Goal: Task Accomplishment & Management: Manage account settings

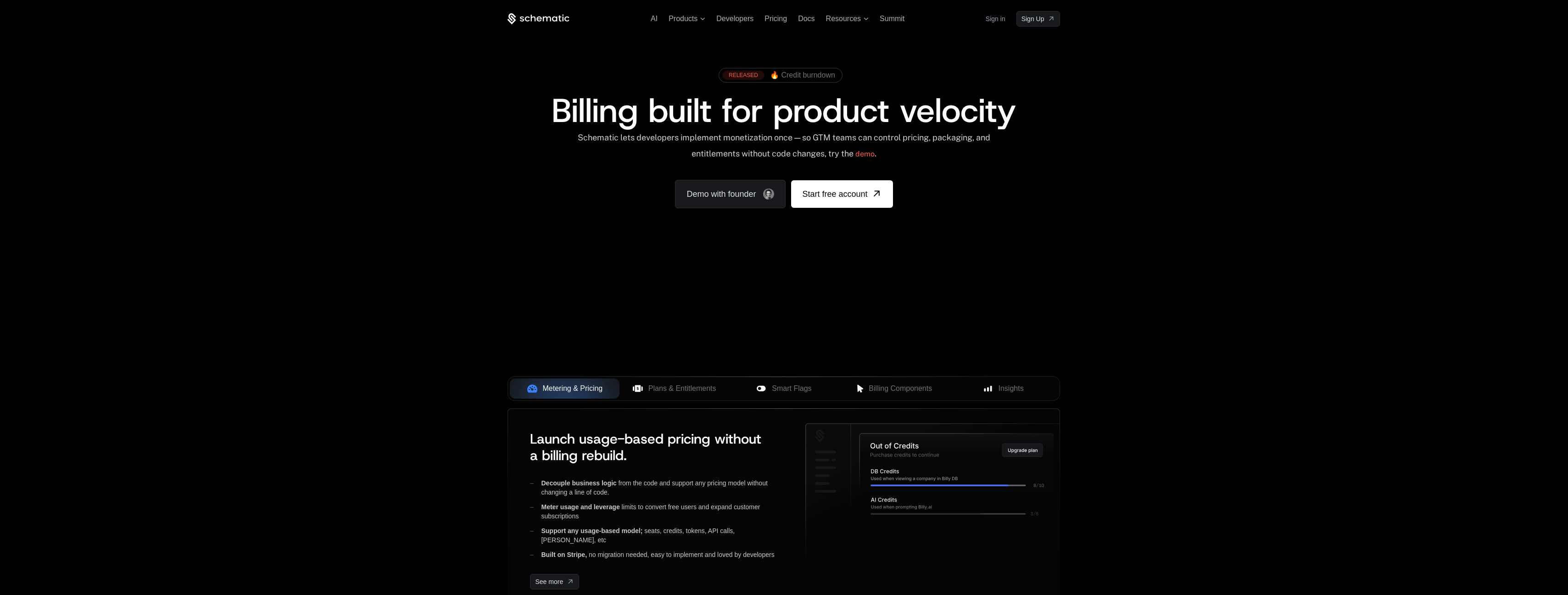
click at [983, 19] on div "AI Products Developers Pricing Docs Resources Summit Sign in Sign Up" at bounding box center [783, 18] width 552 height 16
click at [993, 19] on link "Sign in" at bounding box center [996, 19] width 20 height 15
click at [712, 392] on span "Plans & Entitlements" at bounding box center [682, 389] width 68 height 11
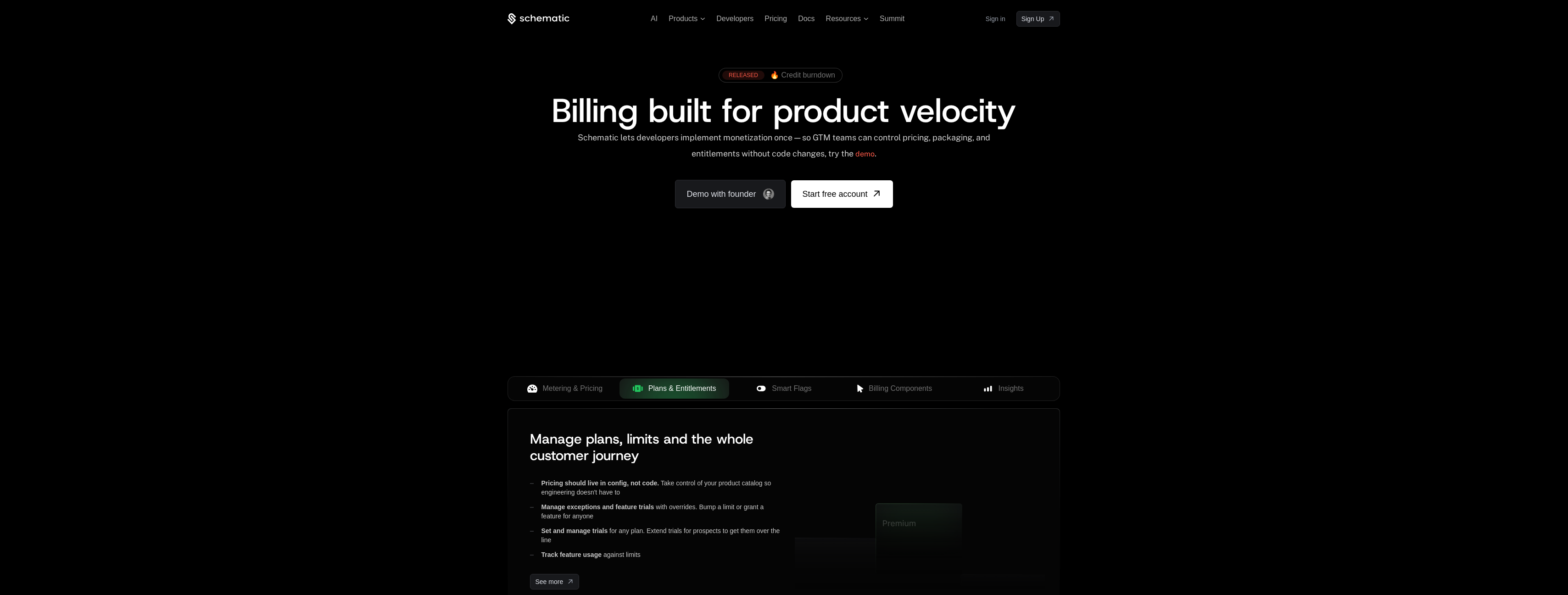
click at [892, 28] on div "RELEASED 🔥 Credit burndown Billing built for product velocity Schematic lets de…" at bounding box center [783, 136] width 597 height 218
click at [860, 19] on span "Resources" at bounding box center [844, 18] width 35 height 8
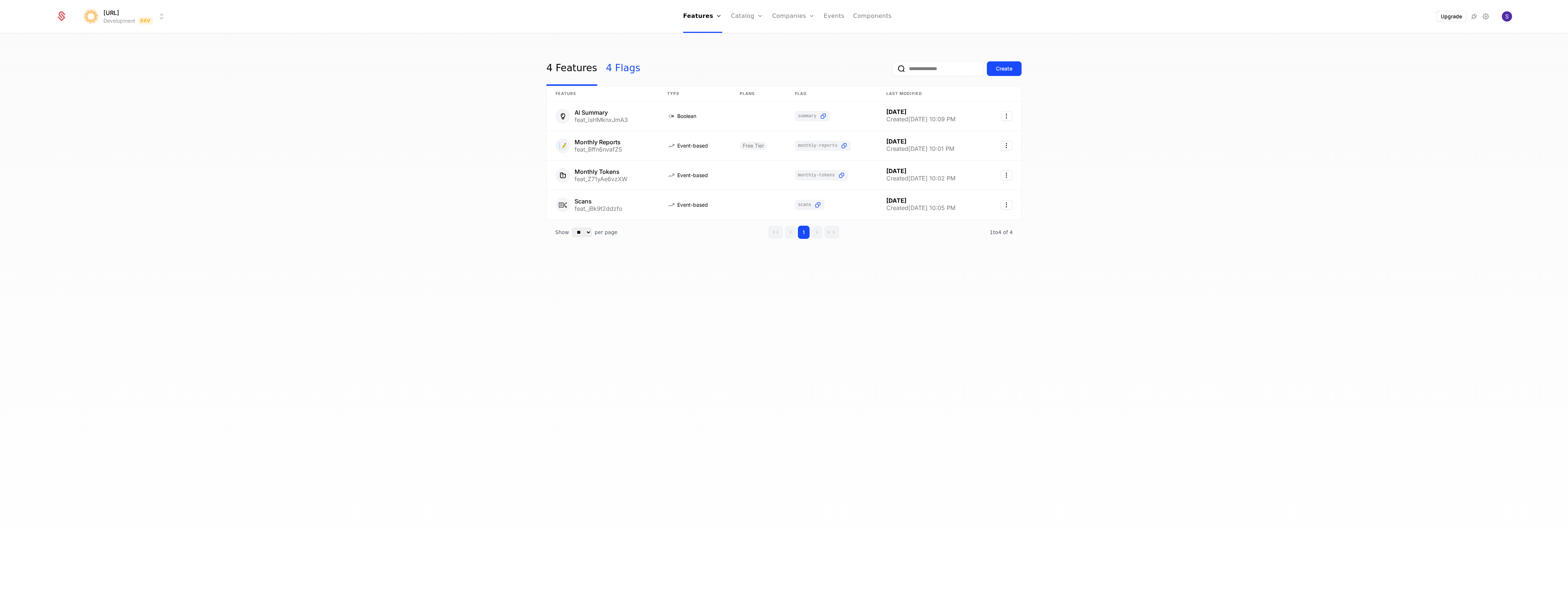
click at [622, 74] on link "4 Flags" at bounding box center [623, 69] width 34 height 34
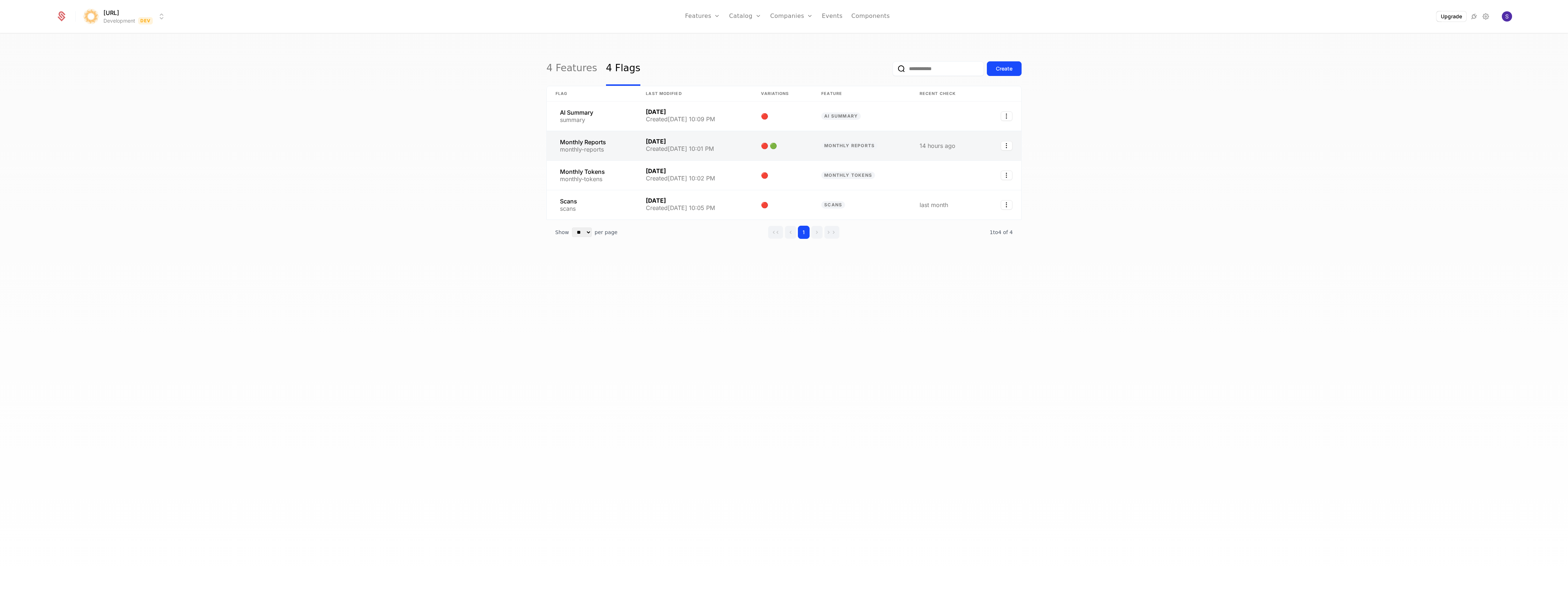
click at [611, 145] on link at bounding box center [592, 146] width 91 height 29
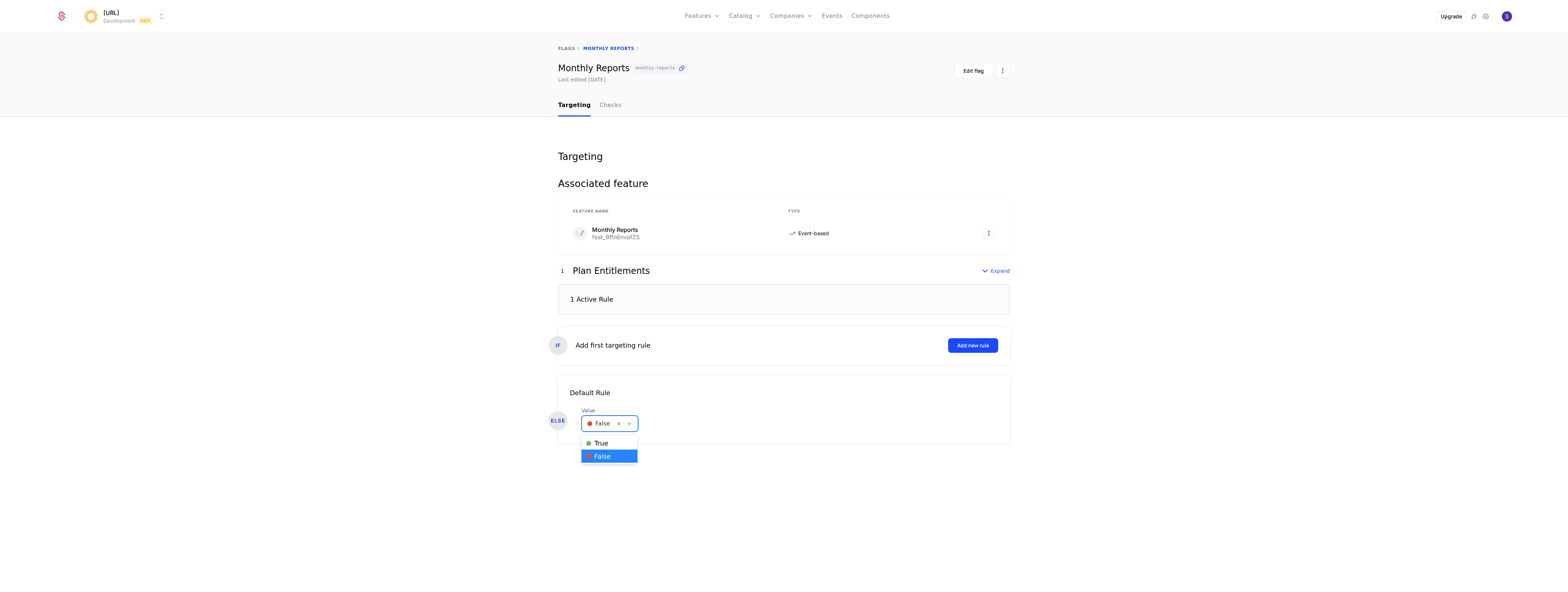
click at [626, 424] on icon at bounding box center [629, 423] width 7 height 7
click at [673, 430] on div "ELSE Value 🔴 False" at bounding box center [784, 419] width 451 height 25
click at [885, 310] on div "1 Active Rule" at bounding box center [784, 299] width 451 height 31
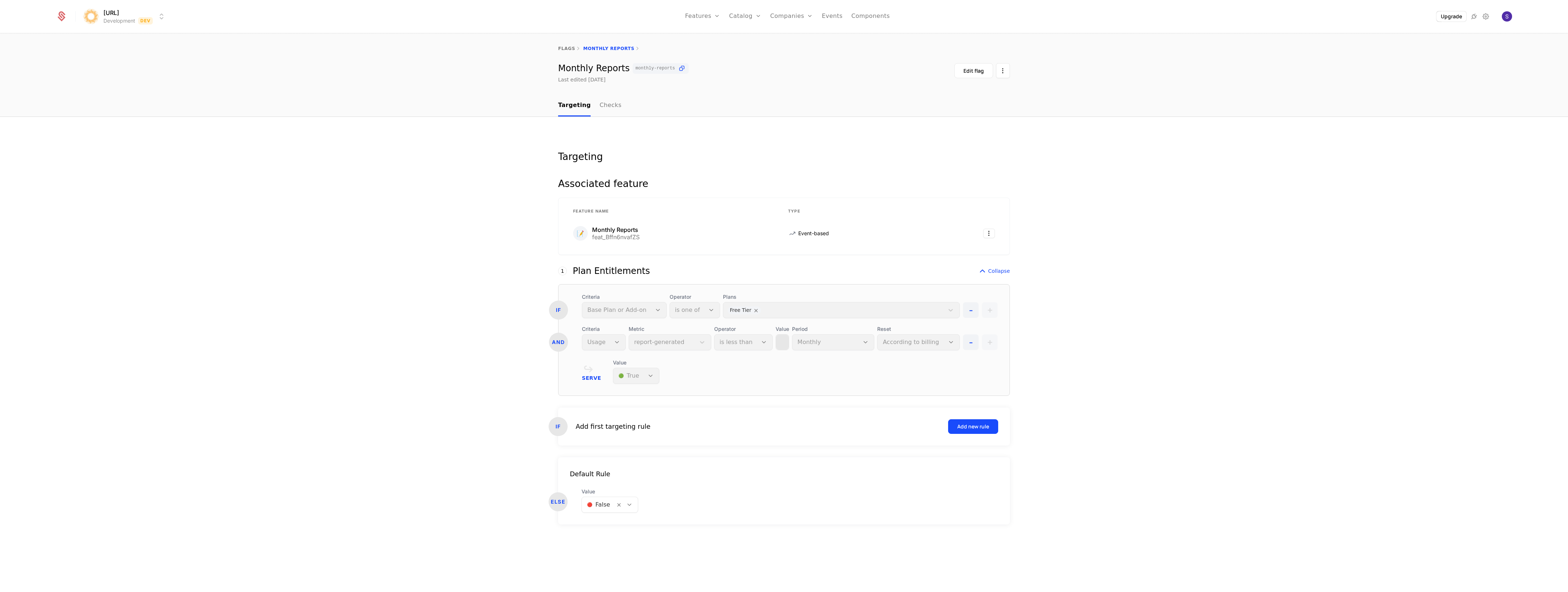
click at [609, 342] on div "Criteria Usage" at bounding box center [604, 338] width 44 height 25
click at [834, 307] on div "Plans Free Tier" at bounding box center [841, 306] width 237 height 25
drag, startPoint x: 694, startPoint y: 426, endPoint x: 703, endPoint y: 423, distance: 9.5
click at [694, 426] on div "Add first targeting rule Add new rule" at bounding box center [787, 426] width 422 height 15
click at [553, 424] on div "IF" at bounding box center [558, 426] width 19 height 19
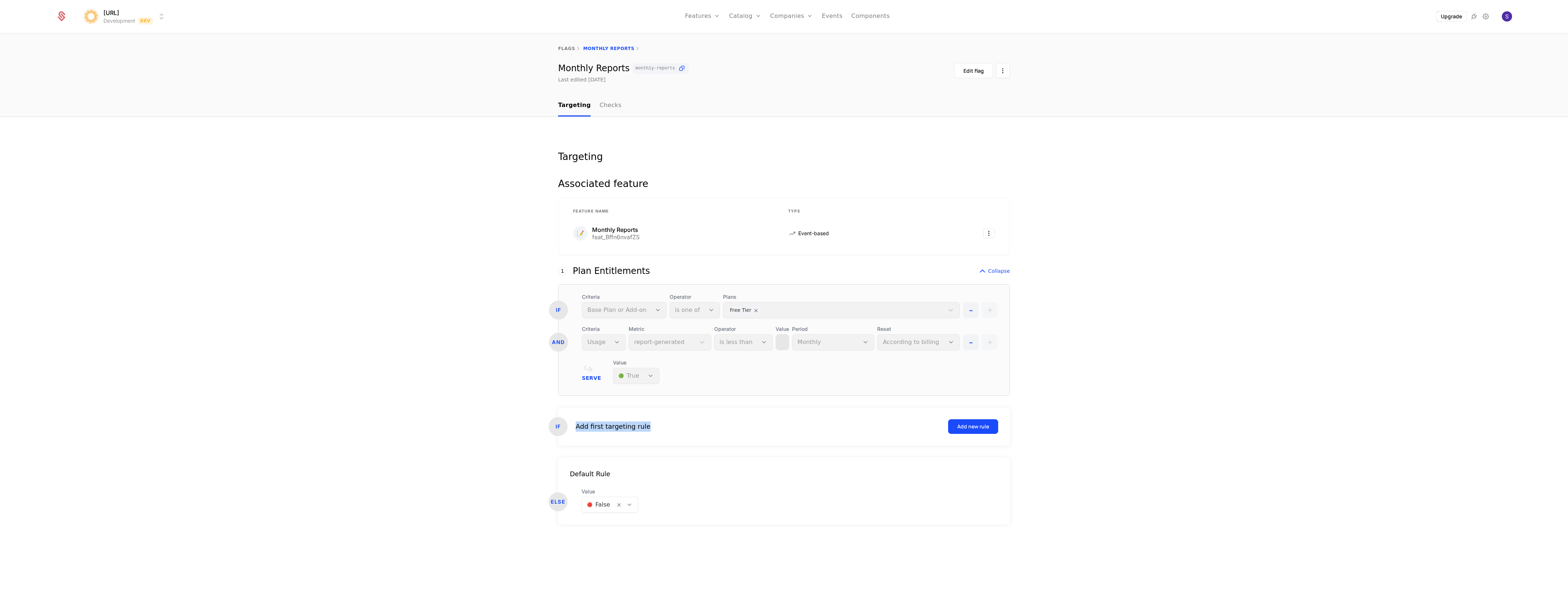
drag, startPoint x: 576, startPoint y: 427, endPoint x: 669, endPoint y: 427, distance: 93.0
click at [669, 427] on div "Add first targeting rule Add new rule" at bounding box center [787, 426] width 422 height 15
click at [628, 506] on icon at bounding box center [629, 504] width 7 height 7
click at [616, 432] on div "Add first targeting rule Add new rule" at bounding box center [787, 426] width 422 height 15
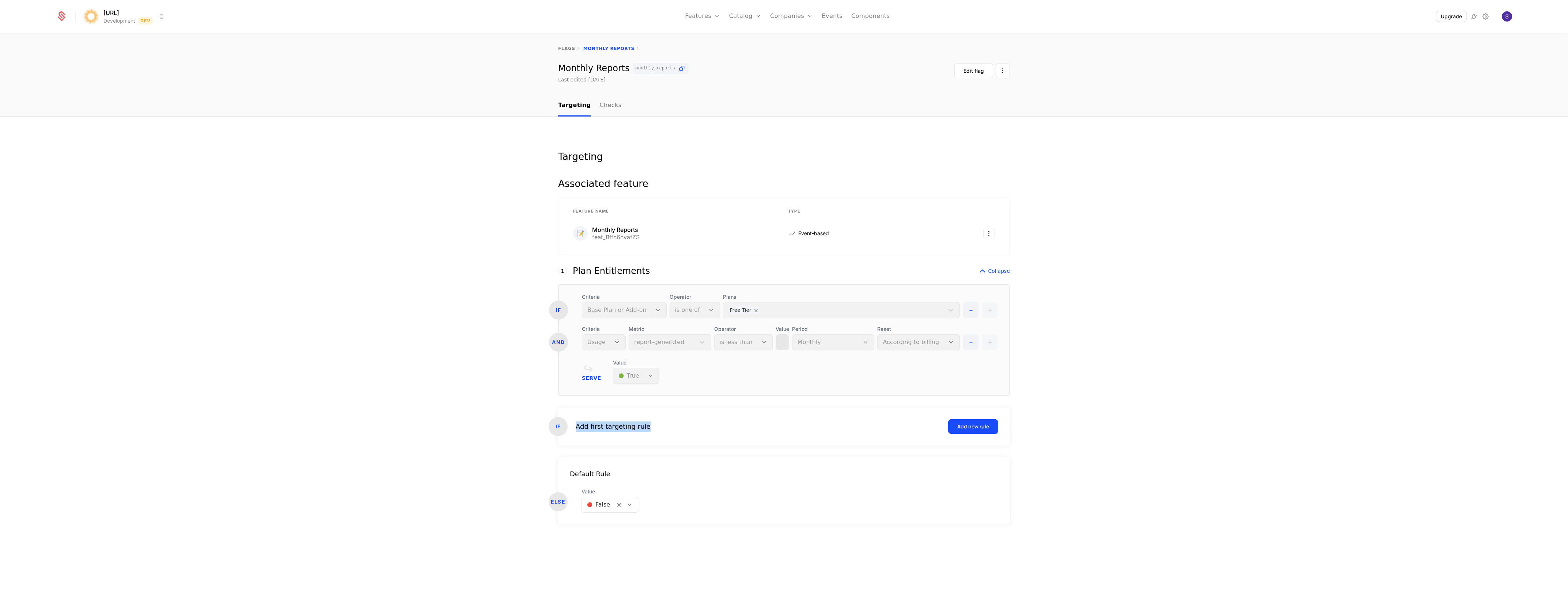
drag, startPoint x: 570, startPoint y: 424, endPoint x: 678, endPoint y: 424, distance: 108.0
click at [678, 424] on div "IF Add first targeting rule Add new rule" at bounding box center [784, 426] width 451 height 38
click at [972, 427] on div "Add new rule" at bounding box center [974, 426] width 32 height 7
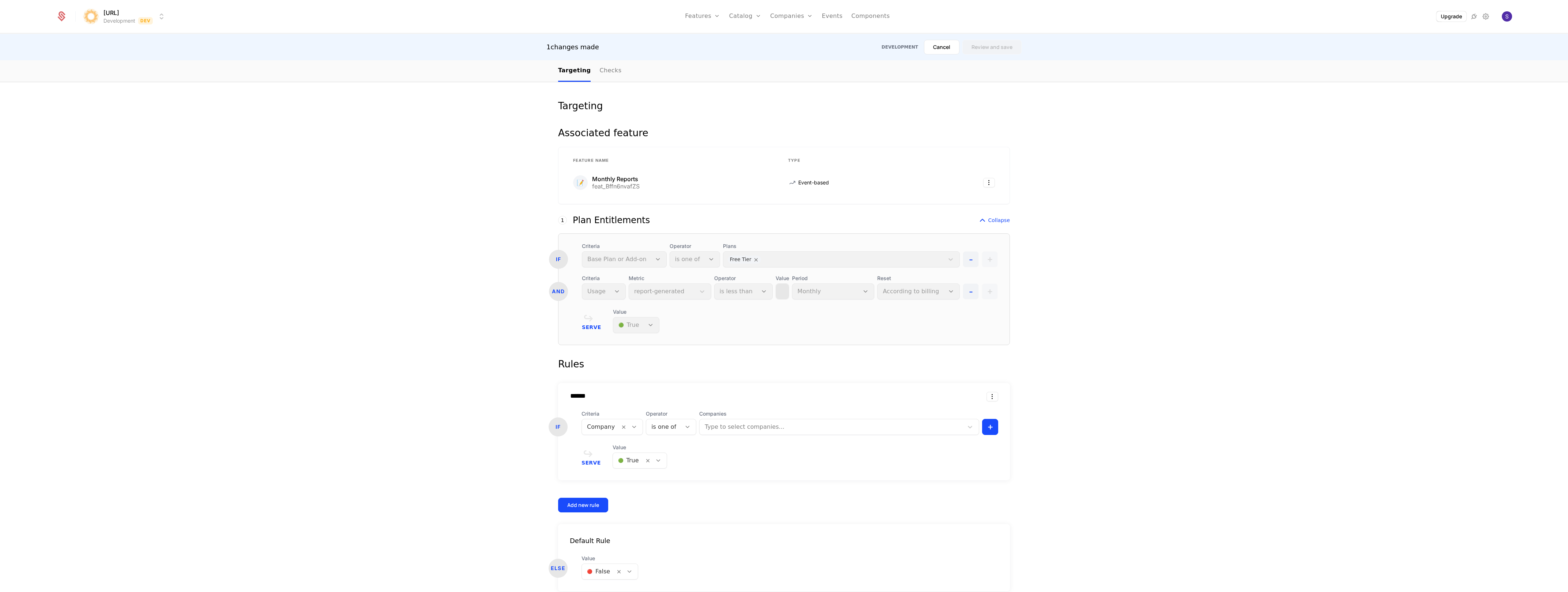
scroll to position [85, 0]
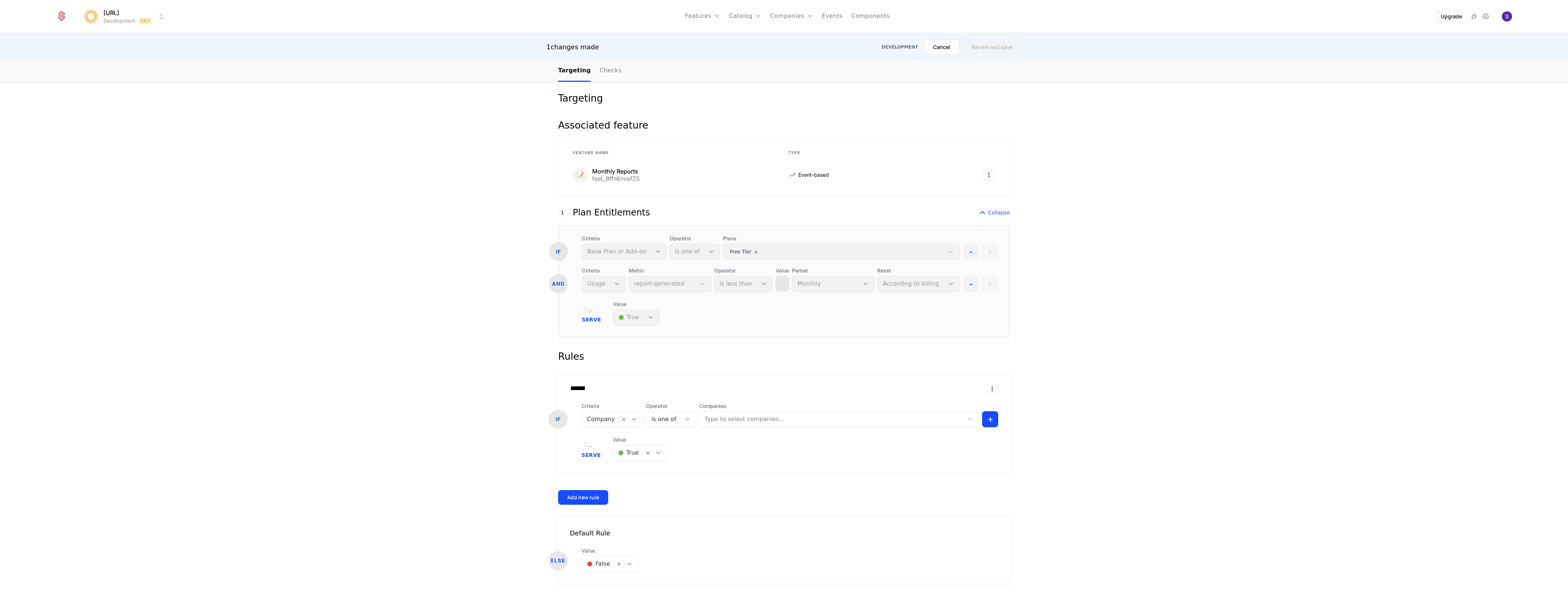
click at [738, 422] on div at bounding box center [832, 419] width 253 height 10
click at [664, 462] on div "****** IF Criteria Company Operator is one of Companies Type to select companie…" at bounding box center [784, 431] width 451 height 112
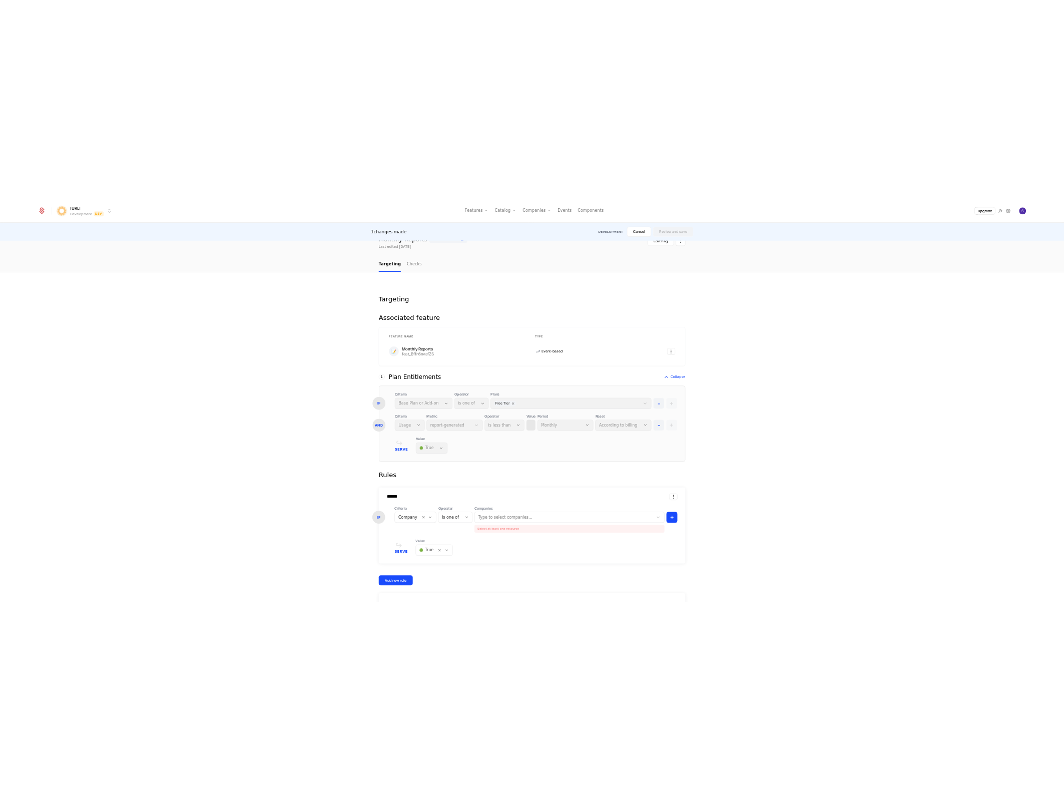
scroll to position [0, 0]
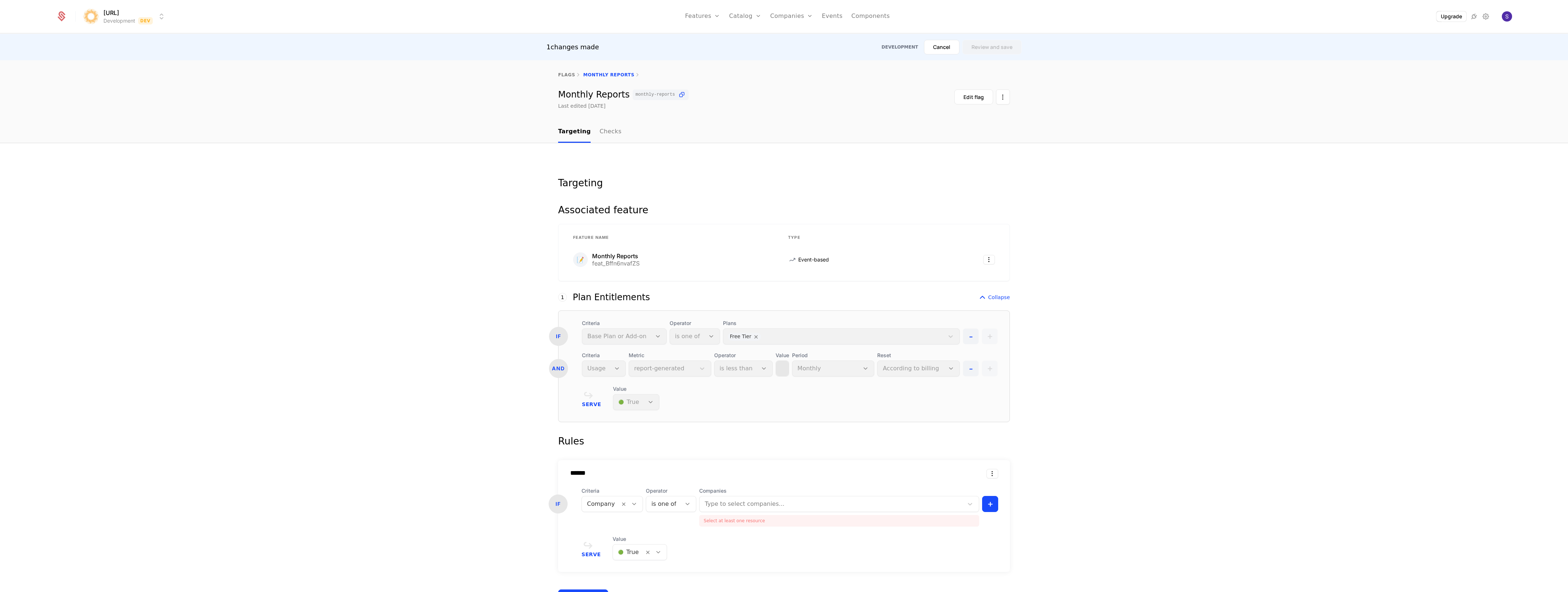
drag, startPoint x: 417, startPoint y: 454, endPoint x: 405, endPoint y: 458, distance: 12.6
click at [416, 455] on div "Targeting Associated feature Feature Name Type 📝 Monthly Reports feat_Bffn6nvaf…" at bounding box center [784, 431] width 1568 height 575
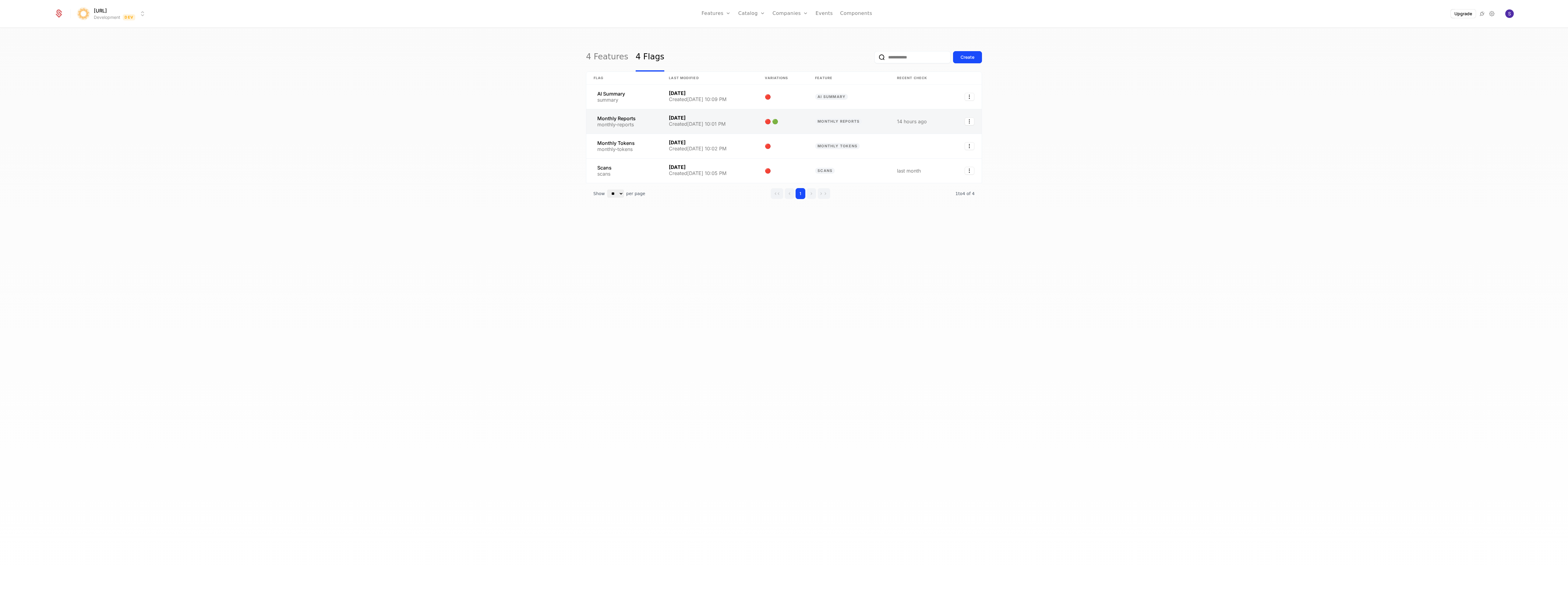
click at [706, 120] on link at bounding box center [710, 122] width 96 height 24
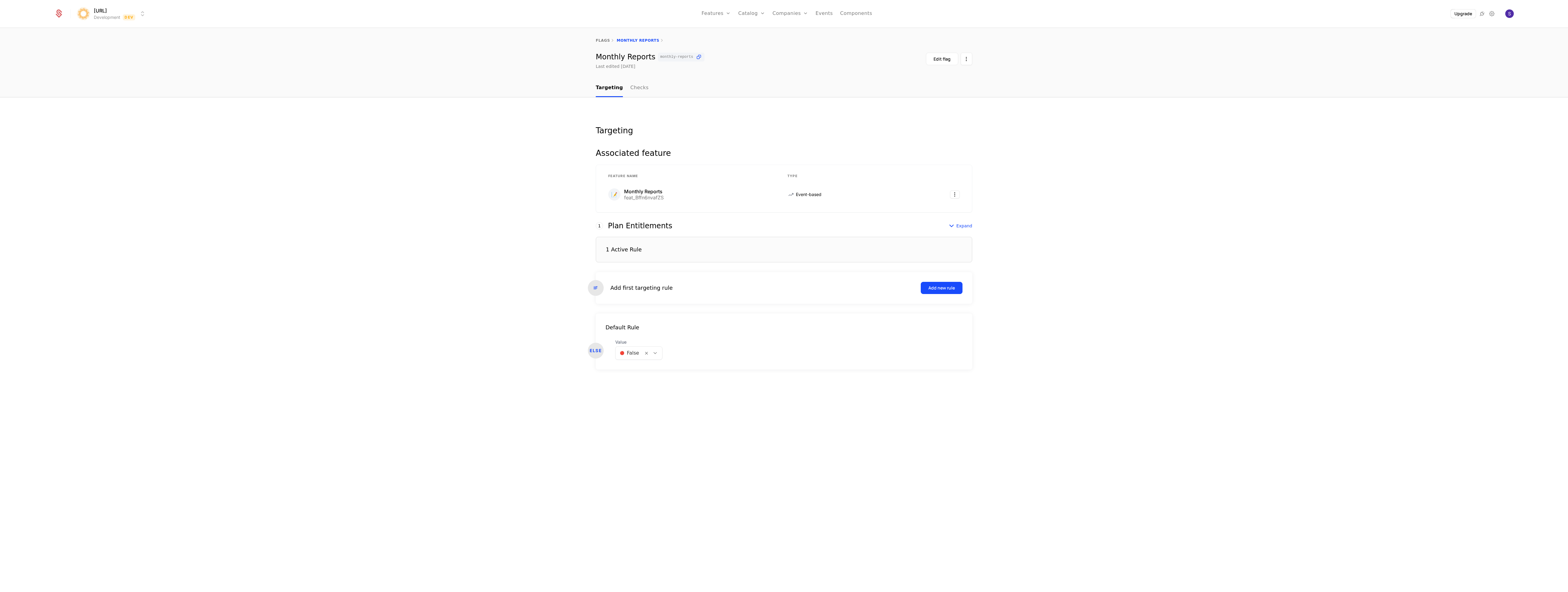
drag, startPoint x: 536, startPoint y: 138, endPoint x: 536, endPoint y: 134, distance: 4.0
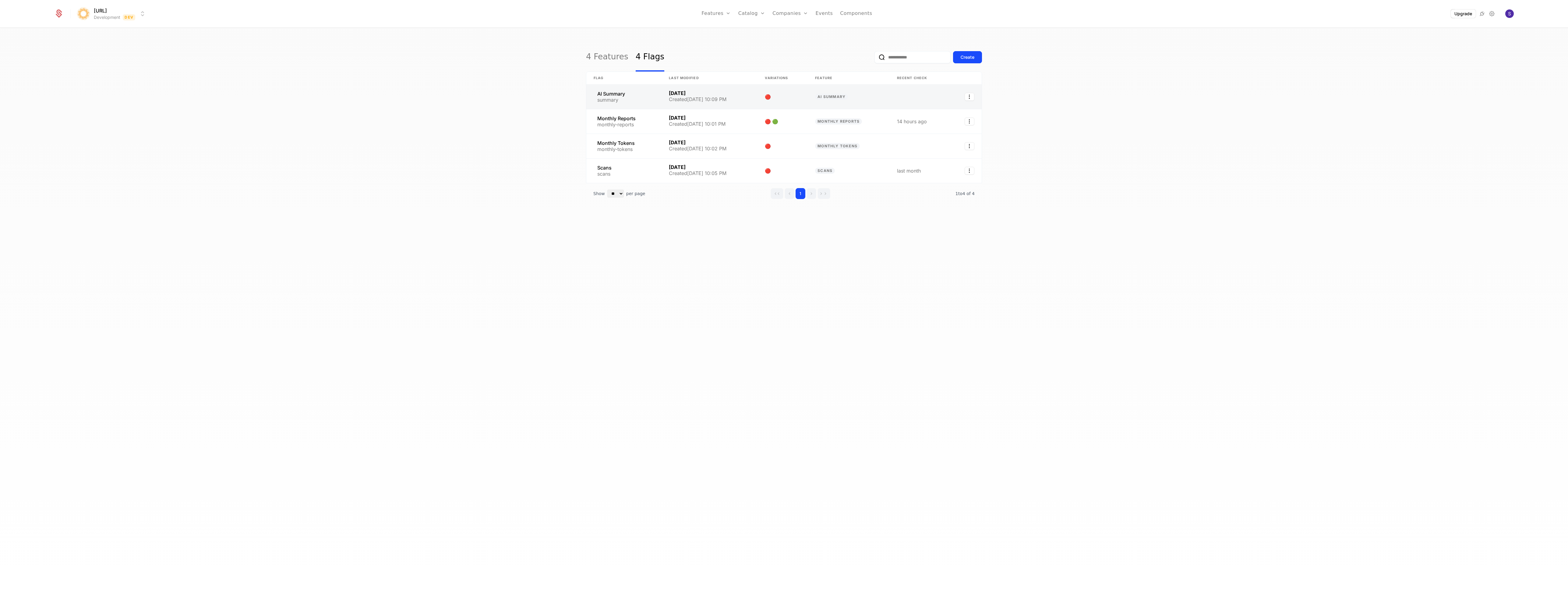
click at [635, 91] on link at bounding box center [624, 97] width 75 height 24
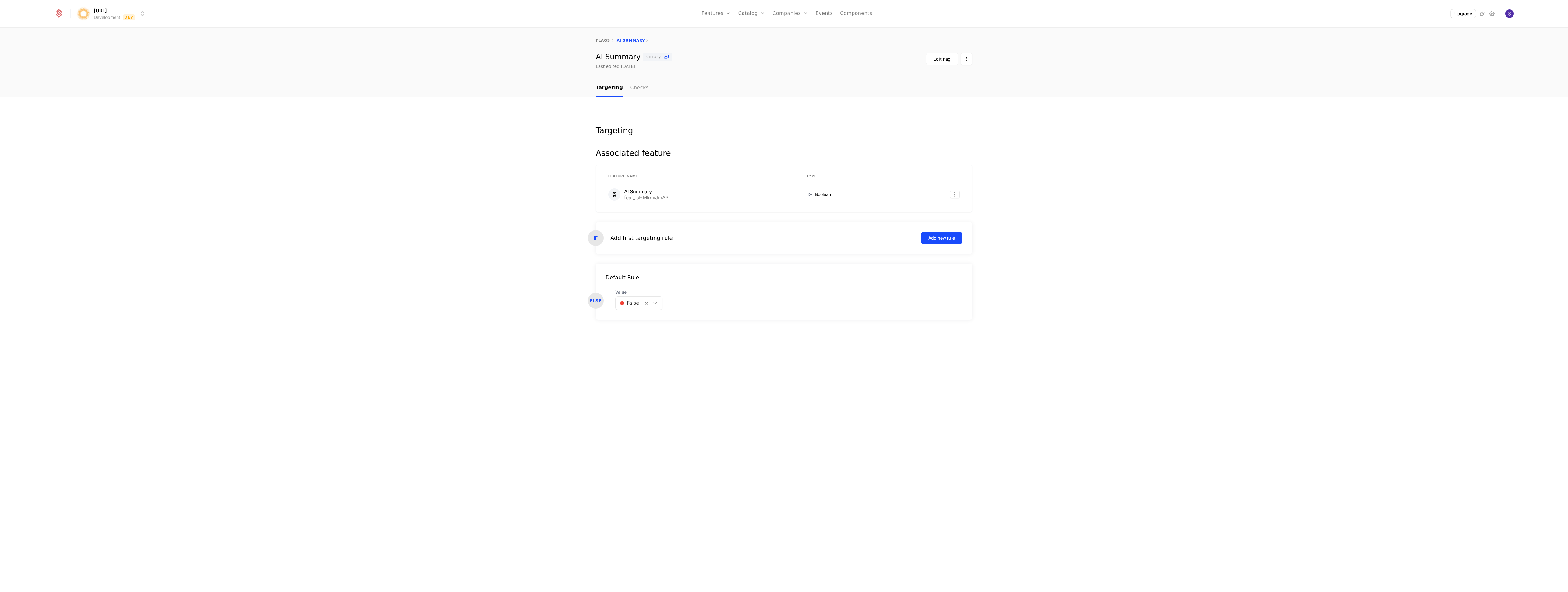
click at [639, 83] on link "Checks" at bounding box center [639, 88] width 18 height 18
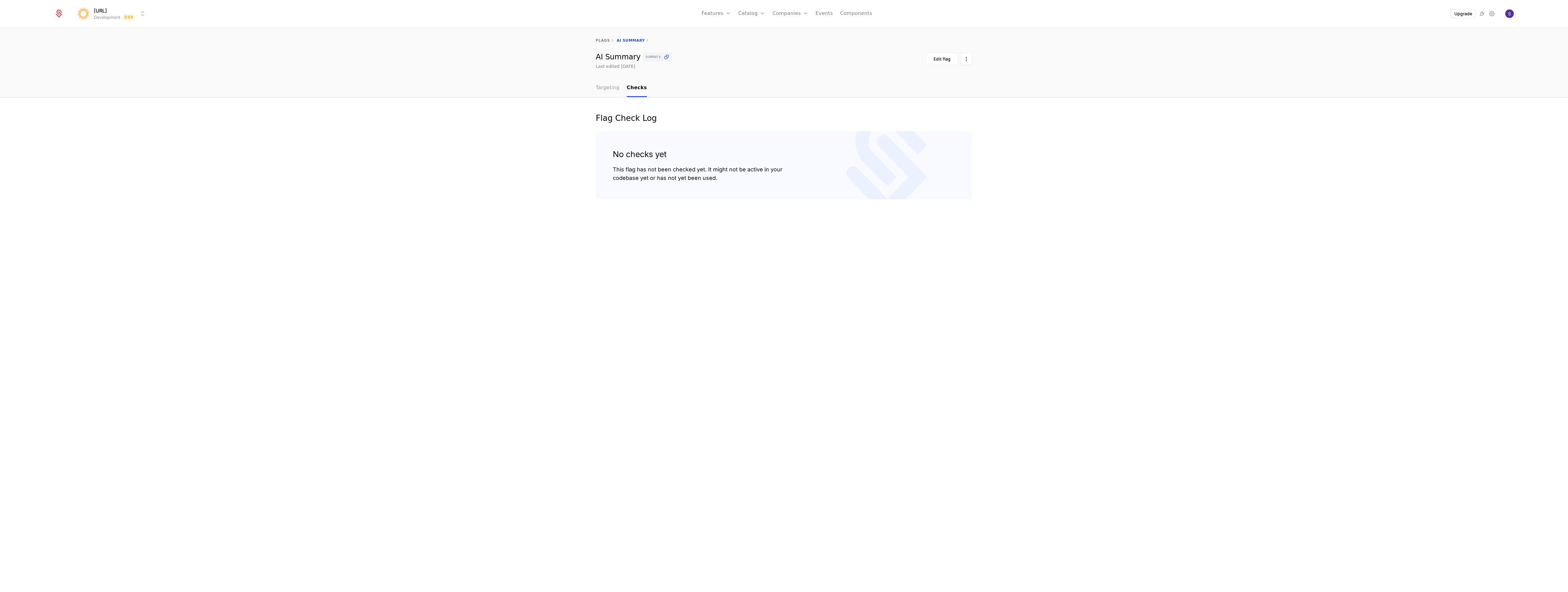
click at [612, 88] on link "Targeting" at bounding box center [607, 88] width 24 height 18
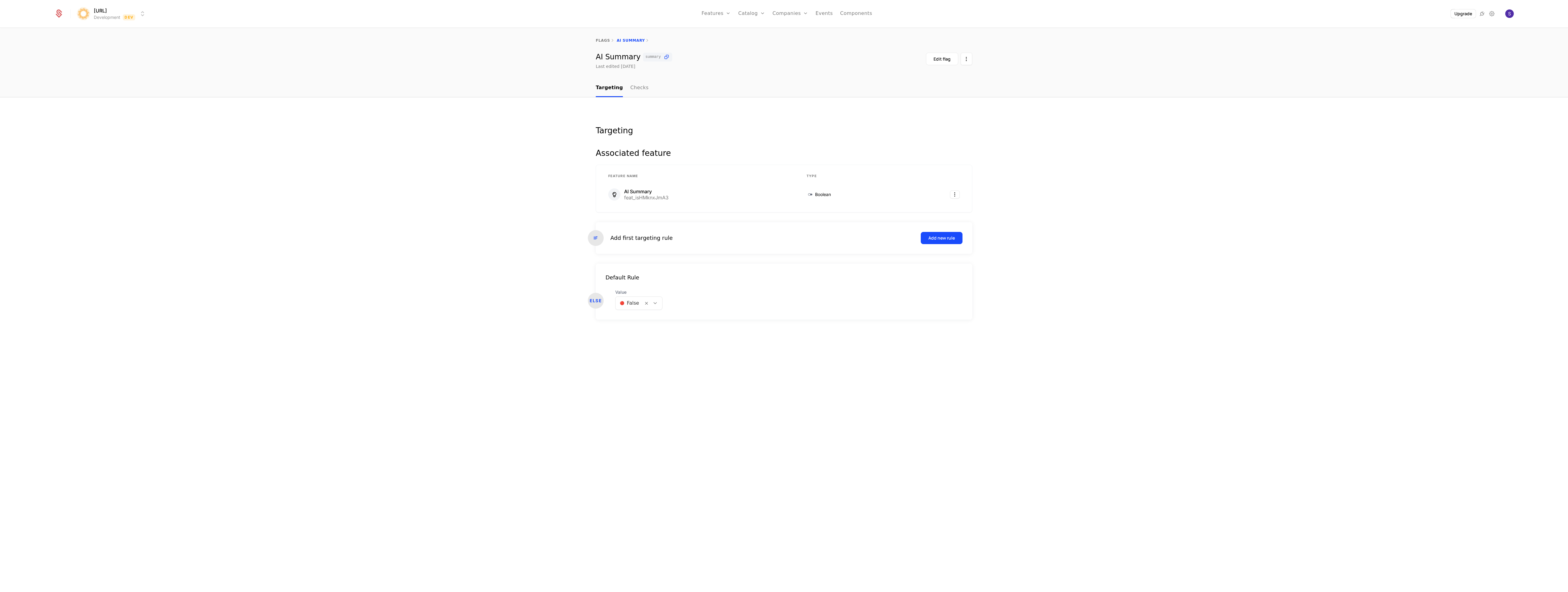
click at [712, 233] on div "Add first targeting rule Add new rule" at bounding box center [786, 238] width 352 height 12
click at [734, 256] on form "IF Add first targeting rule Add new rule Default Rule ELSE Value 🔴 False" at bounding box center [784, 271] width 376 height 97
click at [660, 190] on div "AI Summary" at bounding box center [646, 192] width 44 height 5
click at [632, 84] on link "Checks" at bounding box center [639, 88] width 18 height 18
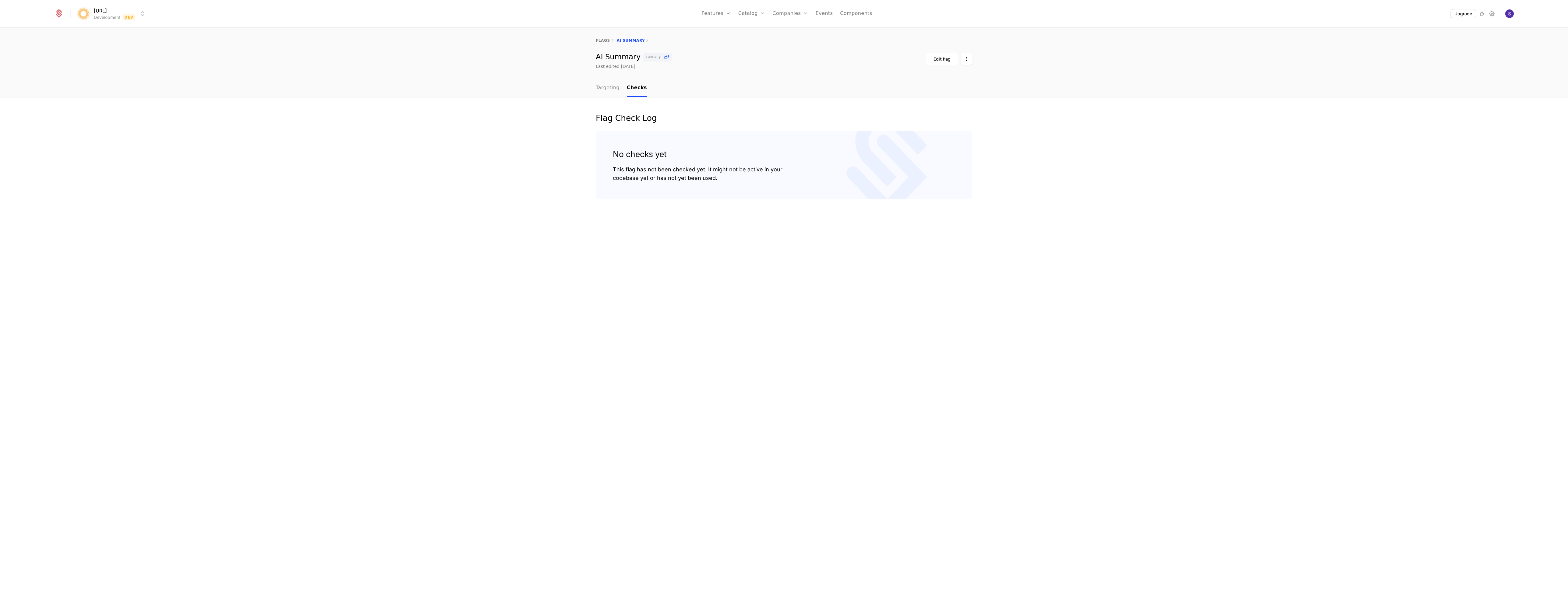
click at [611, 88] on link "Targeting" at bounding box center [607, 88] width 24 height 18
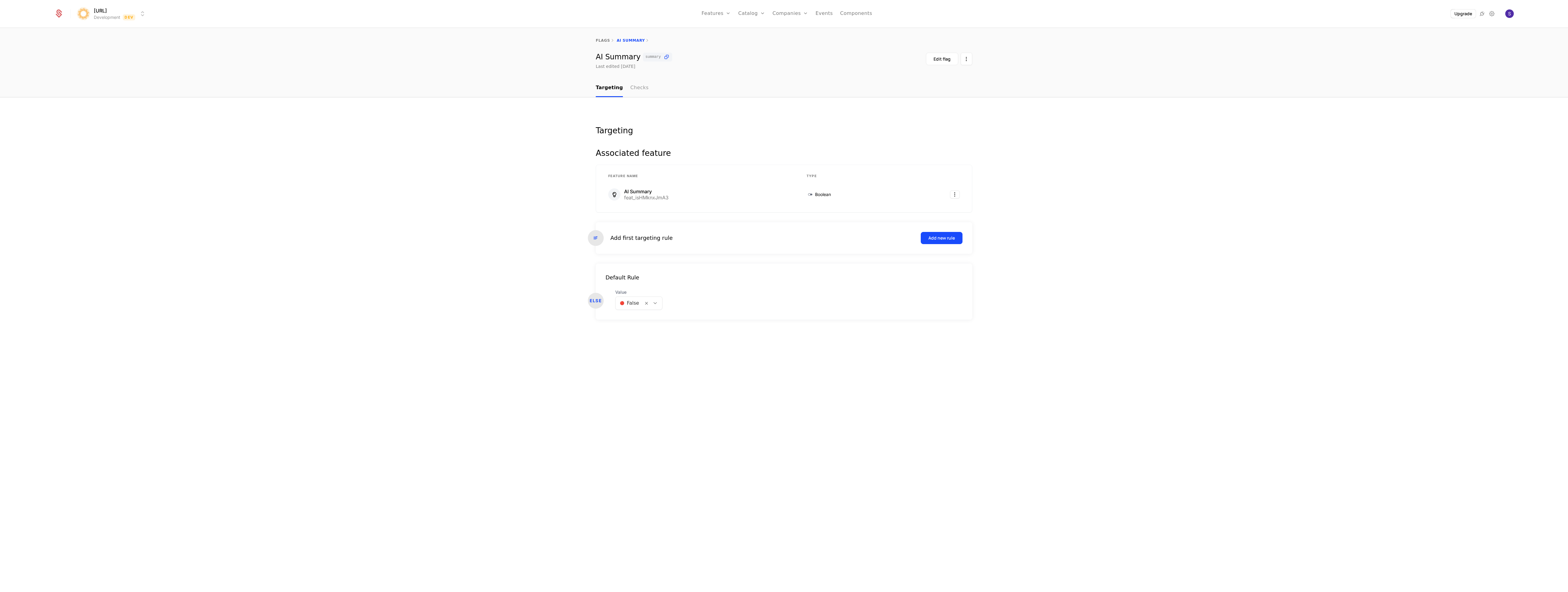
click at [637, 88] on link "Checks" at bounding box center [639, 88] width 18 height 18
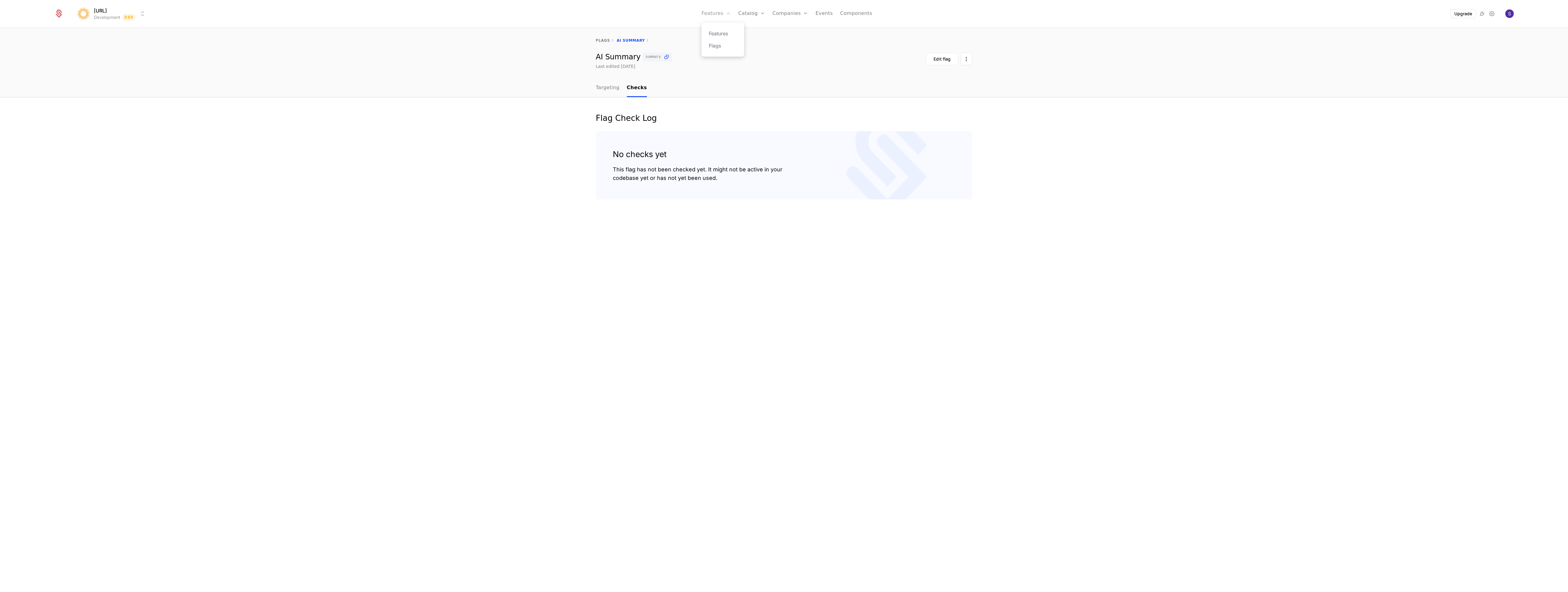
click at [727, 14] on link "Features" at bounding box center [716, 13] width 29 height 27
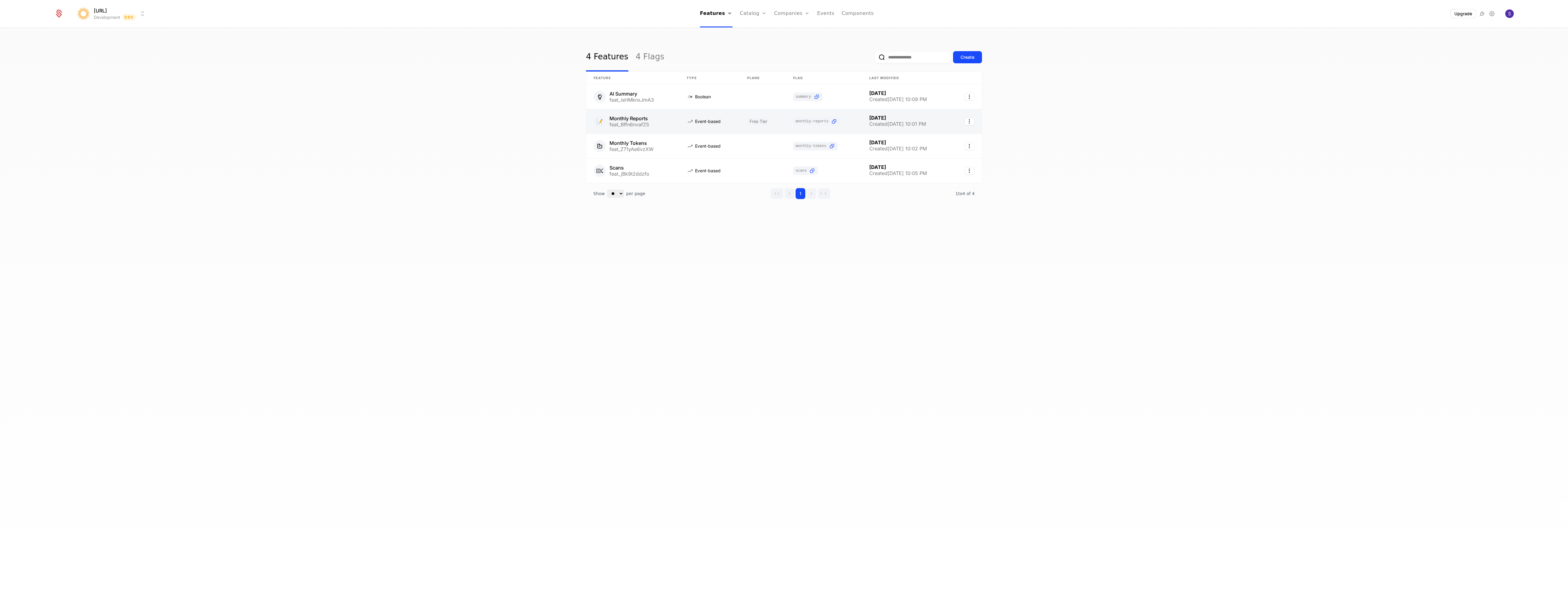
click at [621, 123] on link at bounding box center [632, 122] width 93 height 24
click at [633, 177] on link at bounding box center [632, 171] width 93 height 24
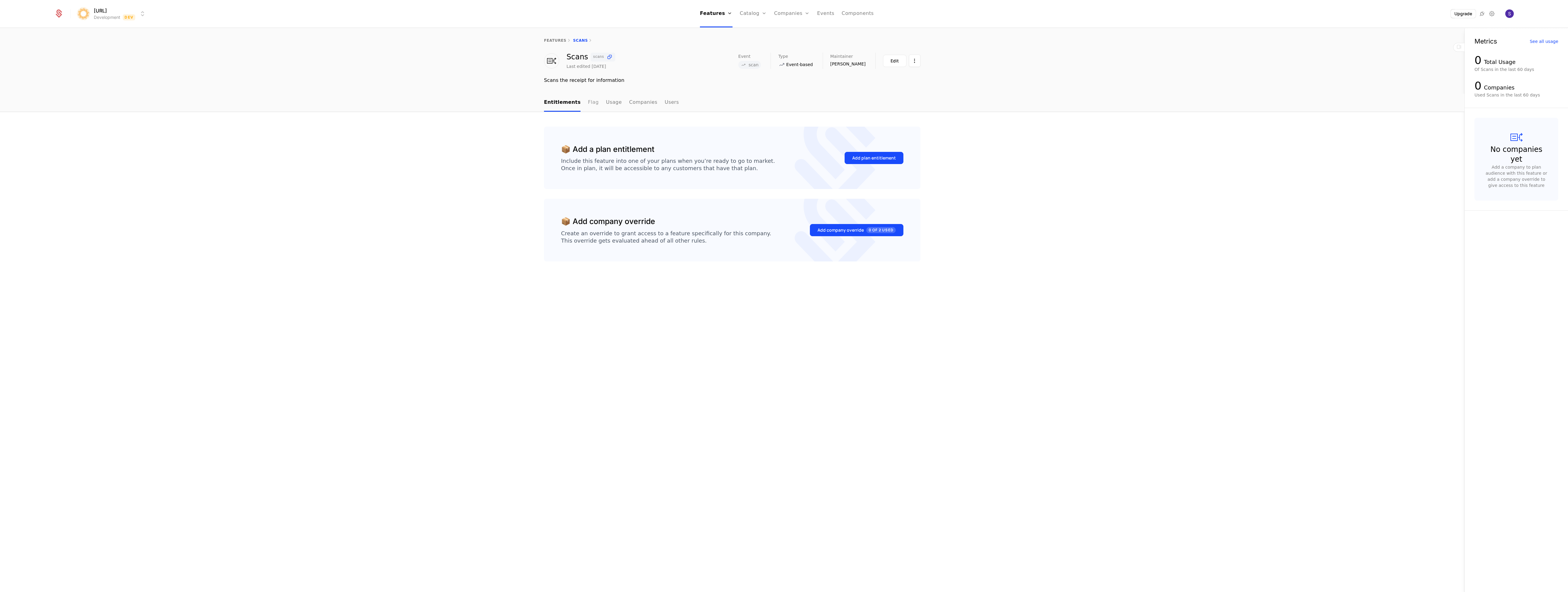
click at [588, 105] on link "Flag" at bounding box center [593, 103] width 11 height 18
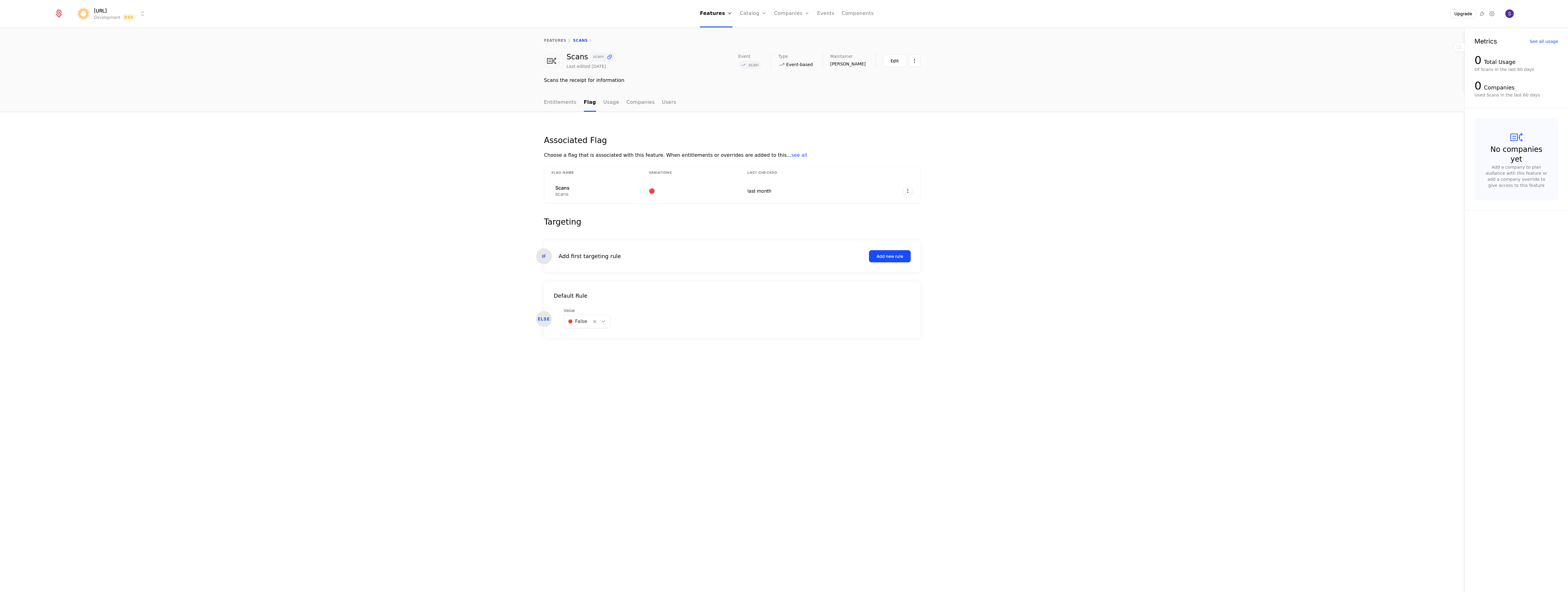
click at [611, 256] on div "Add first targeting rule" at bounding box center [590, 256] width 63 height 9
click at [618, 104] on ul "Entitlements Flag Usage Companies Users" at bounding box center [610, 103] width 132 height 18
click at [634, 102] on link "Companies" at bounding box center [640, 103] width 29 height 18
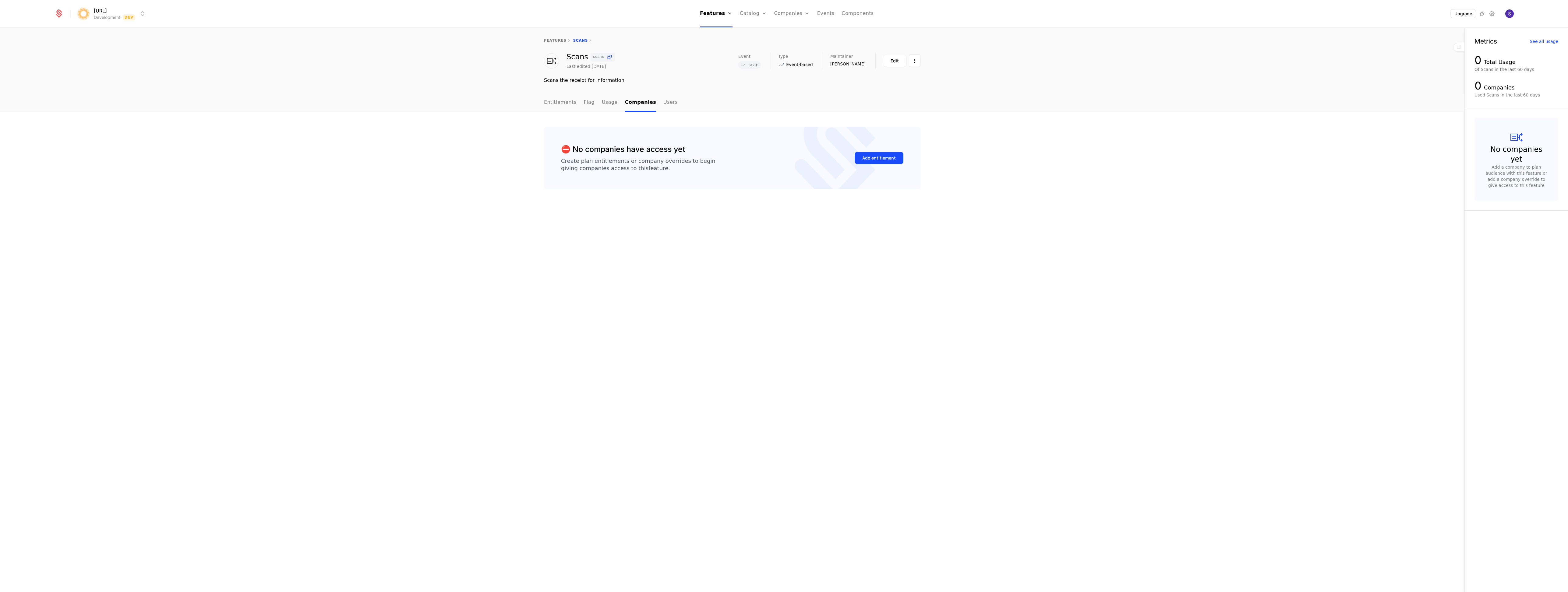
click at [616, 105] on ul "Entitlements Flag Usage Companies Users" at bounding box center [611, 103] width 134 height 18
click at [610, 105] on link "Usage" at bounding box center [610, 103] width 16 height 18
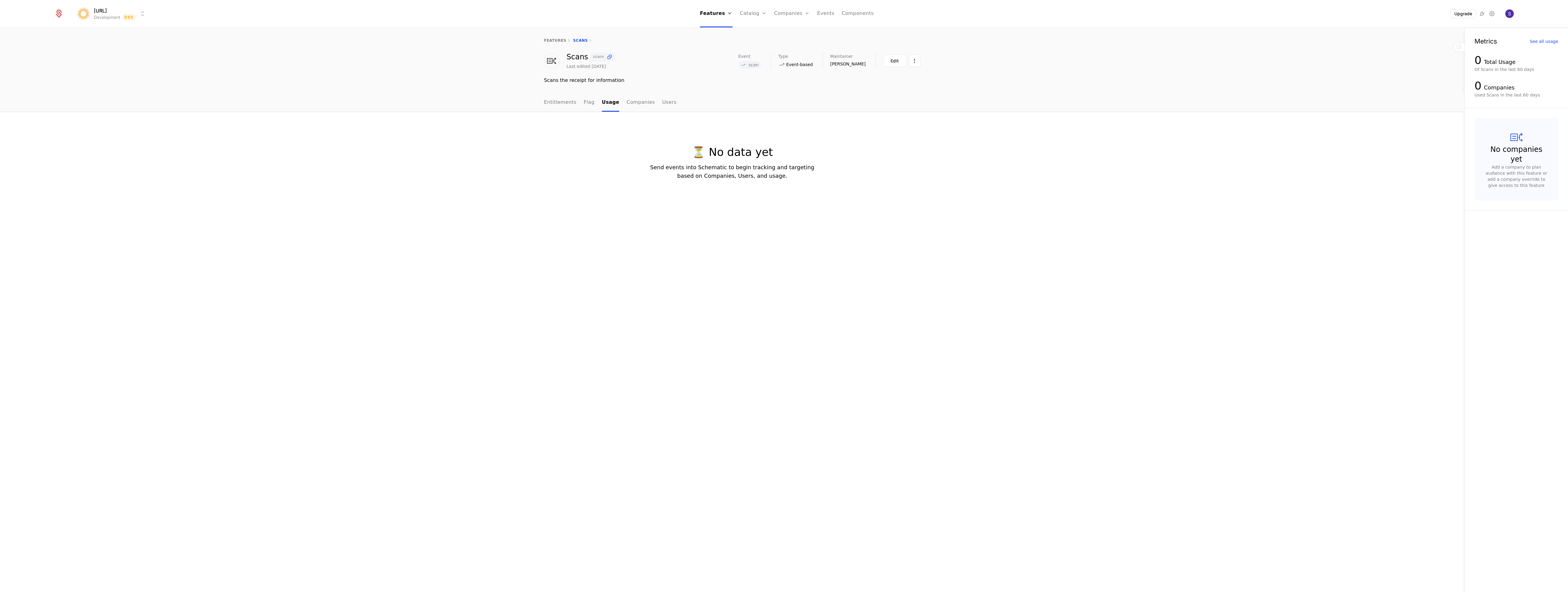
click at [693, 103] on nav "Entitlements Flag Usage Companies Users" at bounding box center [732, 103] width 376 height 18
click at [662, 106] on link "Users" at bounding box center [670, 103] width 15 height 18
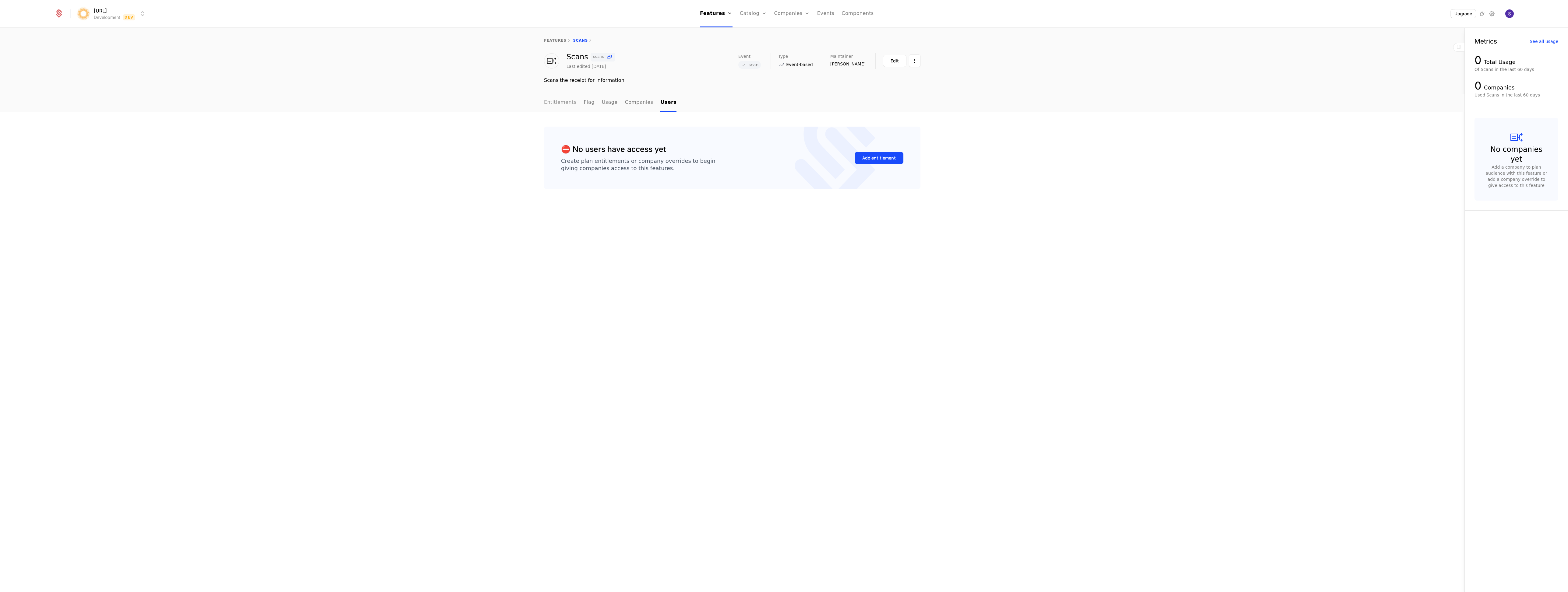
click at [546, 106] on link "Entitlements" at bounding box center [561, 103] width 33 height 18
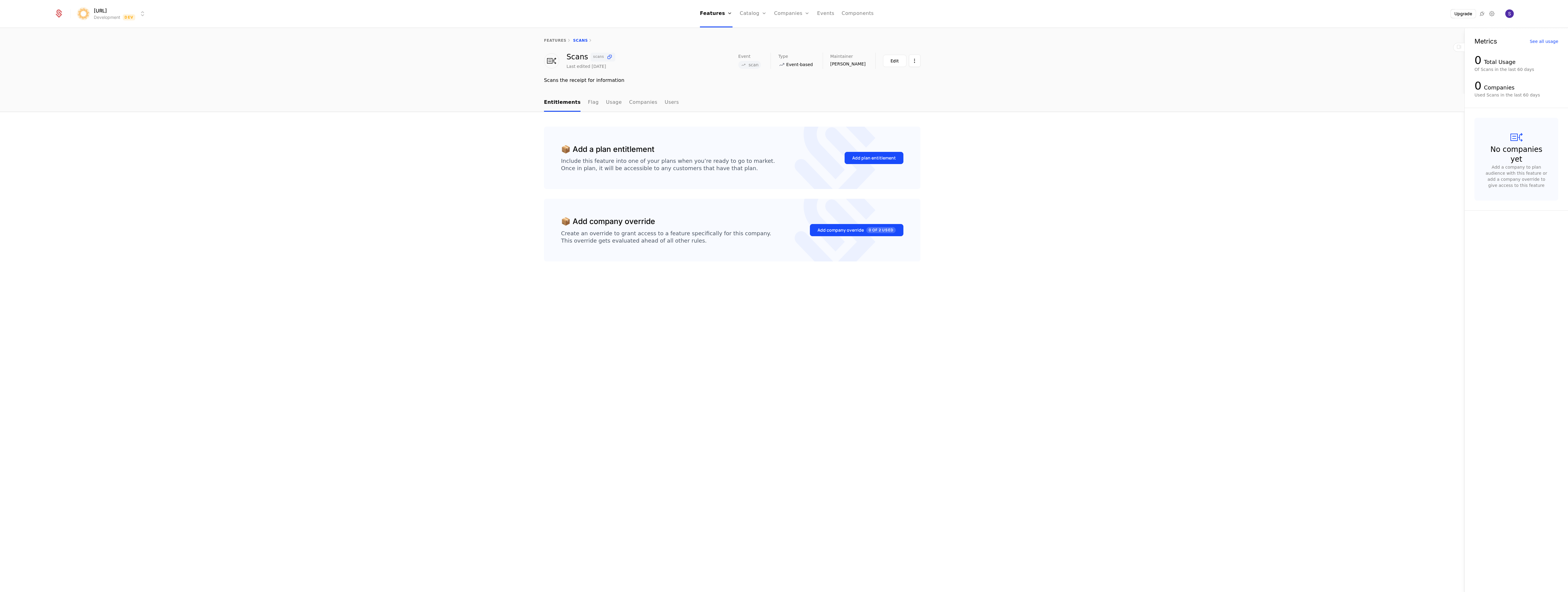
click at [732, 197] on div "📦 Add a plan entitlement Include this feature into one of your plans when you’r…" at bounding box center [732, 204] width 376 height 155
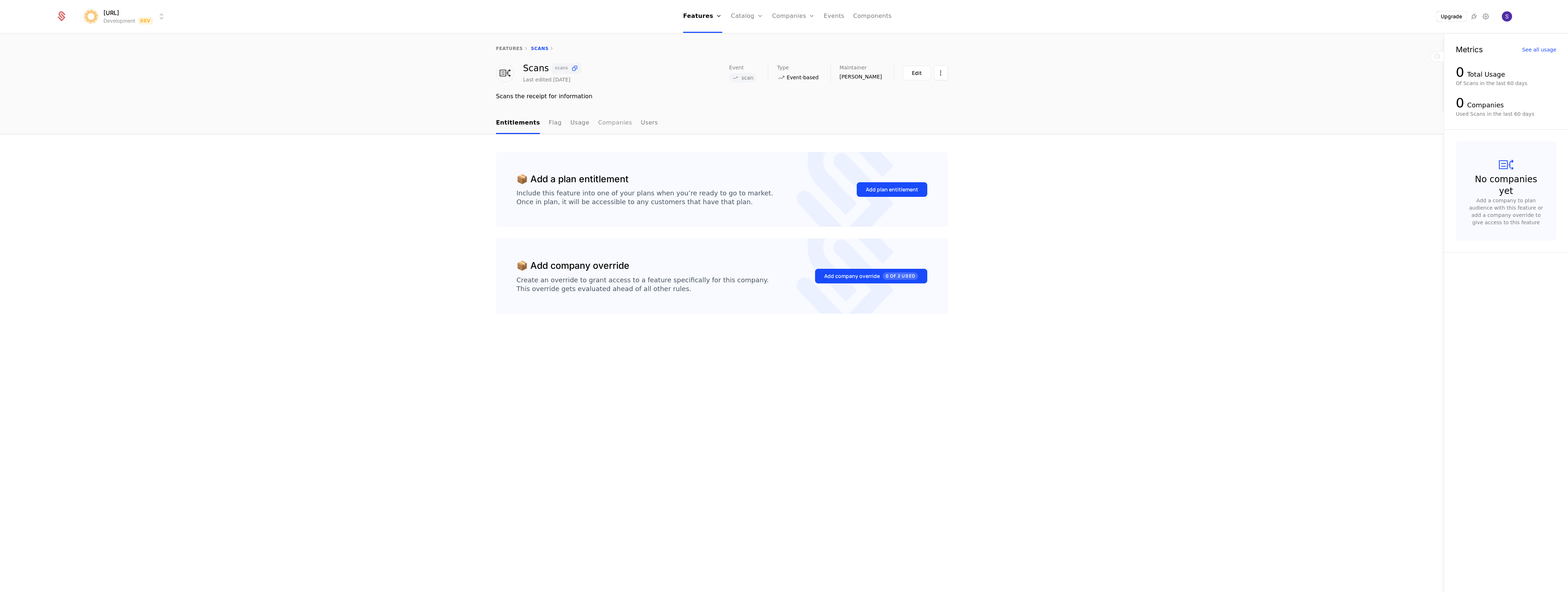
drag, startPoint x: 625, startPoint y: 121, endPoint x: 612, endPoint y: 116, distance: 13.9
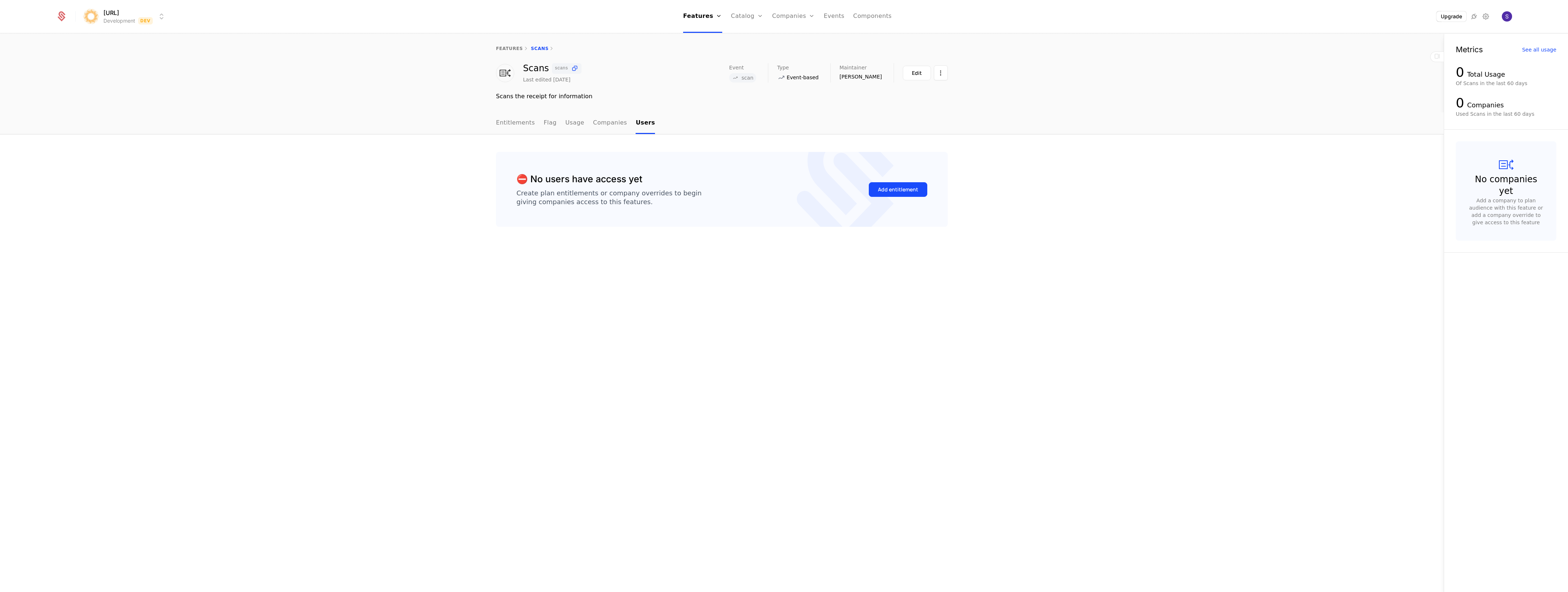
click at [501, 42] on div "features Scans" at bounding box center [722, 49] width 1444 height 29
click at [500, 53] on div "features Scans" at bounding box center [722, 49] width 1444 height 29
click at [500, 52] on div "features Scans" at bounding box center [722, 49] width 1444 height 29
click at [505, 47] on link "features" at bounding box center [509, 48] width 27 height 5
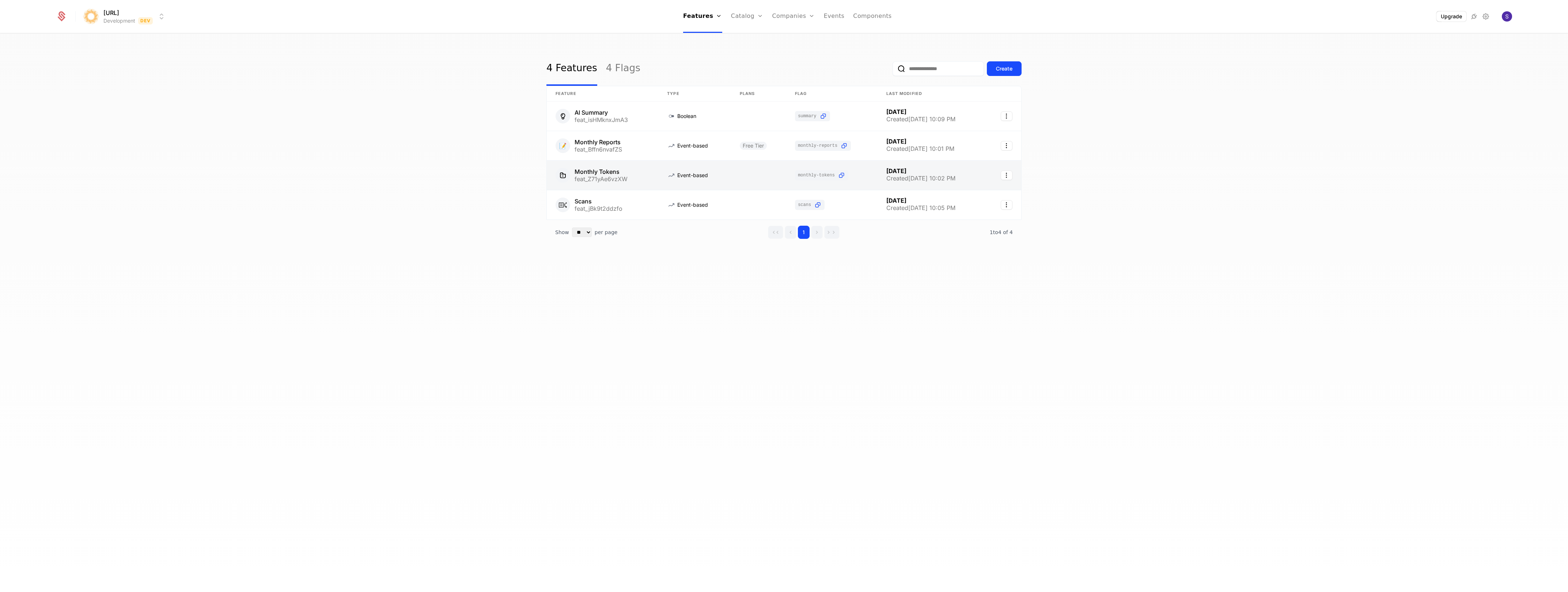
click at [592, 169] on link at bounding box center [603, 175] width 112 height 29
click at [598, 148] on link at bounding box center [603, 146] width 112 height 29
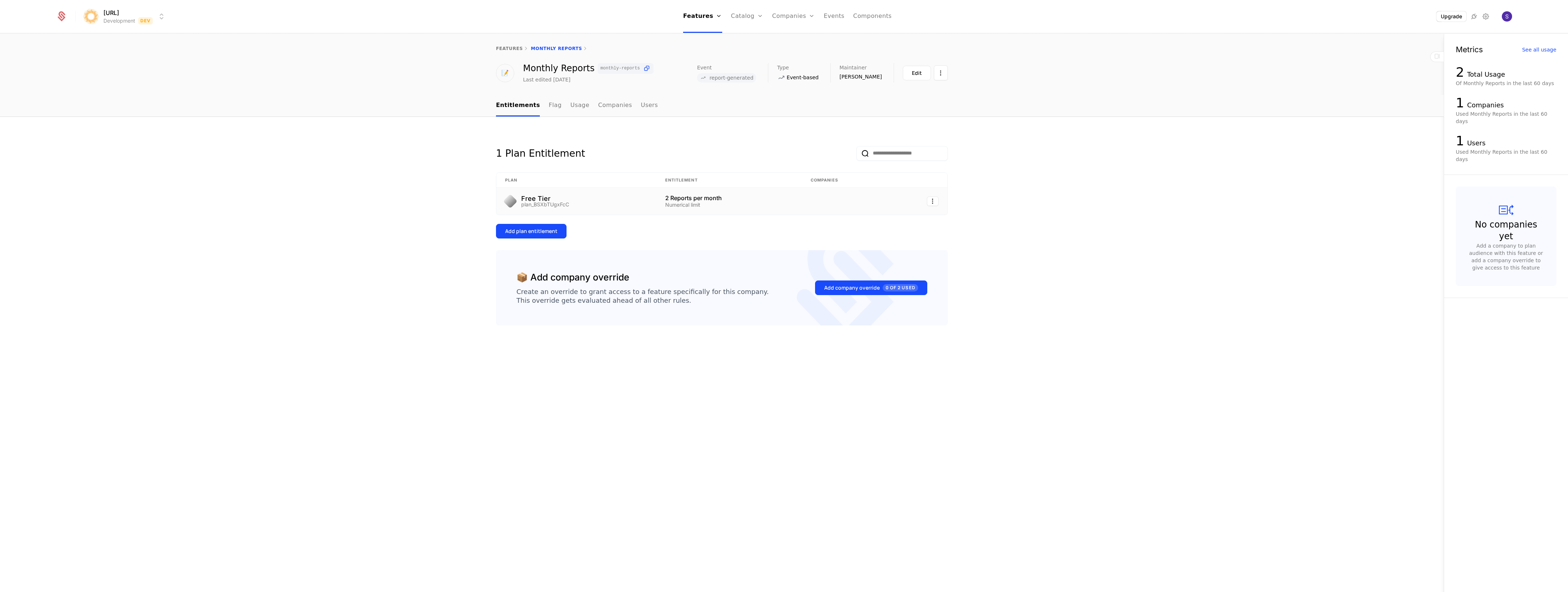
click at [926, 203] on div at bounding box center [918, 201] width 40 height 9
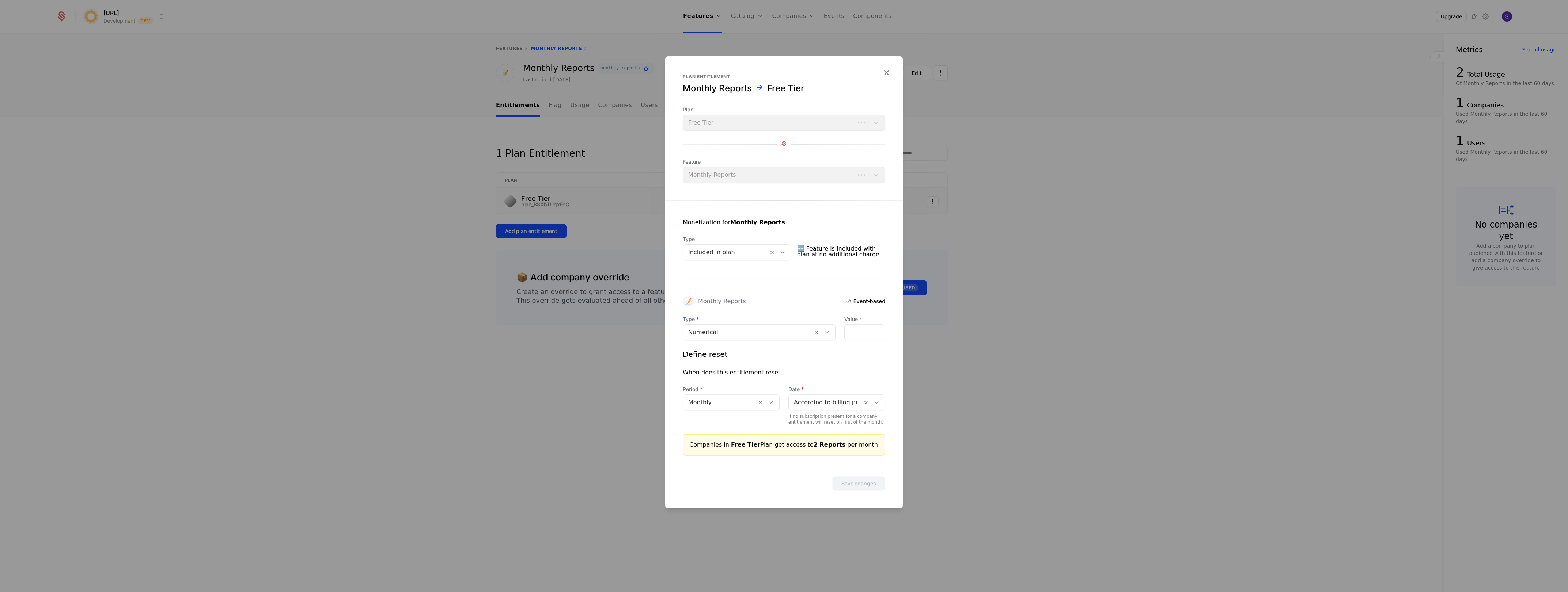
click at [928, 202] on div at bounding box center [784, 296] width 1568 height 592
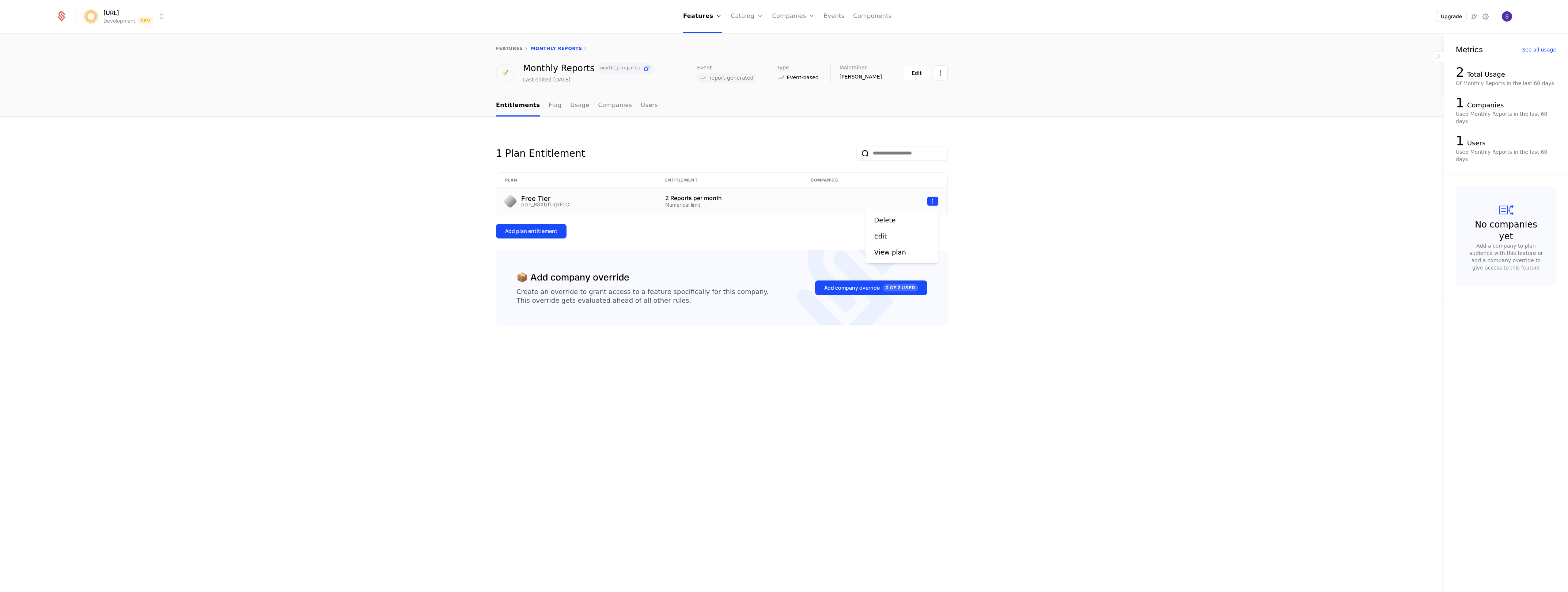
click at [928, 202] on html "surya.ai Development Dev Features Features Flags Catalog Plans Add Ons Credits …" at bounding box center [784, 296] width 1568 height 592
click at [896, 253] on div "View plan" at bounding box center [890, 253] width 32 height 10
click at [548, 110] on link "Flag" at bounding box center [555, 106] width 13 height 22
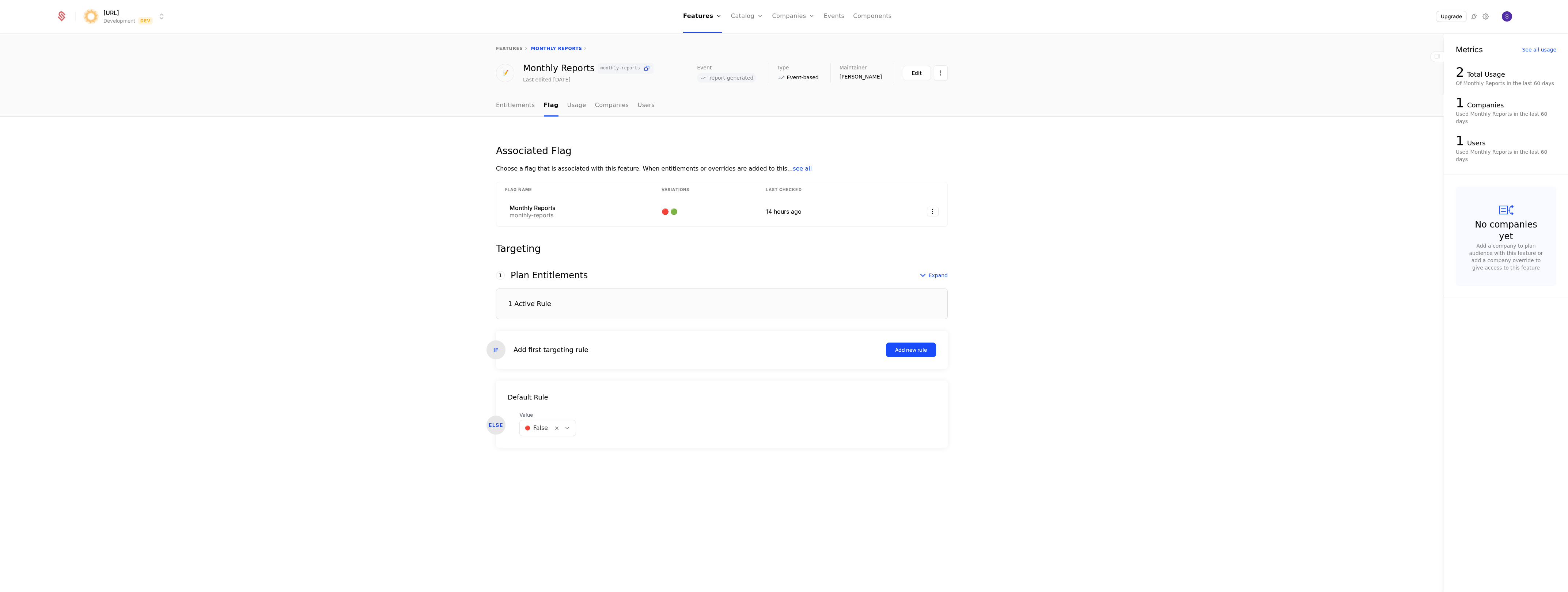
click at [548, 313] on div "1 Active Rule" at bounding box center [722, 304] width 451 height 31
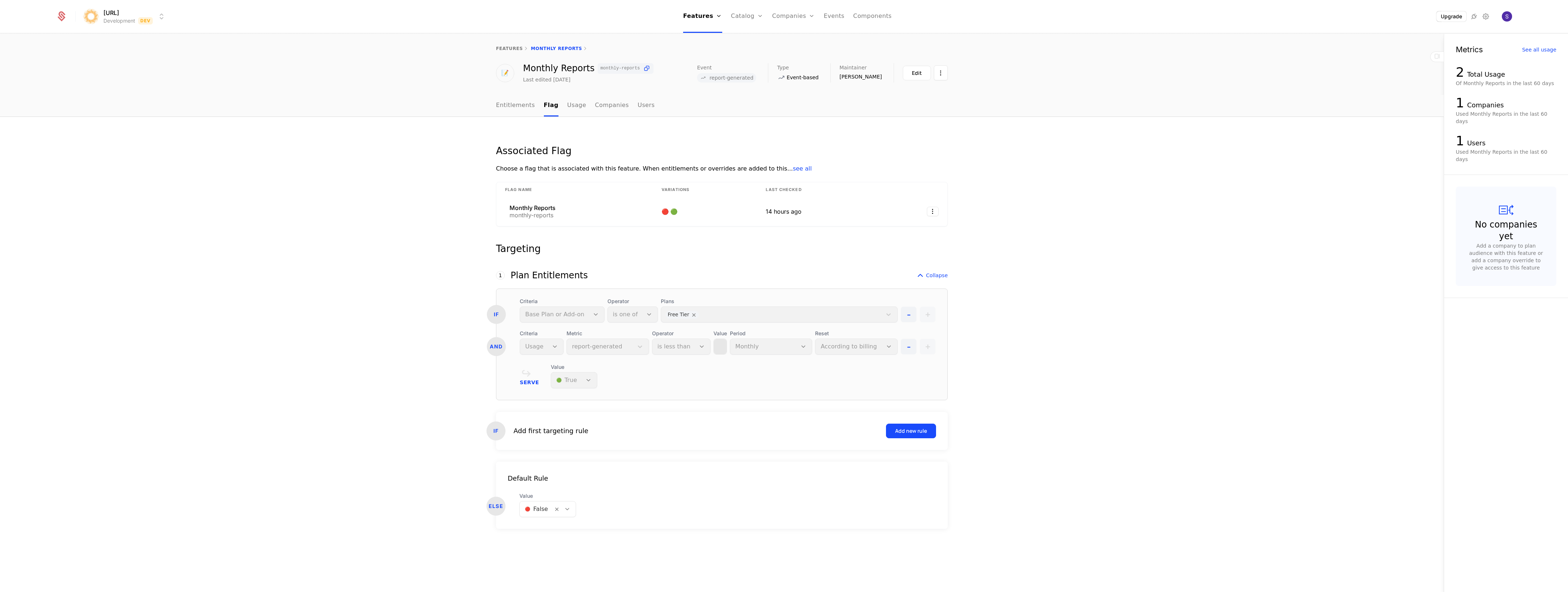
click at [773, 343] on div "Period Monthly" at bounding box center [770, 342] width 83 height 25
click at [931, 347] on div "- +" at bounding box center [918, 342] width 35 height 25
drag, startPoint x: 784, startPoint y: 323, endPoint x: 773, endPoint y: 323, distance: 11.0
click at [783, 323] on div "IF Criteria Base Plan or Add-on Operator is one of Plans Free Tier - + AND Crit…" at bounding box center [722, 326] width 451 height 57
click at [687, 315] on div "Plans Free Tier" at bounding box center [779, 310] width 237 height 25
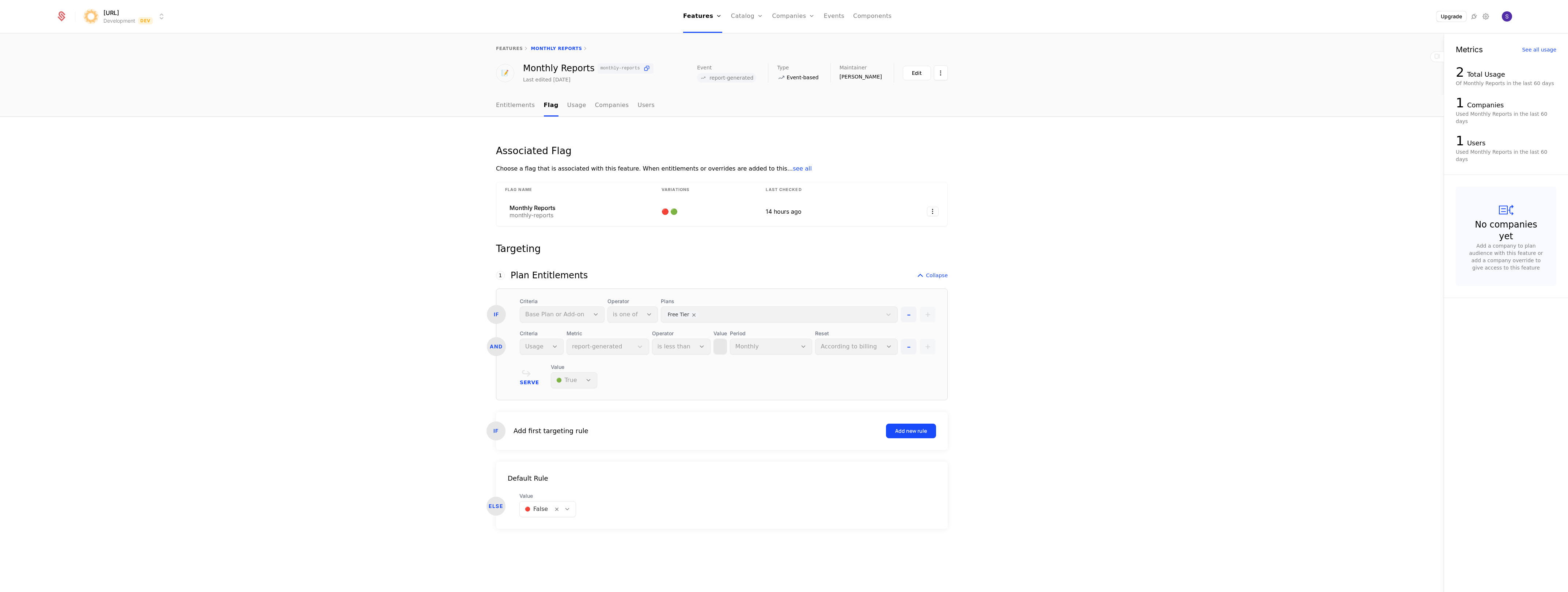
click at [619, 362] on div "IF Criteria Base Plan or Add-on Operator is one of Plans Free Tier - + AND Crit…" at bounding box center [722, 344] width 451 height 112
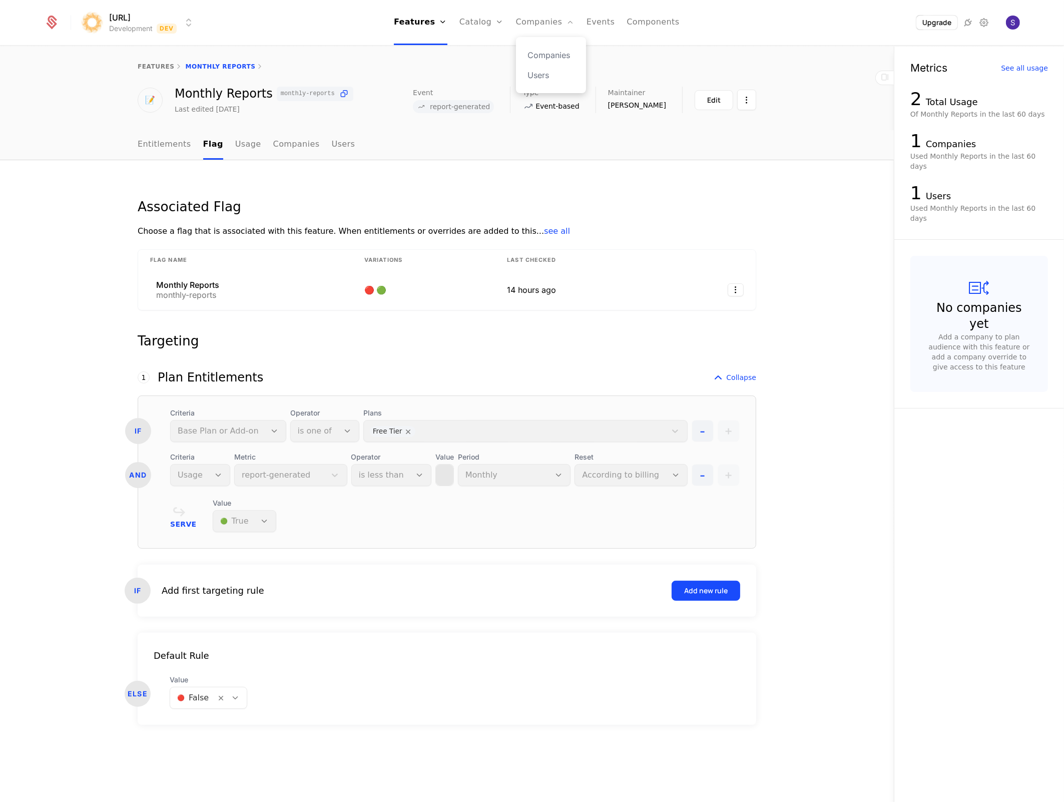
click at [527, 49] on div "Companies Users" at bounding box center [551, 65] width 70 height 56
click at [526, 52] on div "Companies Users" at bounding box center [551, 65] width 70 height 56
click at [537, 20] on link "Companies" at bounding box center [545, 22] width 59 height 45
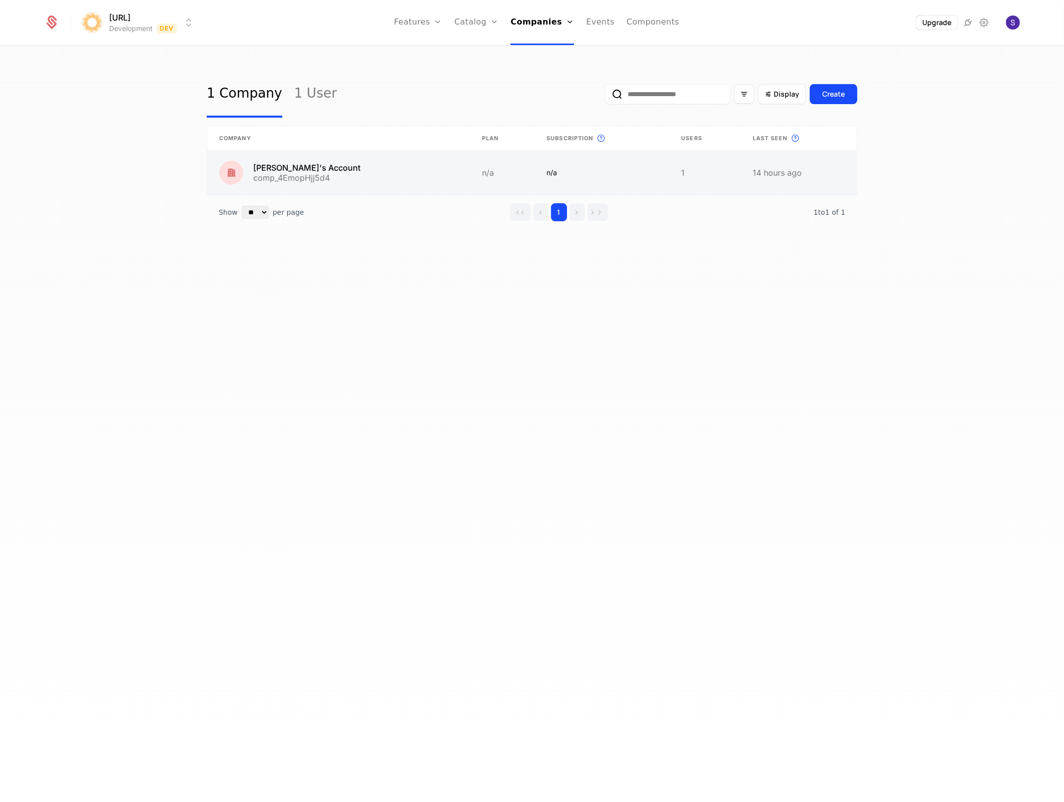
click at [590, 170] on link at bounding box center [601, 173] width 135 height 44
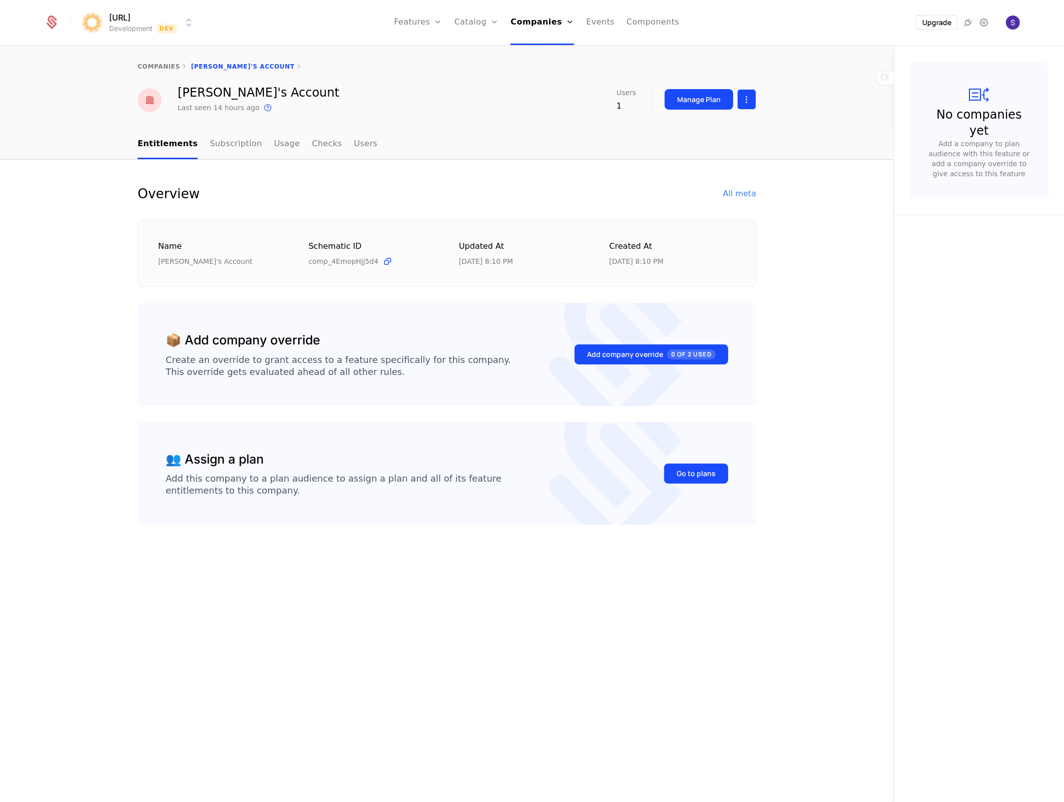
click at [742, 103] on html "surya.ai Development Dev Features Features Flags Catalog Plans Add Ons Credits …" at bounding box center [532, 401] width 1064 height 802
click at [708, 160] on div "Edit company Delete company" at bounding box center [709, 140] width 106 height 52
click at [723, 153] on div "Delete company" at bounding box center [705, 151] width 74 height 14
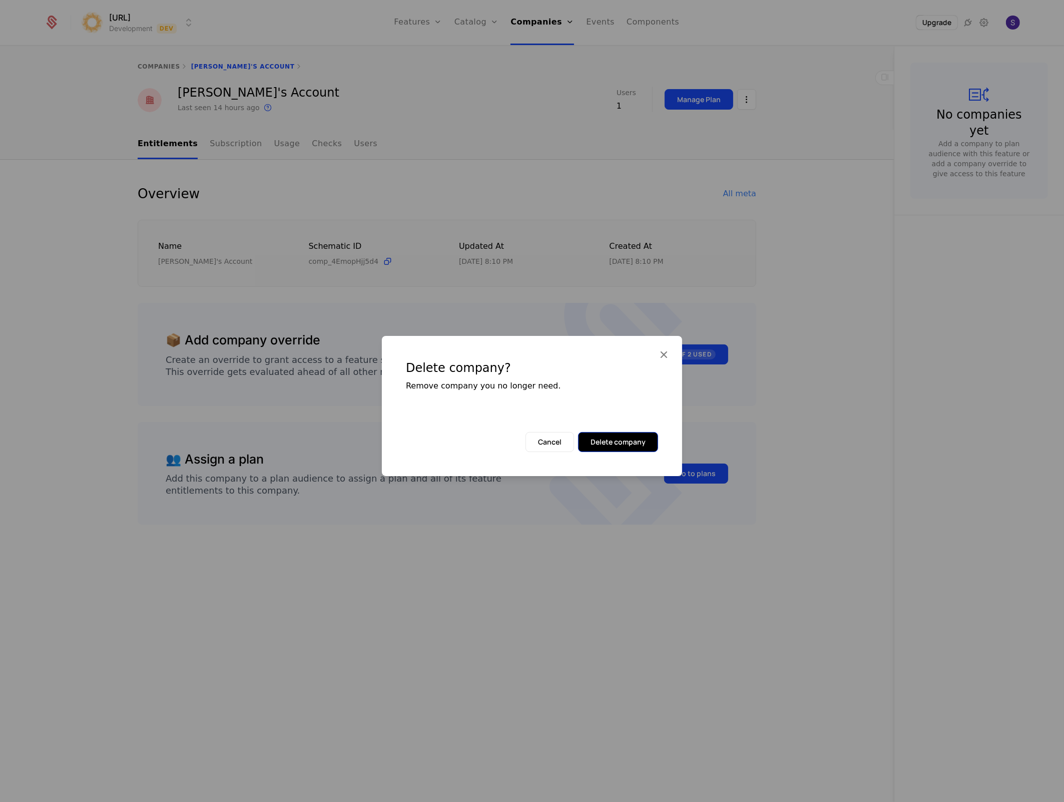
click at [615, 448] on button "Delete company" at bounding box center [618, 442] width 80 height 20
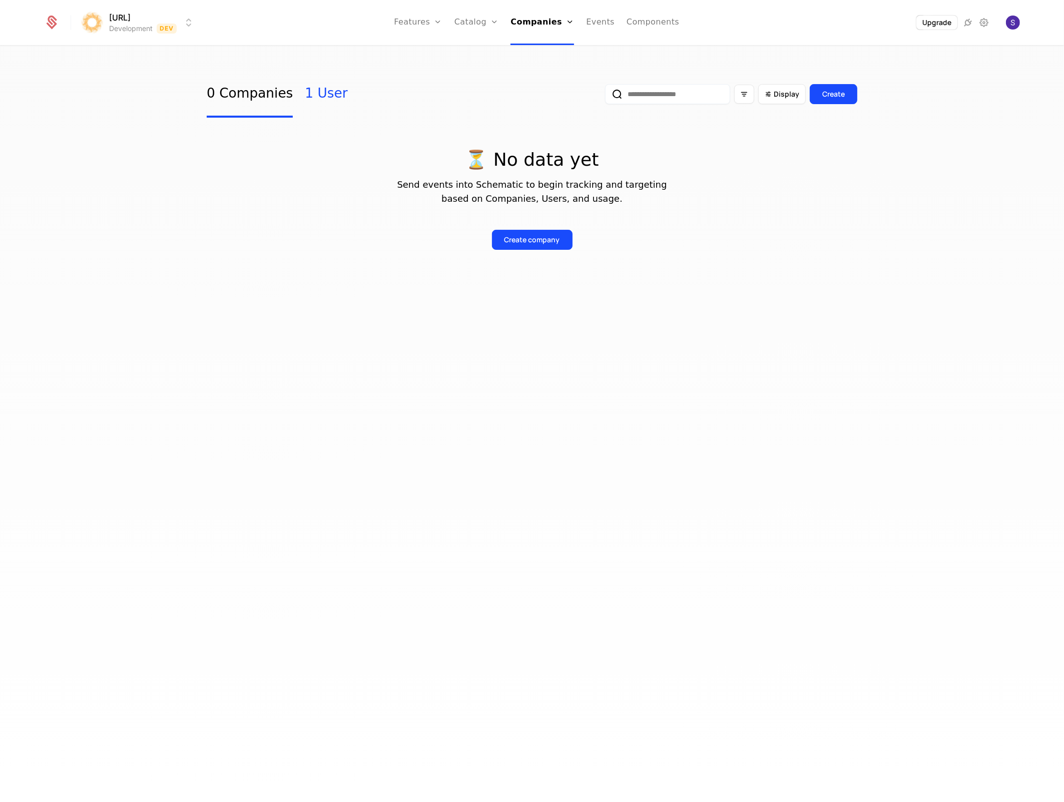
click at [314, 95] on link "1 User" at bounding box center [326, 94] width 43 height 47
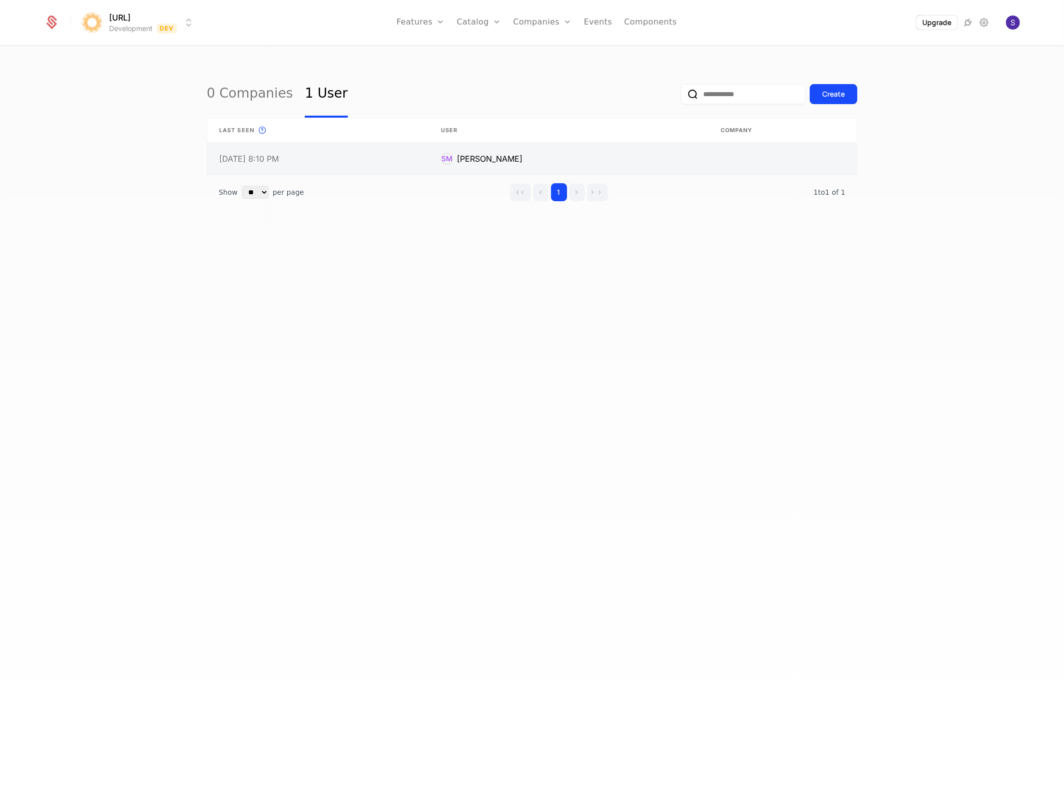
click at [461, 151] on link at bounding box center [569, 159] width 280 height 32
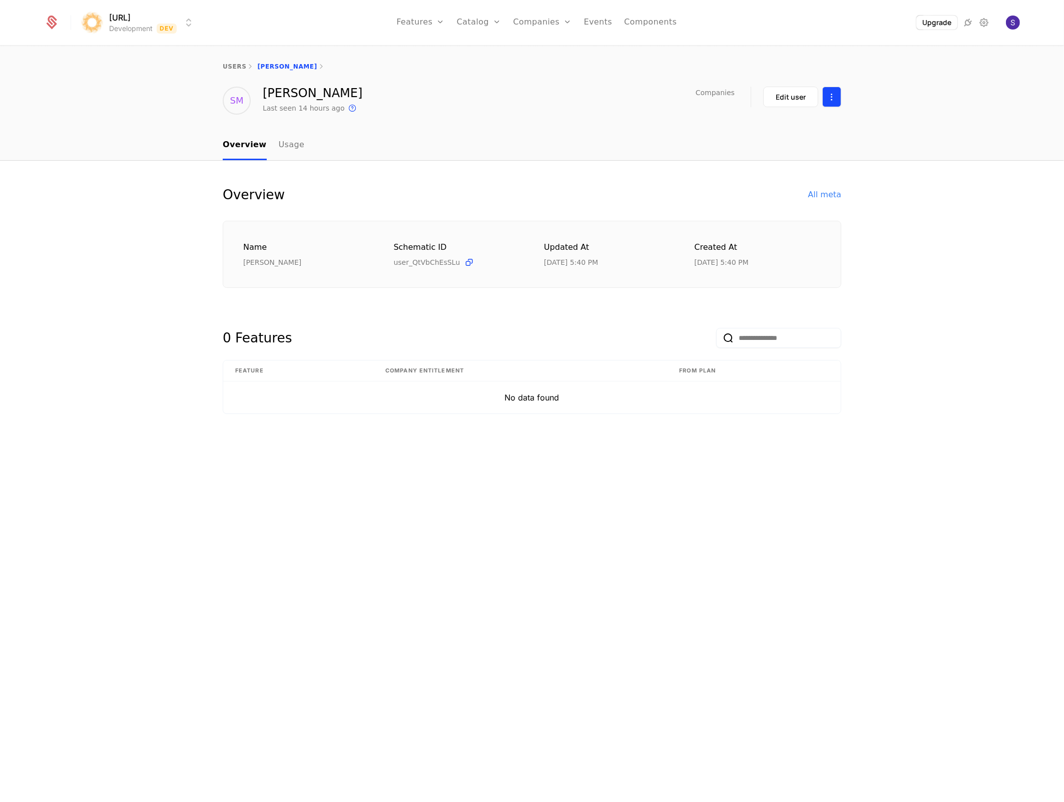
click at [834, 99] on html "surya.ai Development Dev Features Features Flags Catalog Plans Add Ons Credits …" at bounding box center [532, 401] width 1064 height 802
click at [794, 126] on div "Delete user" at bounding box center [779, 126] width 52 height 14
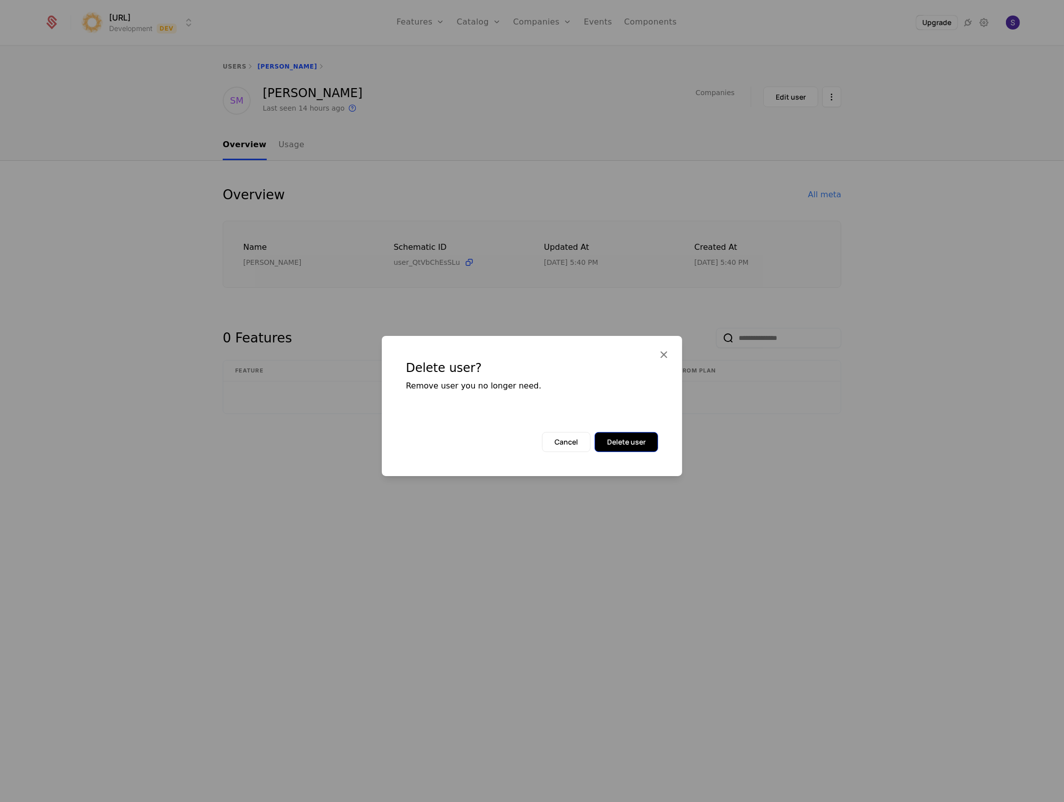
click at [623, 444] on button "Delete user" at bounding box center [626, 442] width 64 height 20
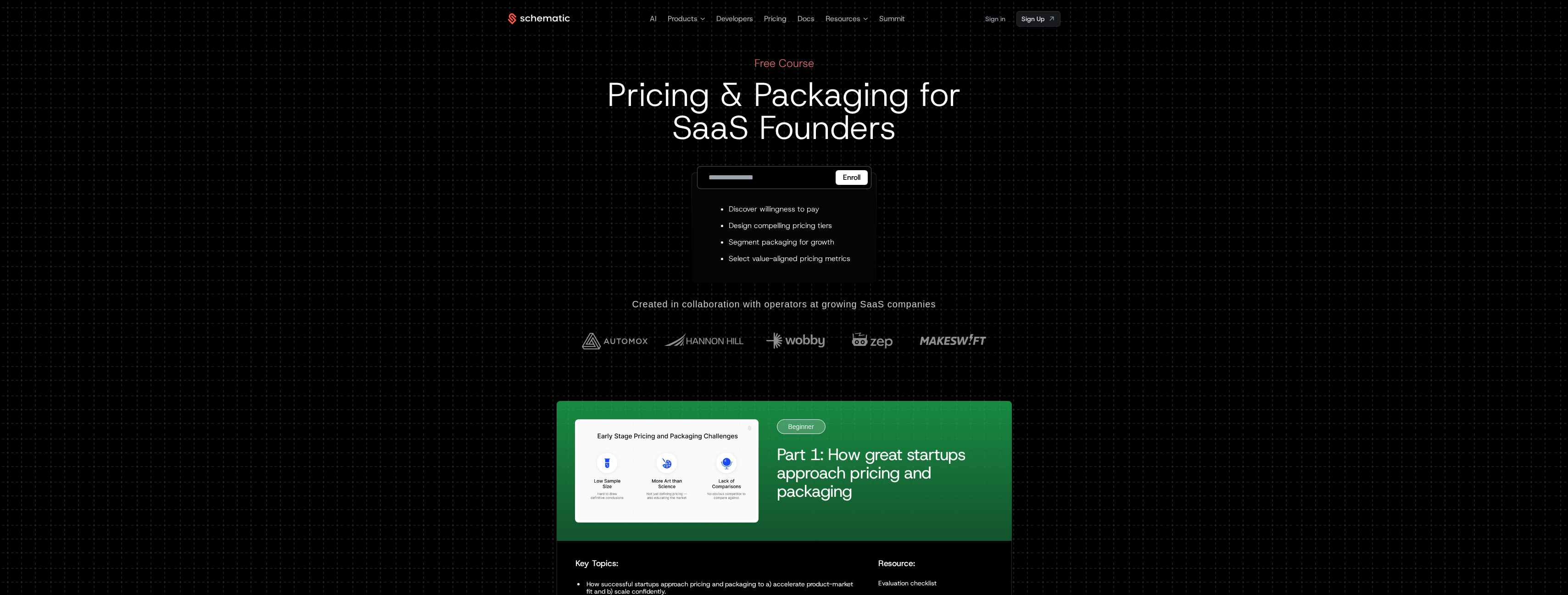
click at [780, 185] on input "email" at bounding box center [784, 177] width 174 height 23
type input "**********"
click at [850, 176] on button "Enroll" at bounding box center [851, 178] width 32 height 15
drag, startPoint x: 671, startPoint y: 189, endPoint x: 730, endPoint y: 171, distance: 61.7
click at [671, 189] on div "**********" at bounding box center [784, 170] width 552 height 227
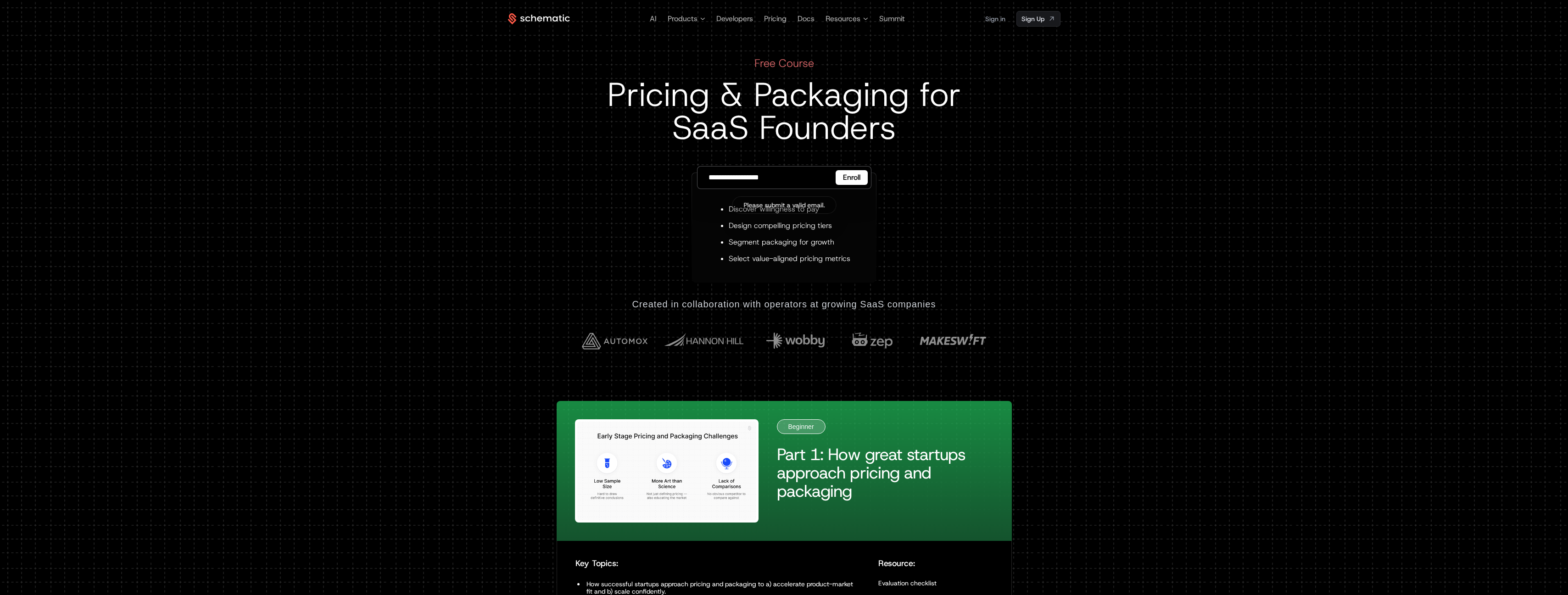
click at [731, 171] on input "**********" at bounding box center [784, 177] width 174 height 23
click at [835, 180] on button "Enroll" at bounding box center [851, 178] width 32 height 15
drag, startPoint x: 789, startPoint y: 183, endPoint x: 650, endPoint y: 190, distance: 139.2
click at [650, 190] on div "**********" at bounding box center [784, 170] width 552 height 227
drag, startPoint x: 781, startPoint y: 176, endPoint x: 692, endPoint y: 178, distance: 89.0
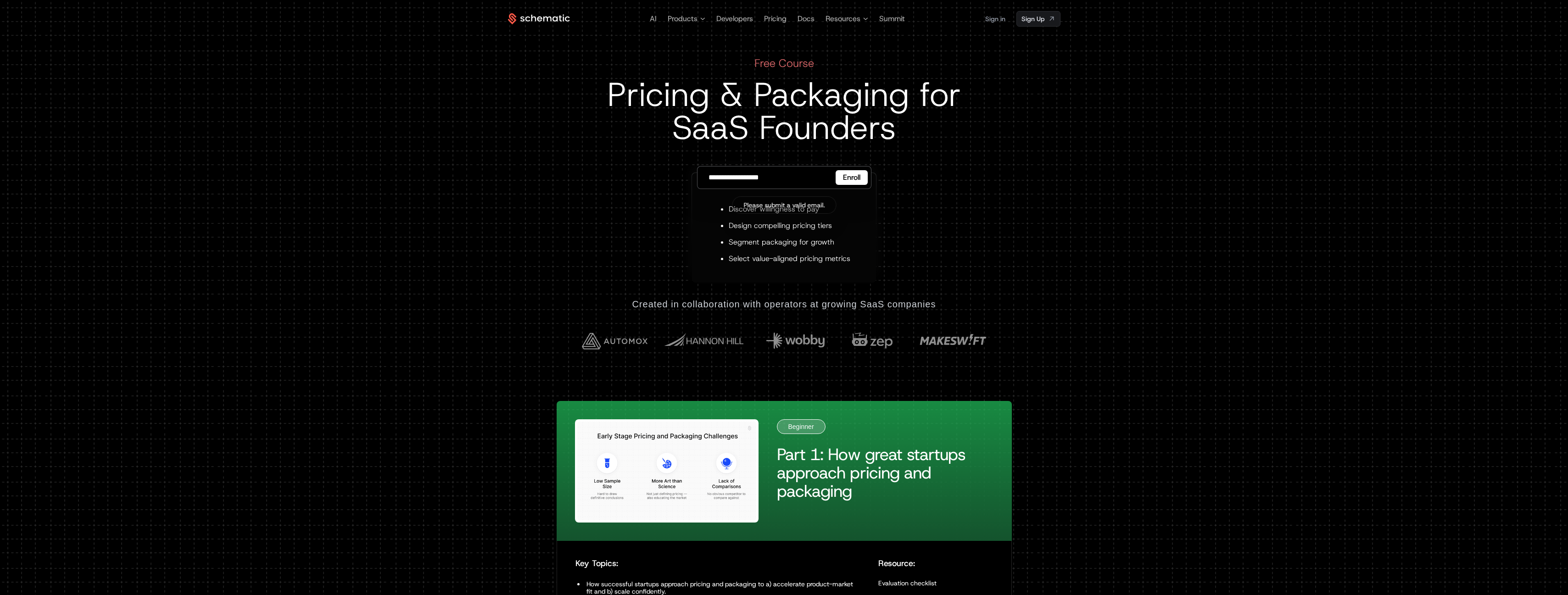
click at [692, 178] on div "**********" at bounding box center [784, 225] width 185 height 117
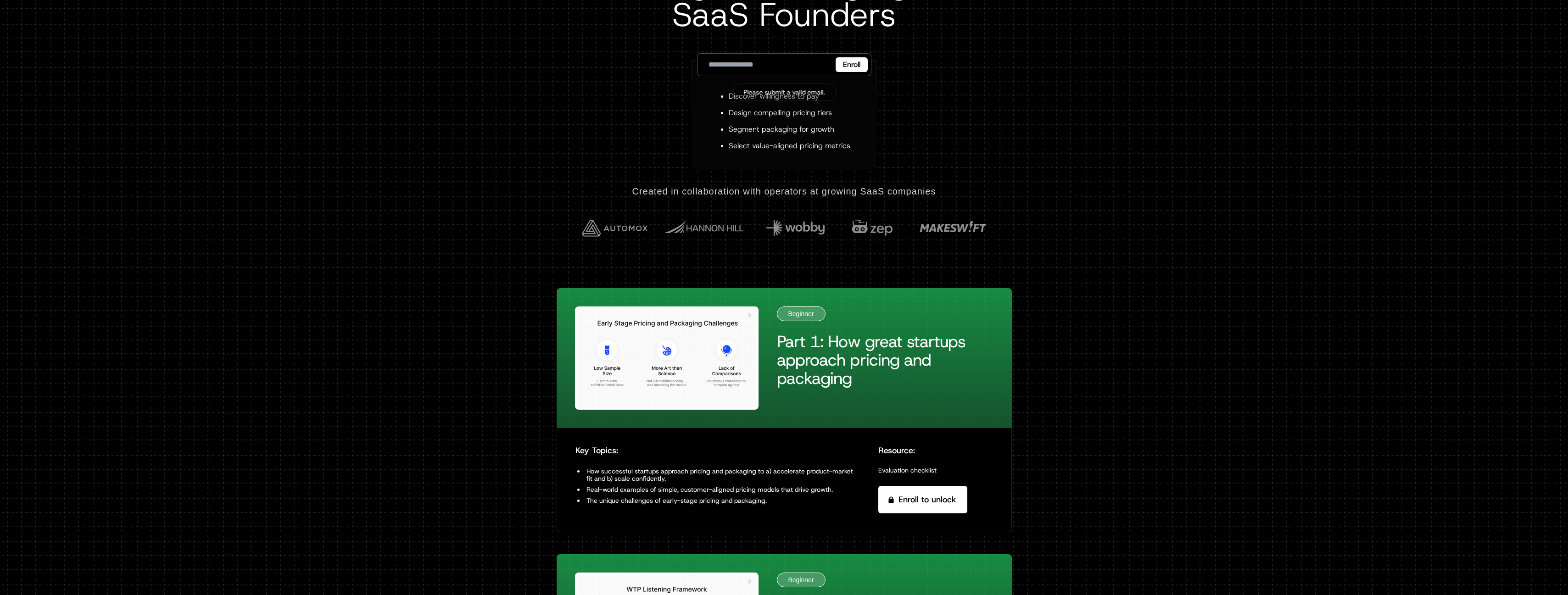
scroll to position [290, 0]
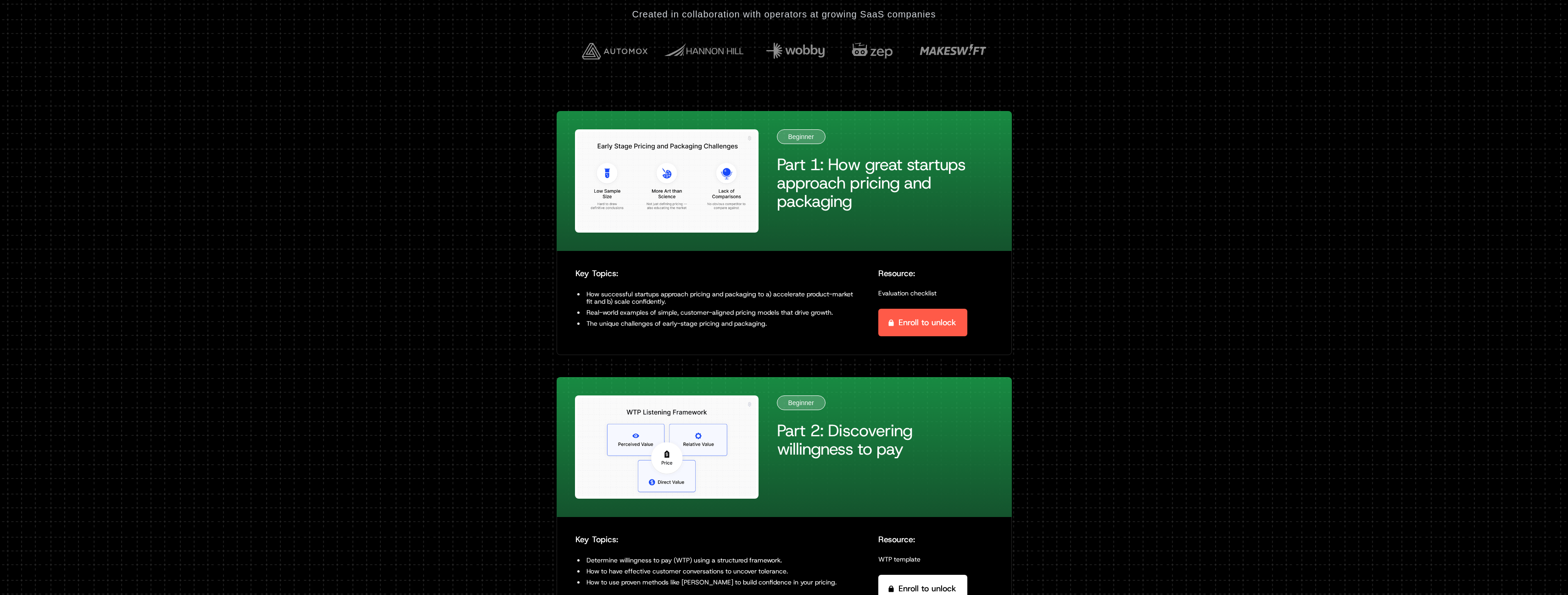
click at [950, 326] on span "Enroll to unlock" at bounding box center [927, 323] width 58 height 13
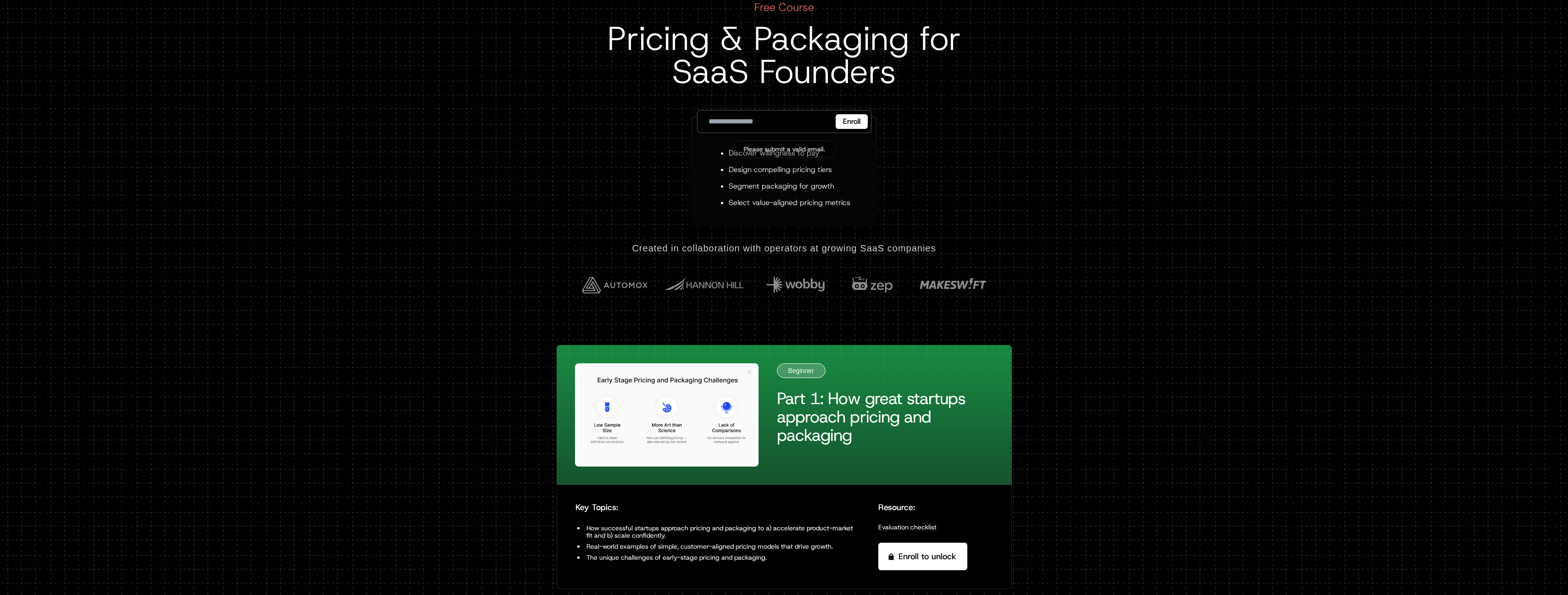
click at [772, 135] on div "Discover willingness to pay Design compelling pricing tiers Segment packaging f…" at bounding box center [784, 172] width 184 height 110
click at [774, 126] on input "email" at bounding box center [784, 121] width 174 height 23
type input "**********"
click at [855, 116] on button "Enroll" at bounding box center [851, 122] width 32 height 15
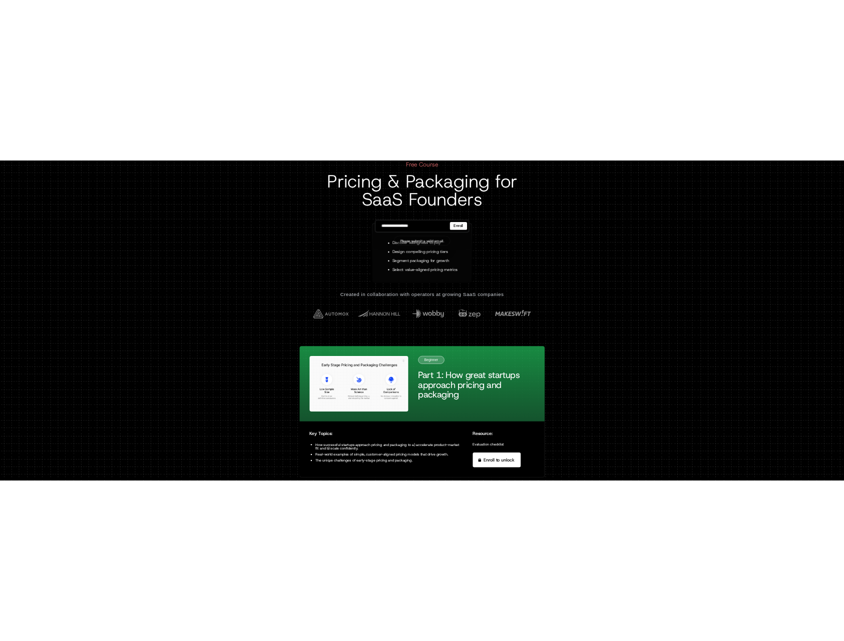
scroll to position [0, 0]
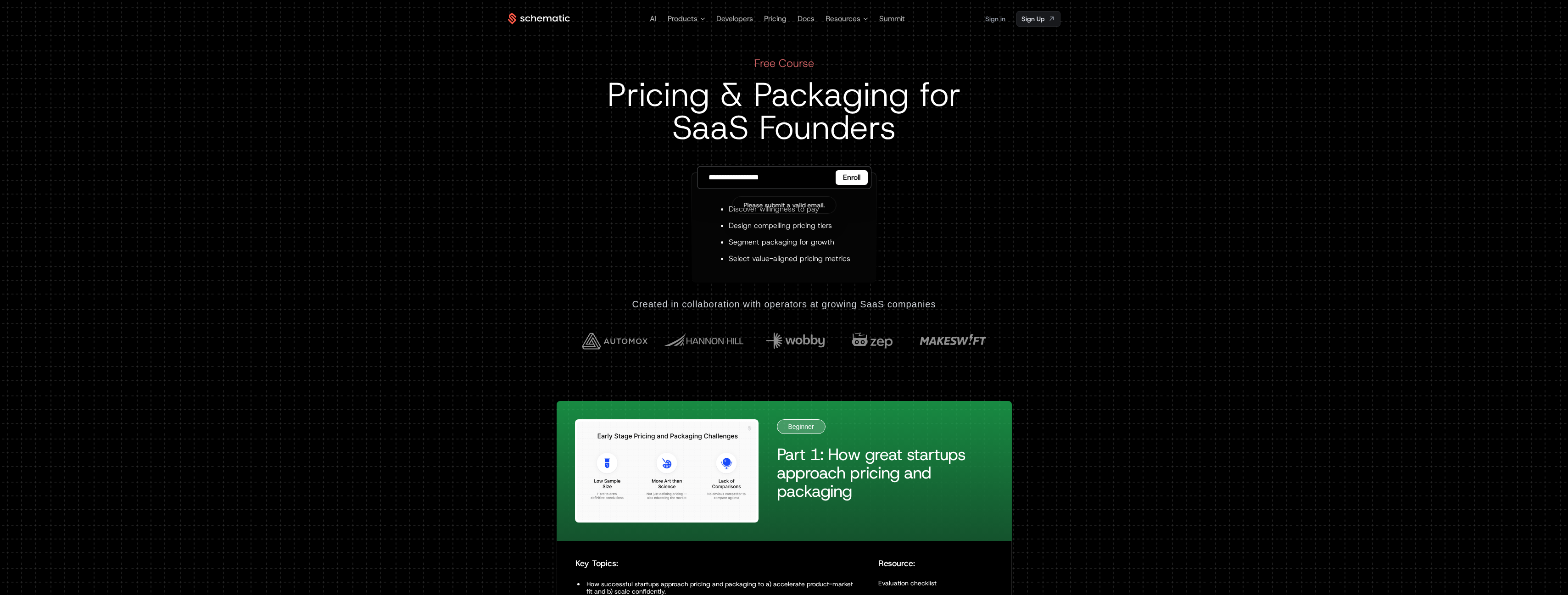
click at [999, 23] on link "Sign in" at bounding box center [995, 19] width 20 height 15
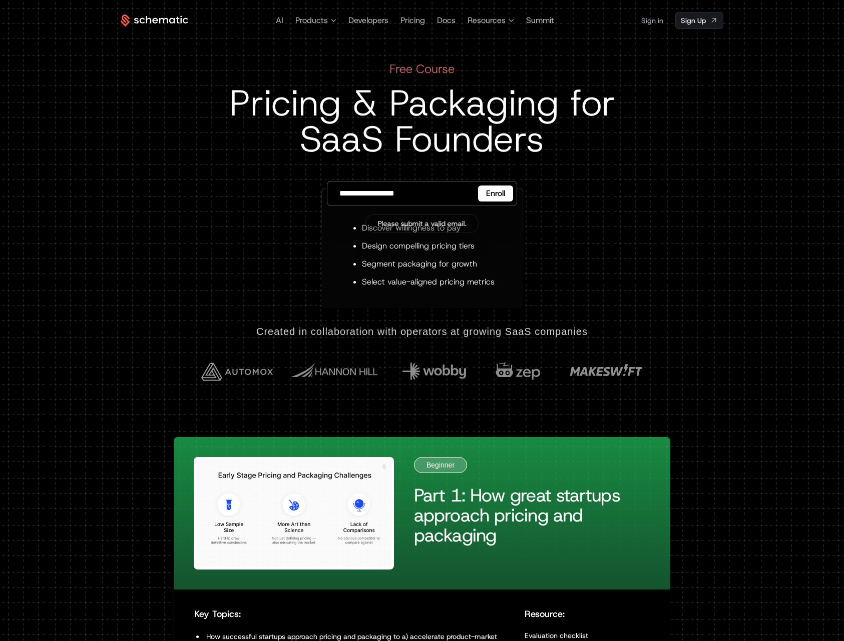
drag, startPoint x: 433, startPoint y: 192, endPoint x: 319, endPoint y: 192, distance: 113.6
click at [299, 202] on div "**********" at bounding box center [422, 185] width 602 height 248
drag, startPoint x: 425, startPoint y: 192, endPoint x: 304, endPoint y: 189, distance: 120.6
click at [304, 189] on div "**********" at bounding box center [422, 185] width 602 height 248
type input "**********"
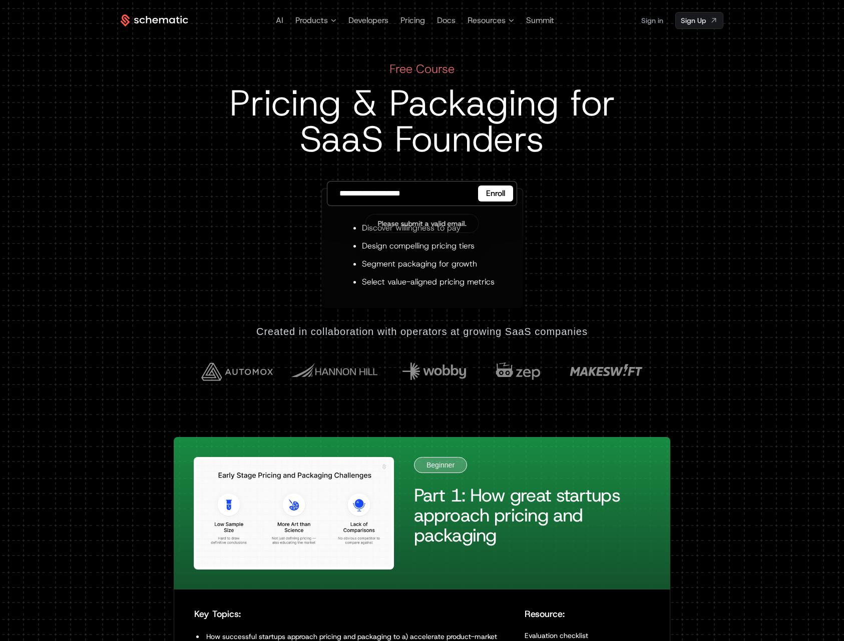
click at [490, 203] on input "**********" at bounding box center [422, 193] width 190 height 25
click at [492, 199] on button "Enroll" at bounding box center [495, 194] width 35 height 16
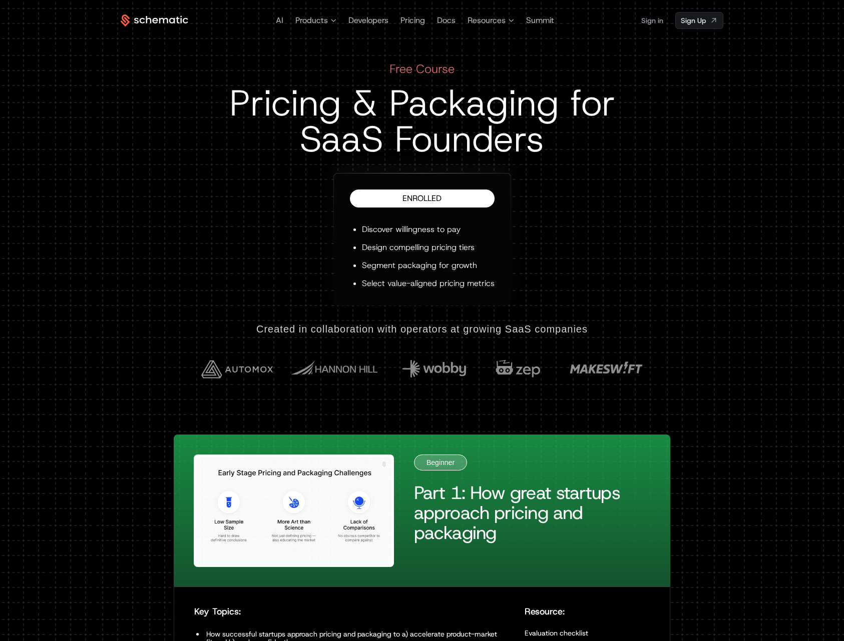
click at [471, 205] on div "Enrolled" at bounding box center [422, 199] width 145 height 18
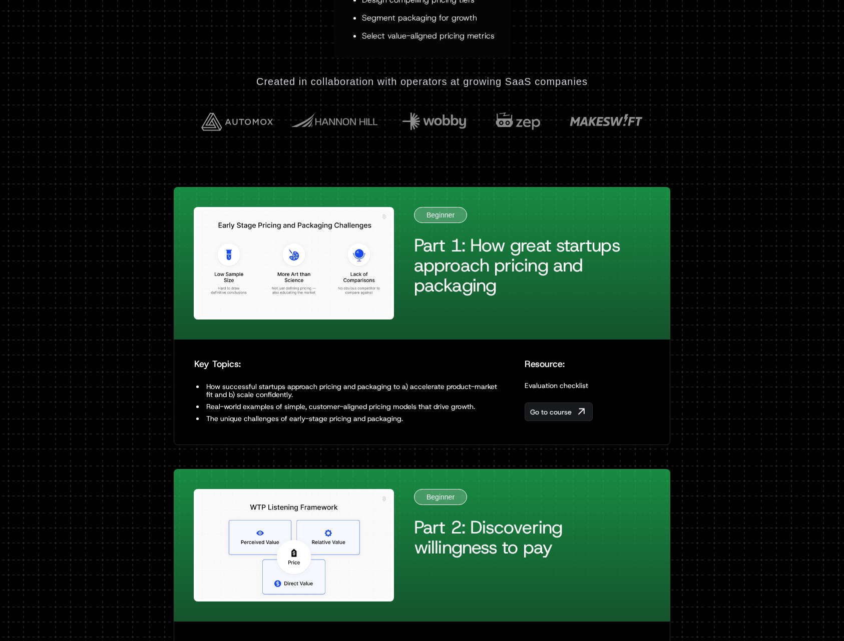
scroll to position [248, 0]
click at [301, 285] on img at bounding box center [294, 263] width 200 height 113
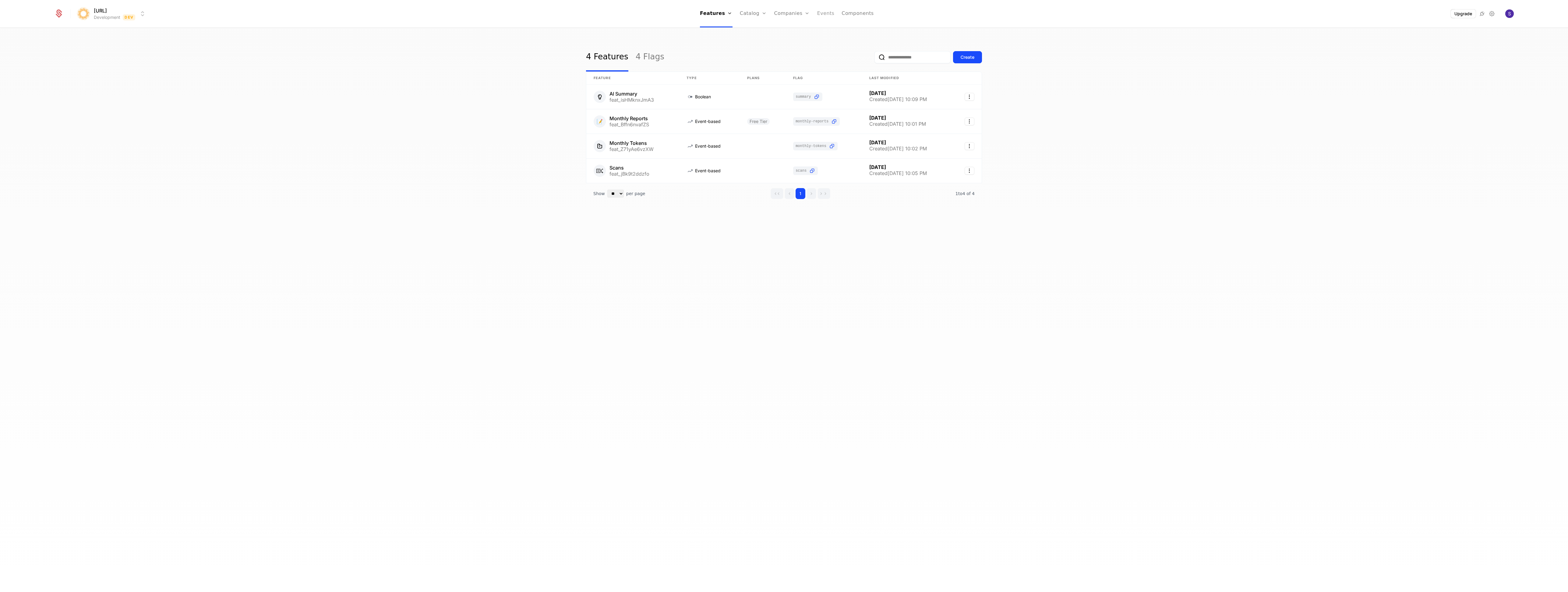
click at [829, 18] on link "Events" at bounding box center [826, 13] width 18 height 27
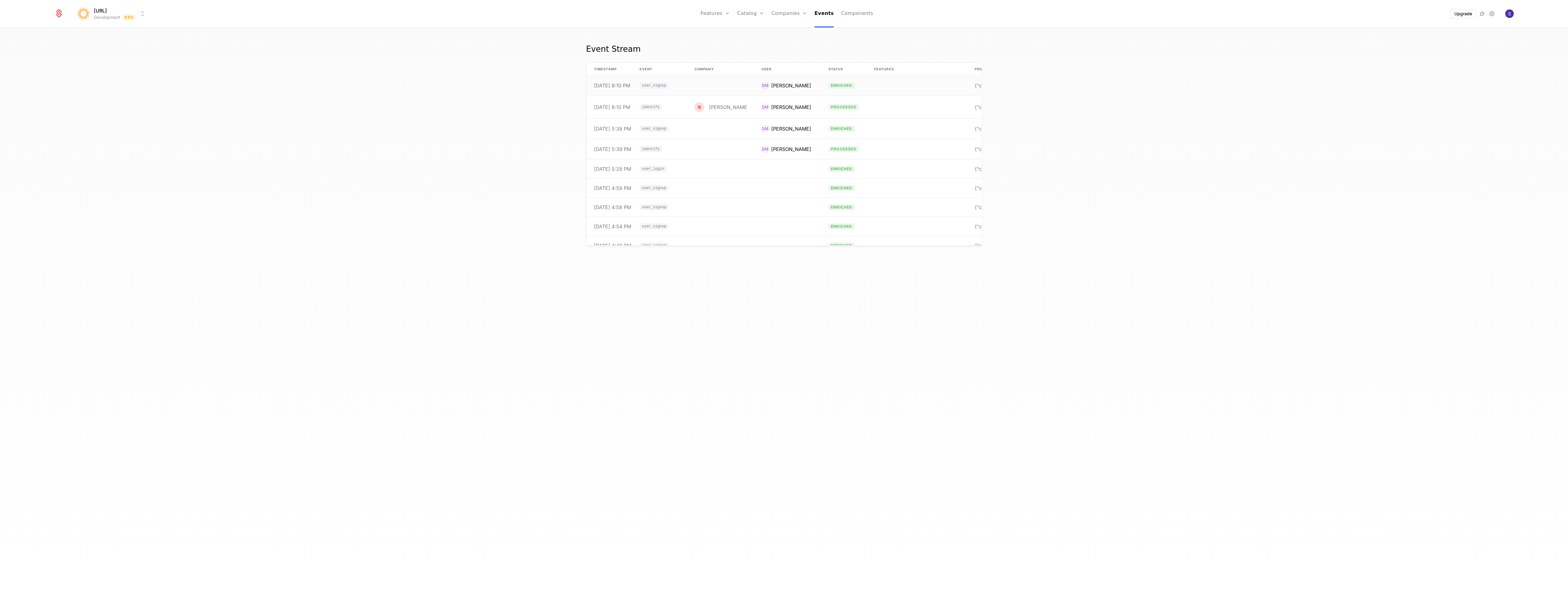
click at [696, 91] on td at bounding box center [721, 86] width 67 height 20
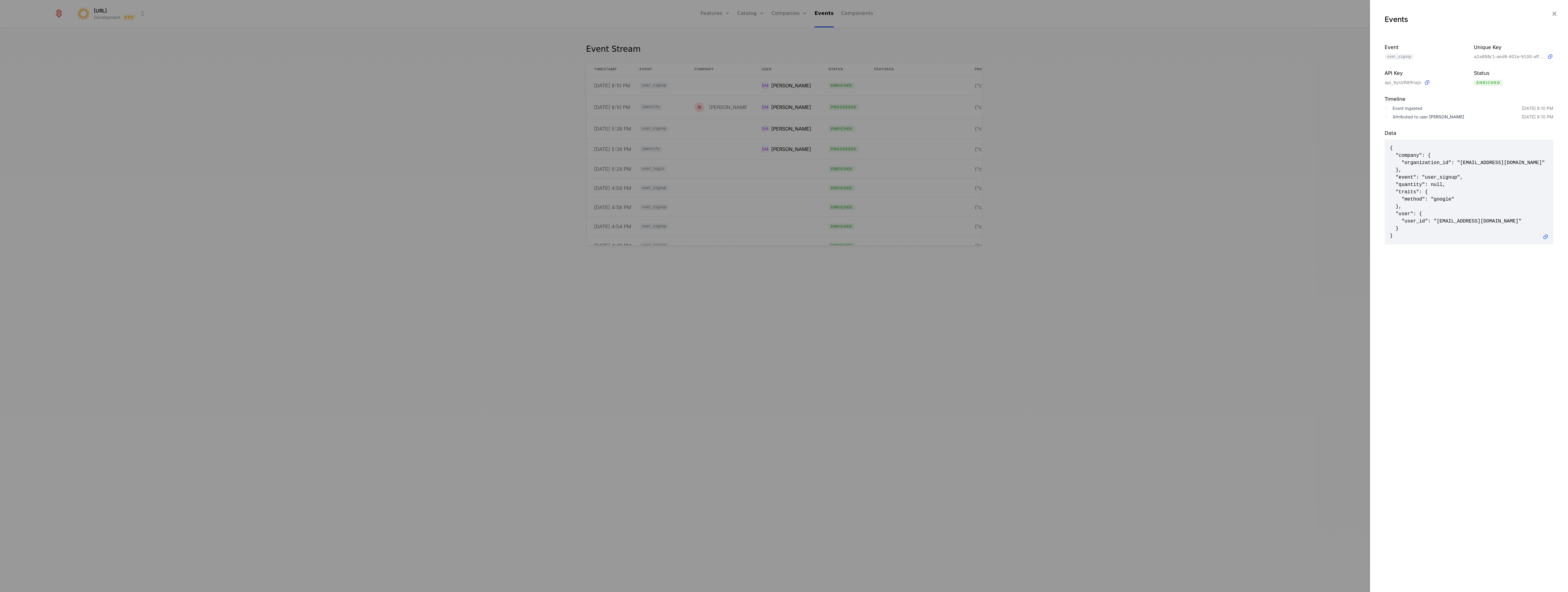
click at [657, 106] on div at bounding box center [784, 296] width 1568 height 592
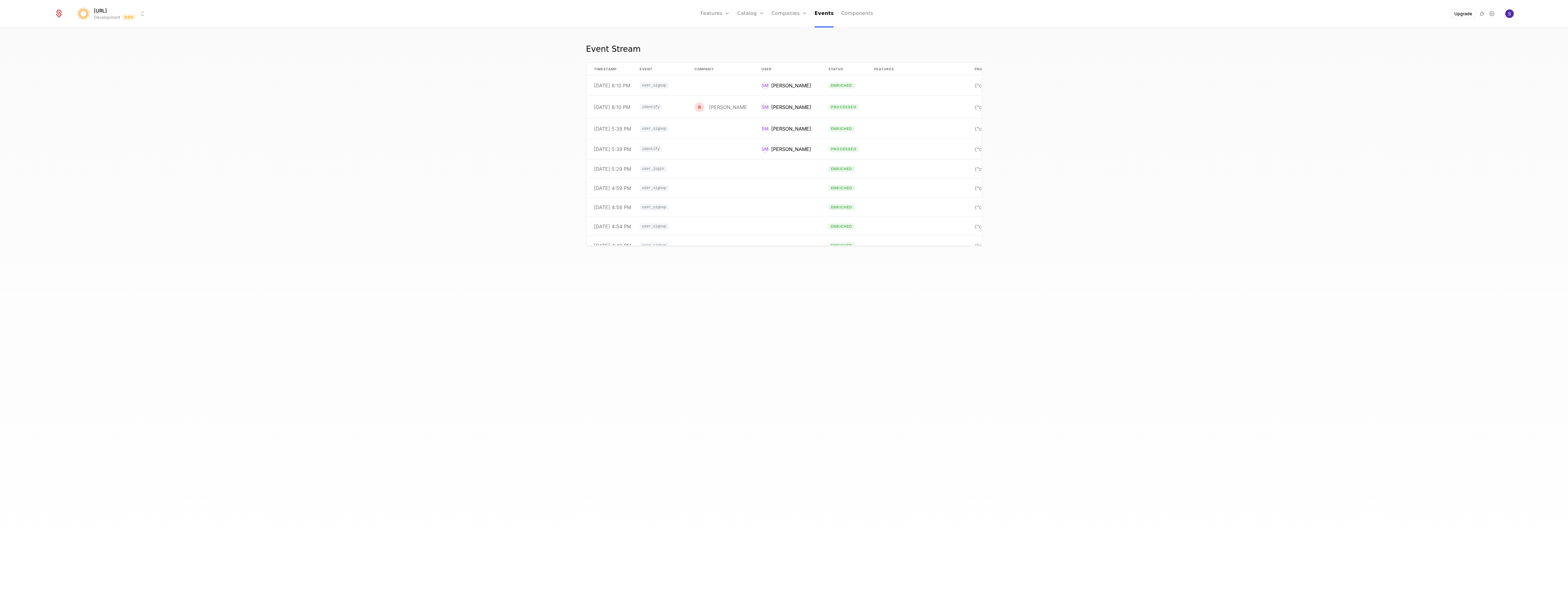
click at [657, 106] on span "identify" at bounding box center [651, 107] width 18 height 4
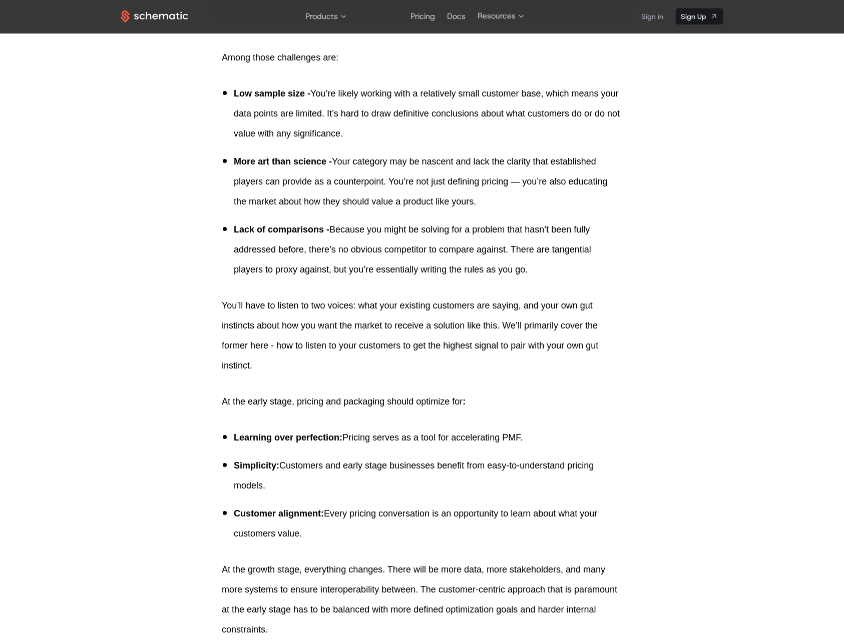
scroll to position [698, 0]
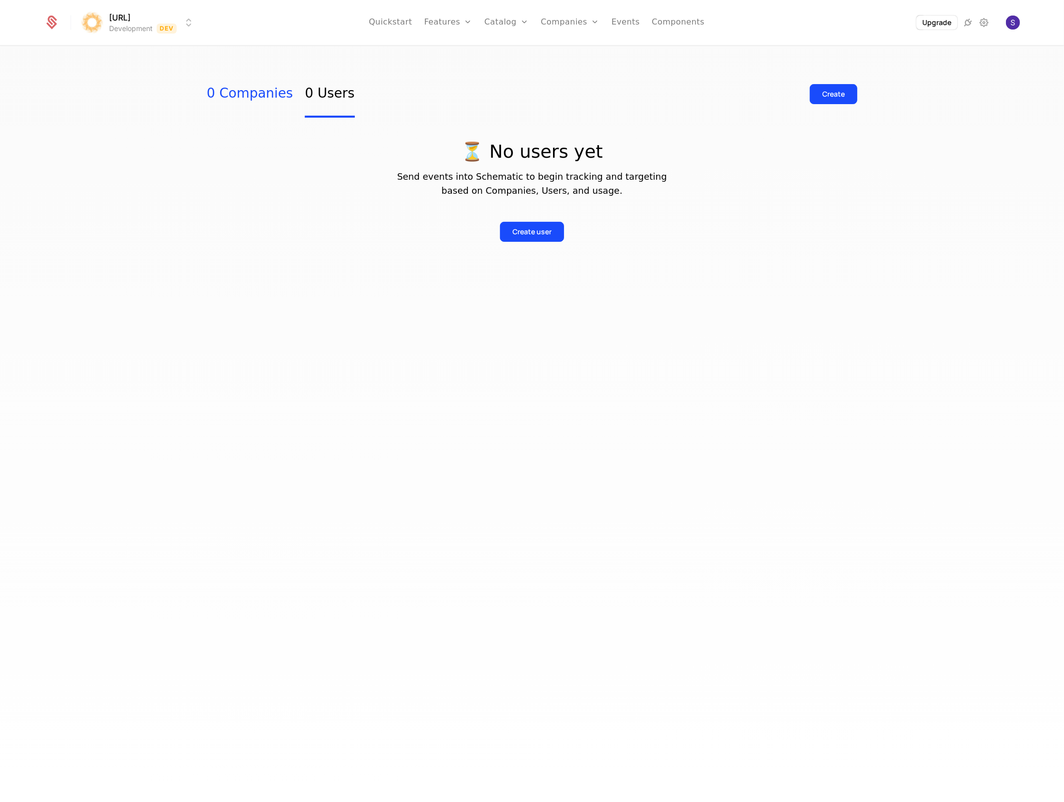
click at [259, 102] on link "0 Companies" at bounding box center [250, 94] width 86 height 47
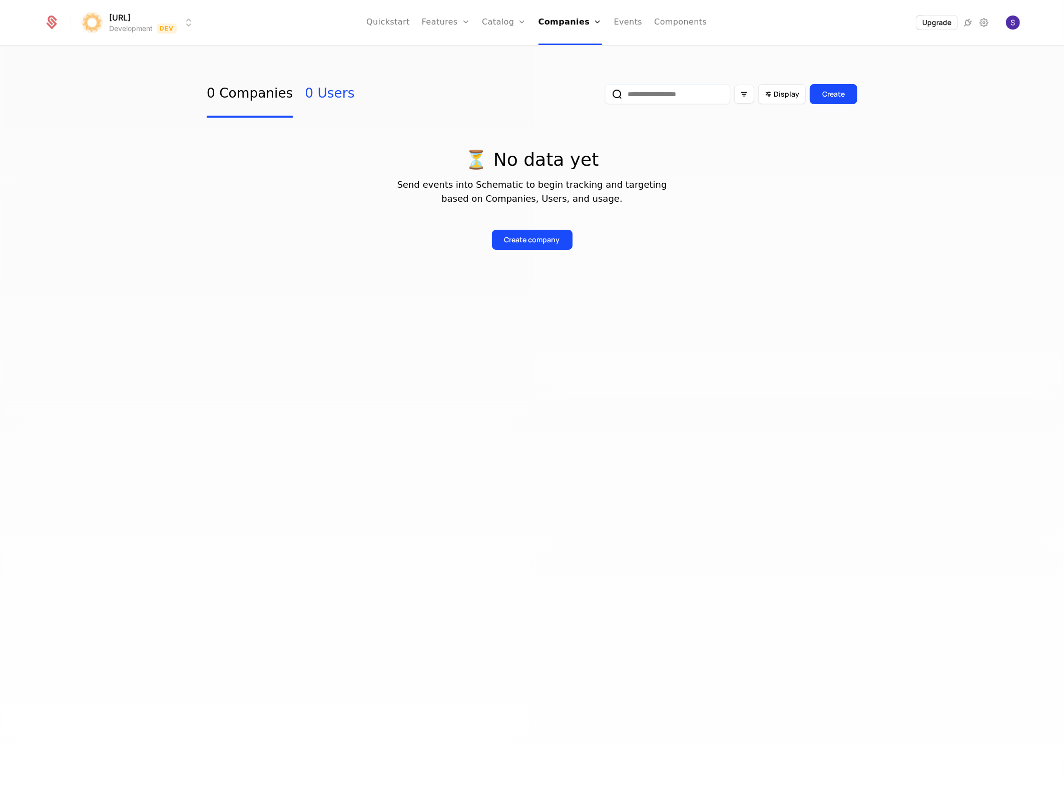
click at [309, 102] on link "0 Users" at bounding box center [330, 94] width 50 height 47
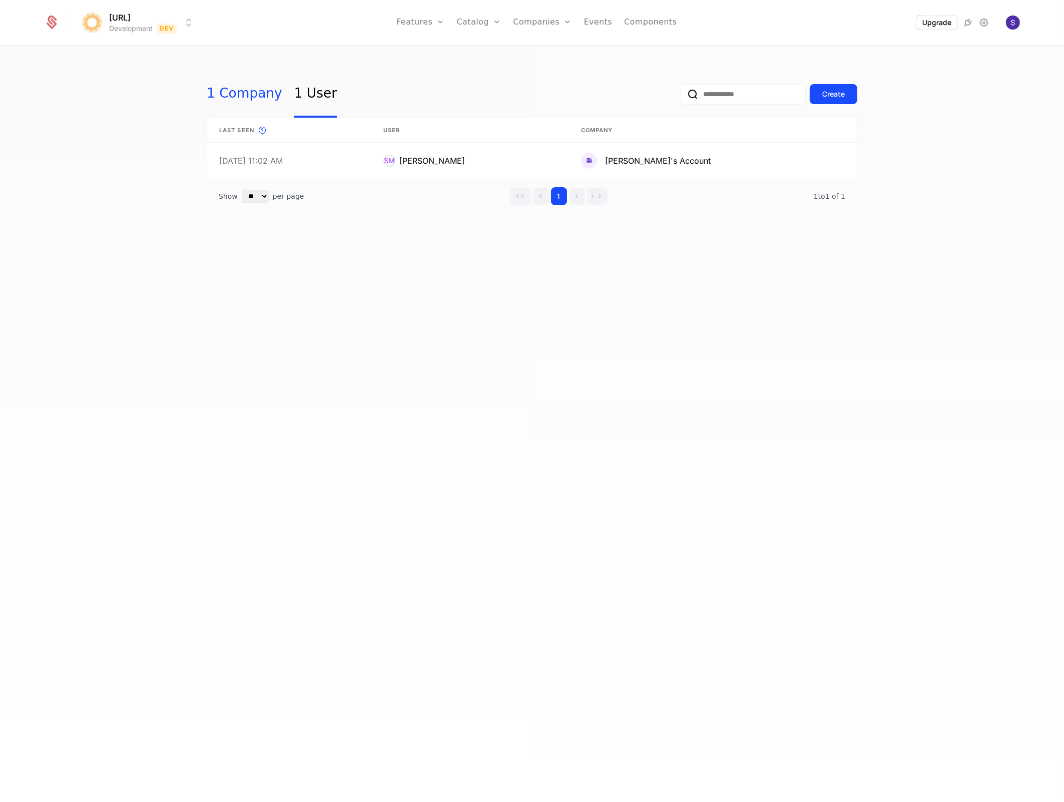
click at [250, 87] on link "1 Company" at bounding box center [245, 94] width 76 height 47
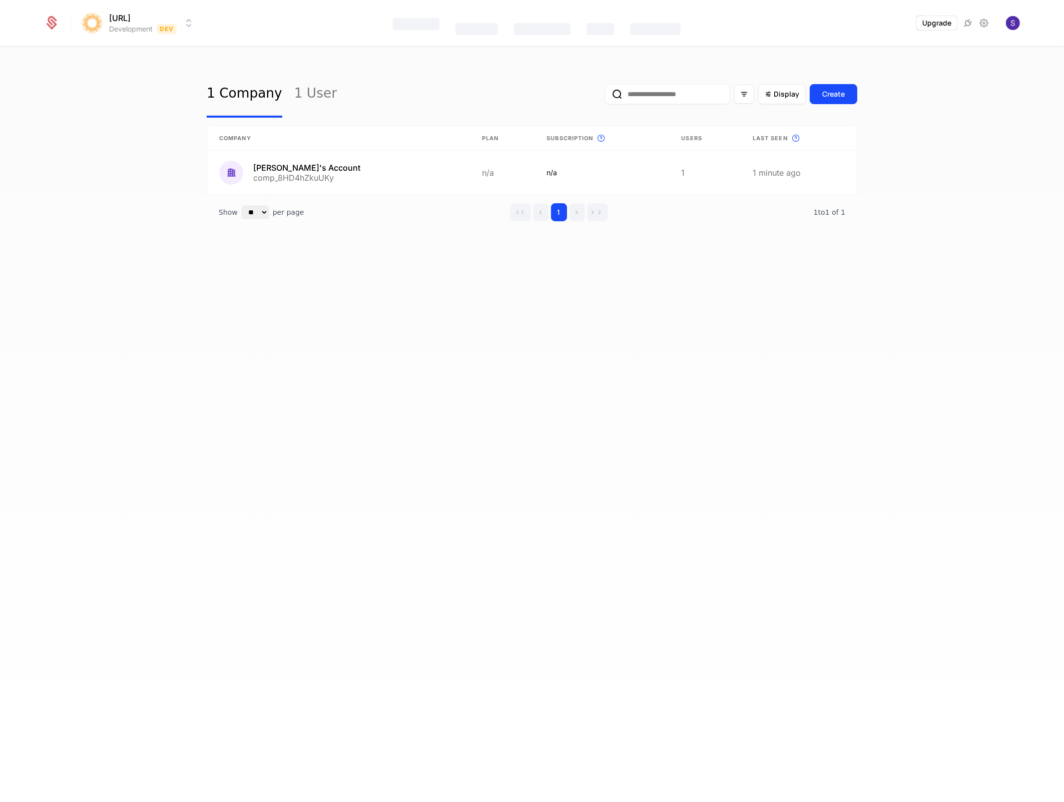
click at [421, 20] on div "Features" at bounding box center [416, 24] width 47 height 12
click at [424, 73] on link "Flags" at bounding box center [429, 75] width 46 height 12
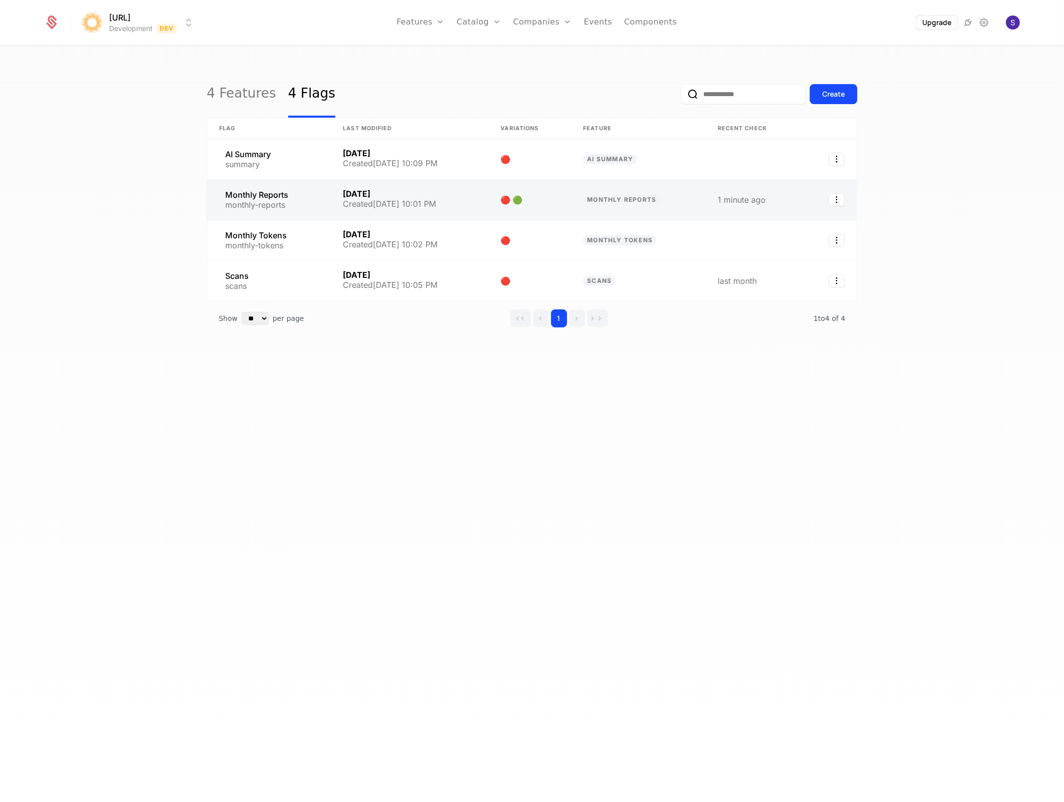
click at [286, 210] on link at bounding box center [269, 200] width 124 height 40
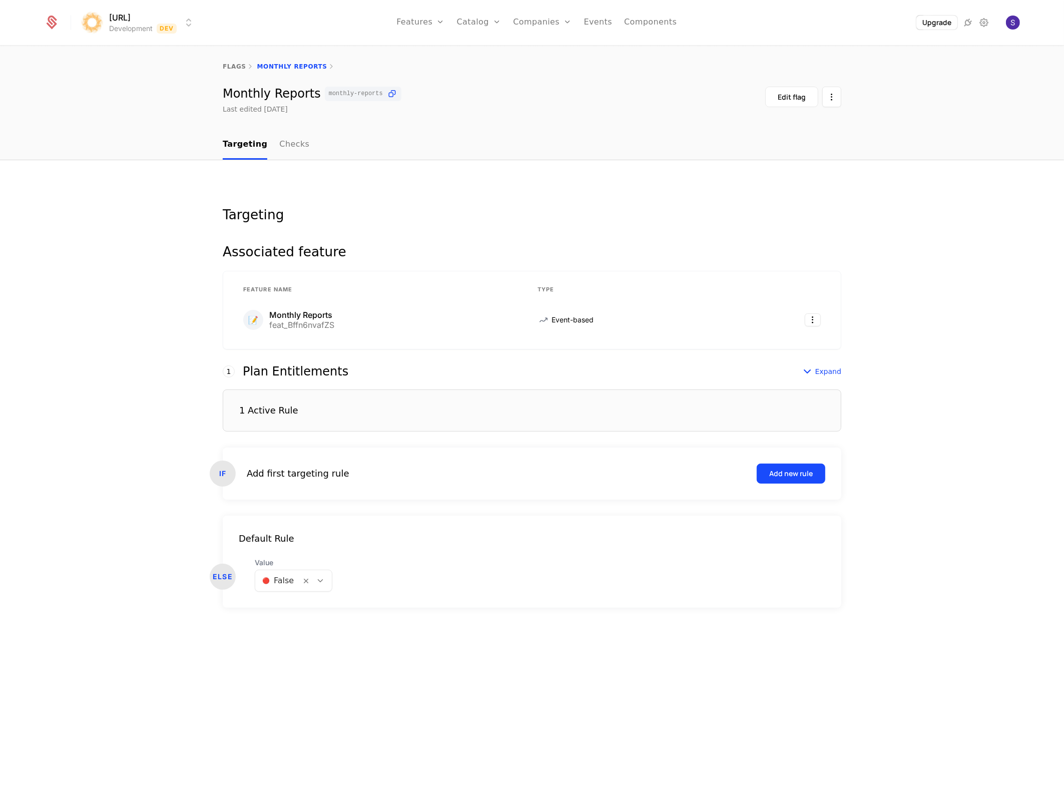
click at [340, 491] on div "IF Add first targeting rule Add new rule" at bounding box center [532, 473] width 618 height 52
click at [340, 482] on div "Add first targeting rule Add new rule" at bounding box center [536, 473] width 578 height 20
click at [336, 494] on div "IF Add first targeting rule Add new rule" at bounding box center [532, 473] width 618 height 52
click at [776, 452] on div "IF Add first targeting rule Add new rule" at bounding box center [532, 473] width 618 height 52
click at [775, 470] on div "Add new rule" at bounding box center [791, 473] width 44 height 10
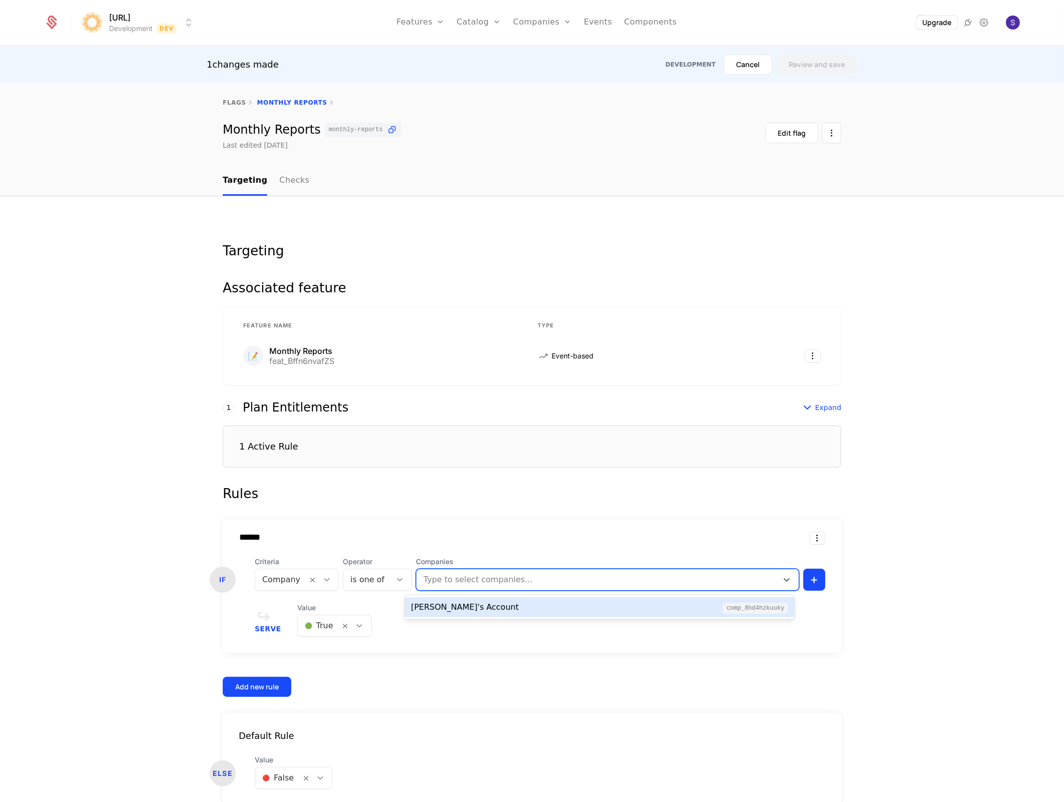
click at [446, 582] on div at bounding box center [597, 579] width 347 height 14
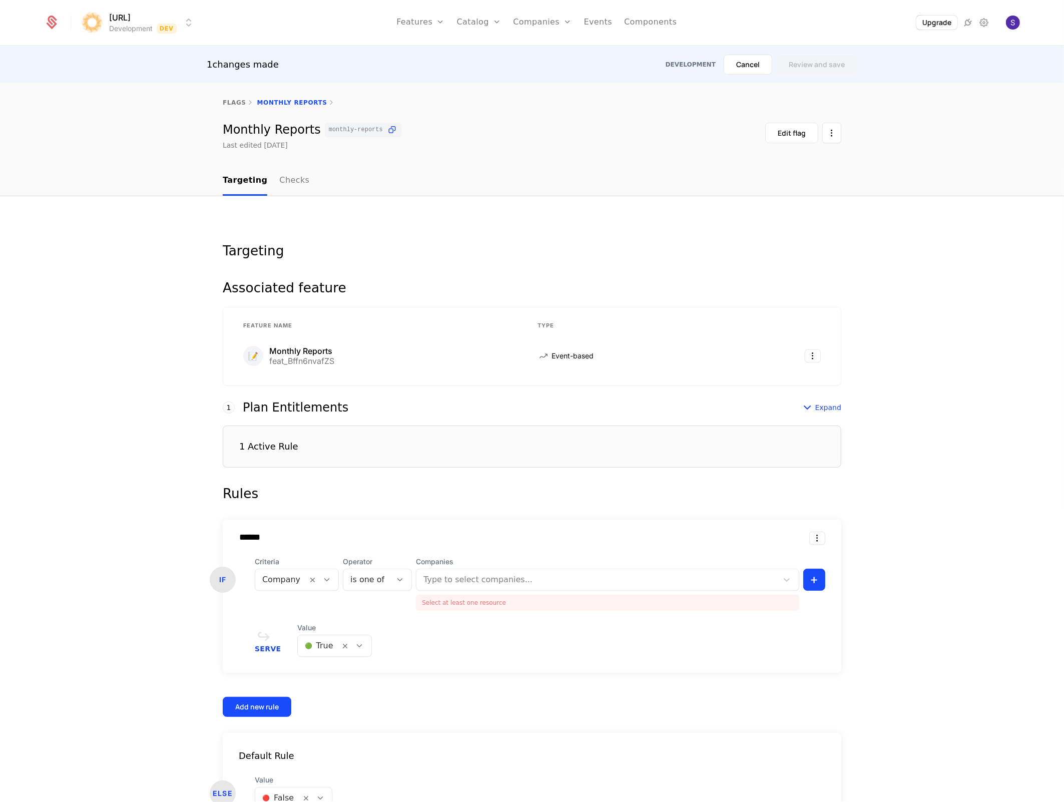
click at [42, 618] on div "Targeting Associated feature Feature Name Type 📝 Monthly Reports feat_Bffn6nvaf…" at bounding box center [532, 534] width 1064 height 677
click at [794, 440] on div "1 Active Rule" at bounding box center [532, 446] width 618 height 42
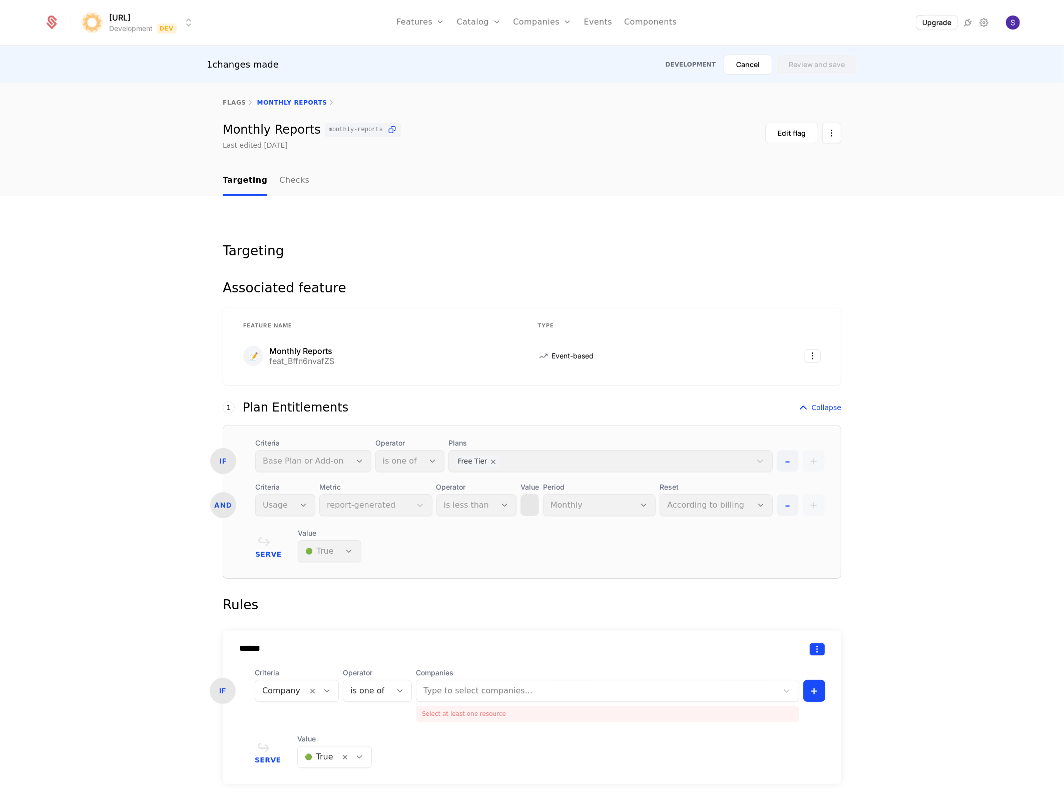
click at [814, 646] on html "surya.ai Development Dev Features Features Flags Catalog Plans Add Ons Credits …" at bounding box center [532, 401] width 1064 height 802
click at [781, 677] on div "Delete" at bounding box center [771, 676] width 76 height 14
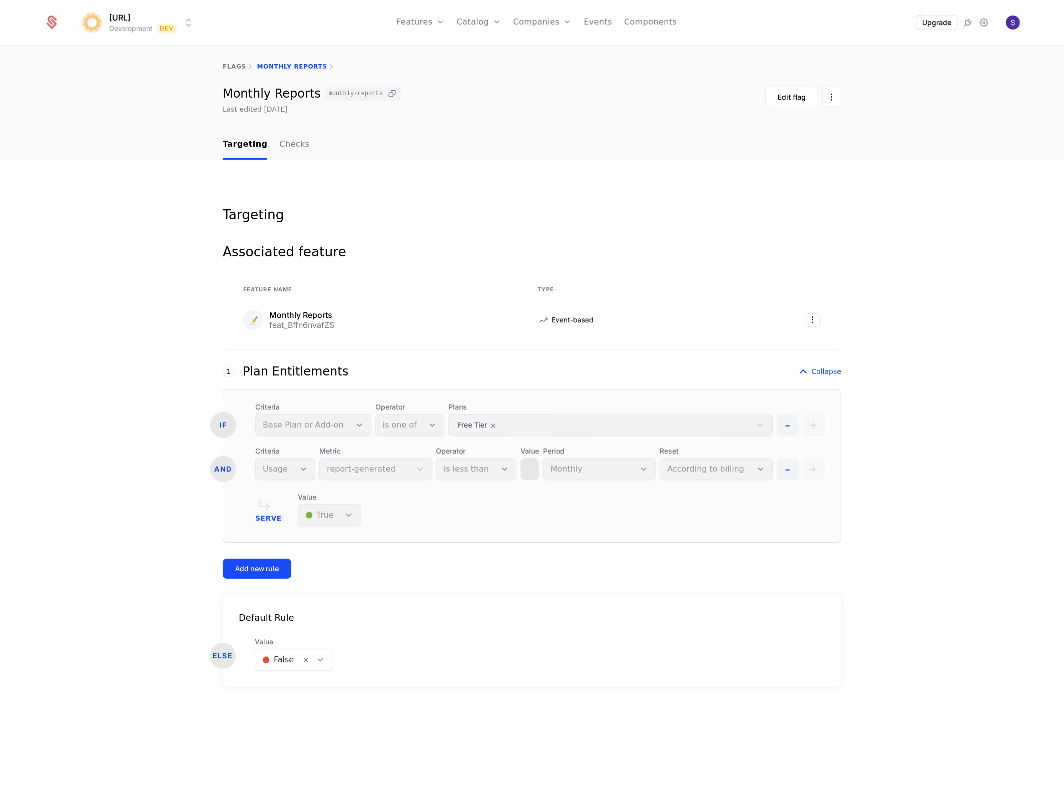
click at [387, 95] on icon at bounding box center [392, 94] width 11 height 11
click at [818, 318] on html "surya.ai Development Dev Features Catalog Companies Events Components Upgrade f…" at bounding box center [532, 401] width 1064 height 802
click at [781, 342] on div "View" at bounding box center [771, 346] width 76 height 14
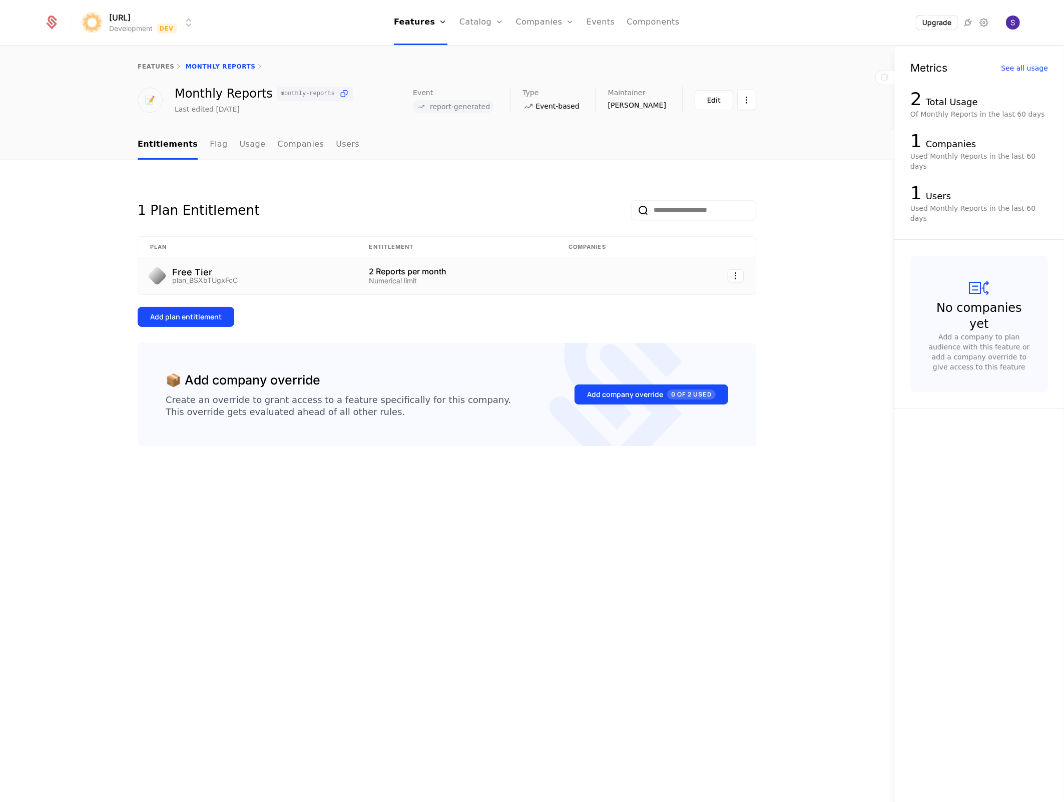
click at [233, 284] on td "Free Tier plan_BSXbTUgxFcC" at bounding box center [247, 275] width 219 height 37
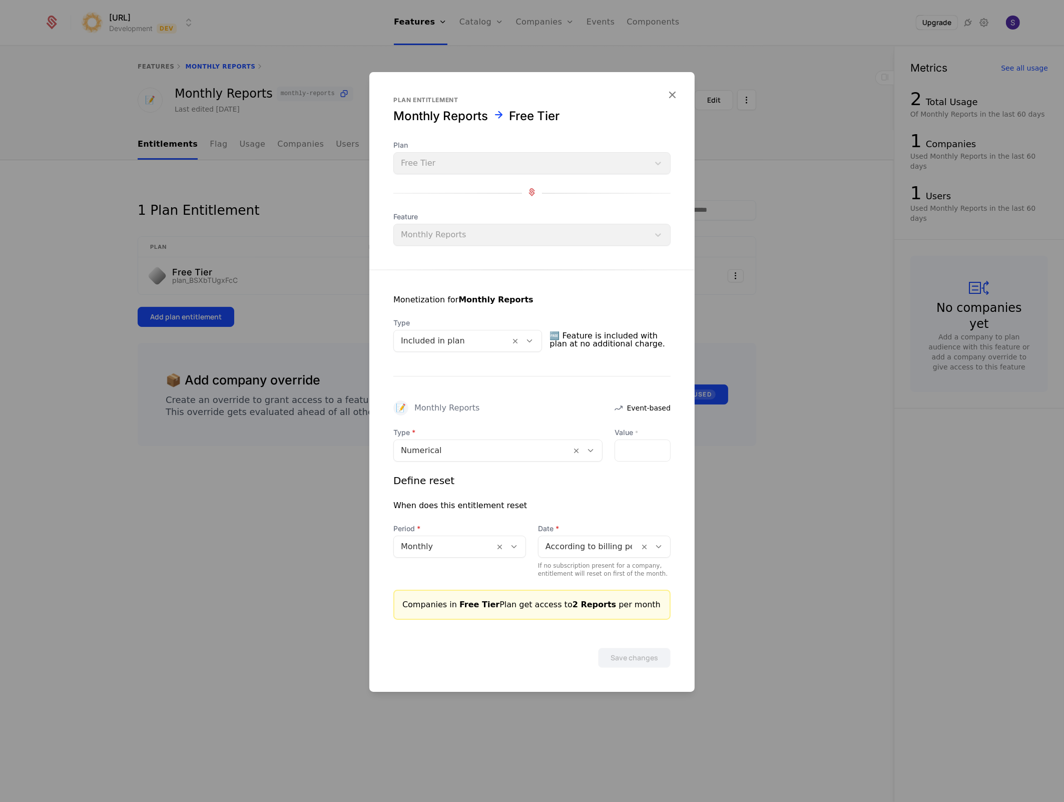
click at [217, 165] on div at bounding box center [532, 401] width 1064 height 802
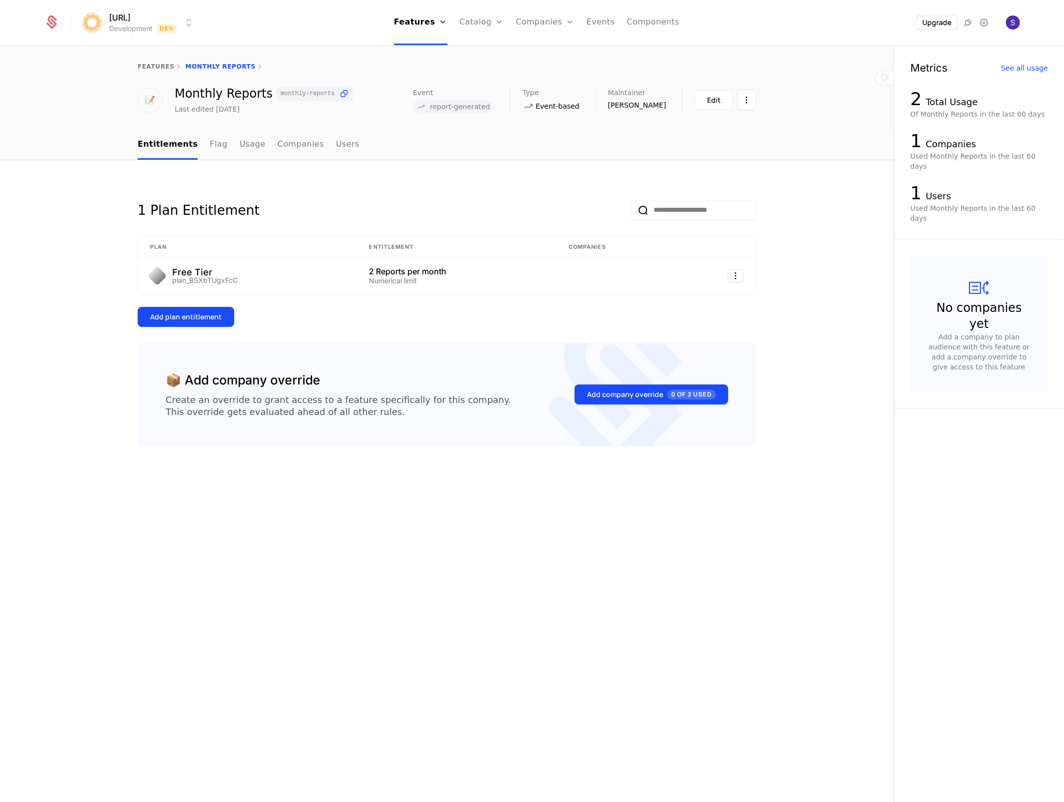
click at [222, 150] on ul "Entitlements Flag Usage Companies Users" at bounding box center [249, 145] width 222 height 30
click at [213, 147] on link "Flag" at bounding box center [219, 145] width 18 height 30
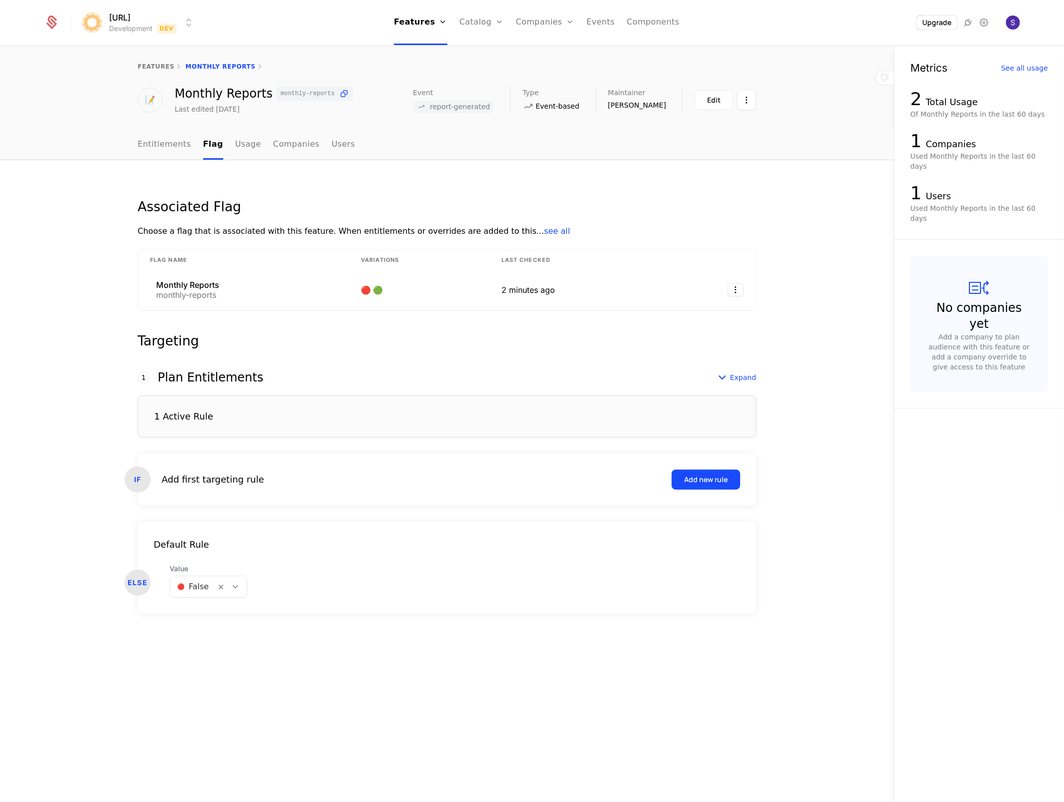
click at [213, 429] on div "1 Active Rule" at bounding box center [447, 416] width 618 height 42
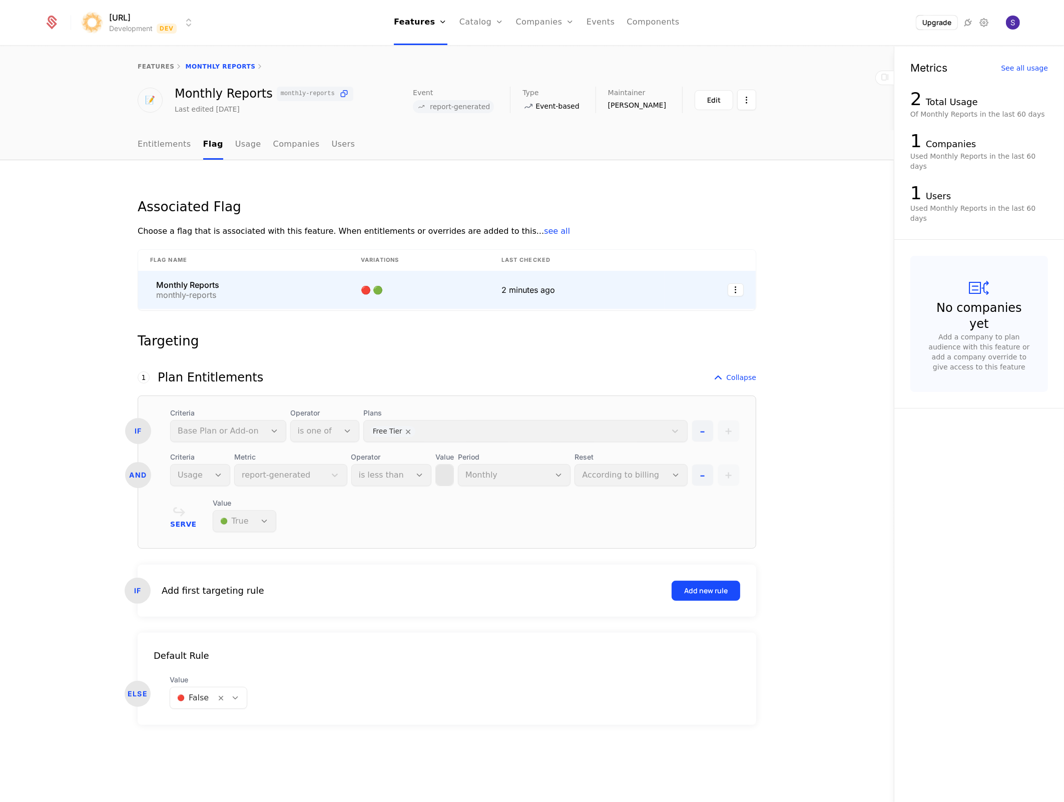
click at [733, 300] on td at bounding box center [710, 290] width 91 height 38
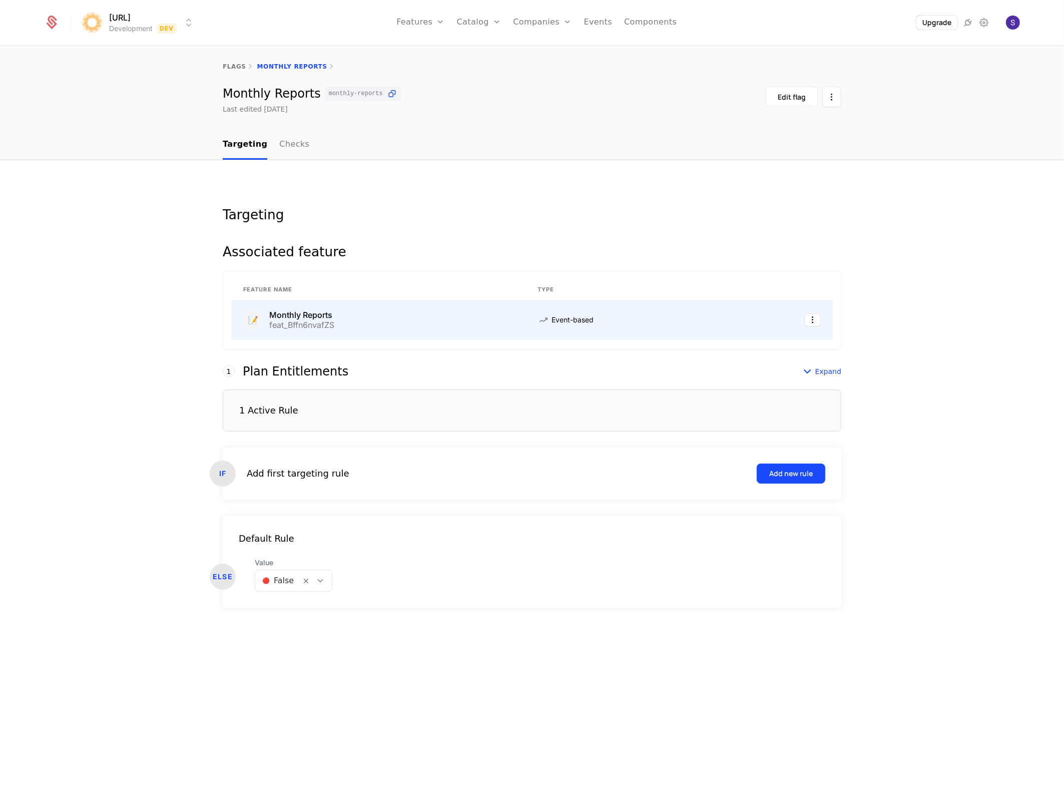
click at [722, 303] on td "Event-based" at bounding box center [627, 320] width 205 height 40
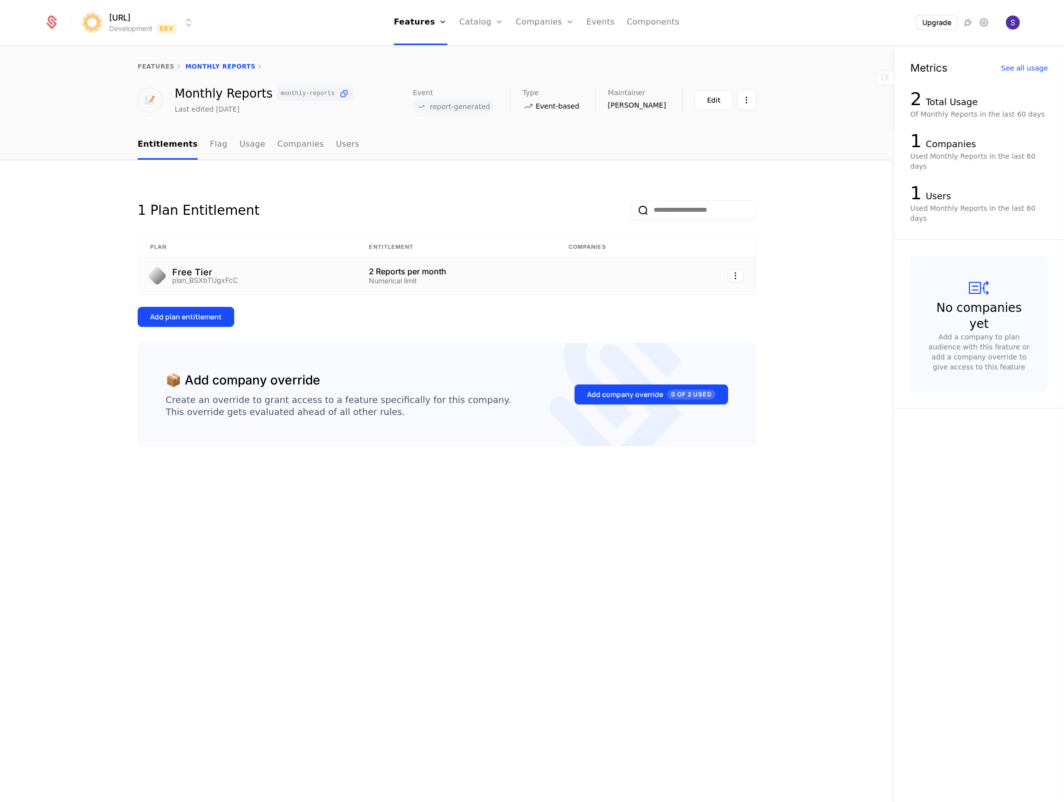
click at [259, 286] on td "Free Tier plan_BSXbTUgxFcC" at bounding box center [247, 275] width 219 height 37
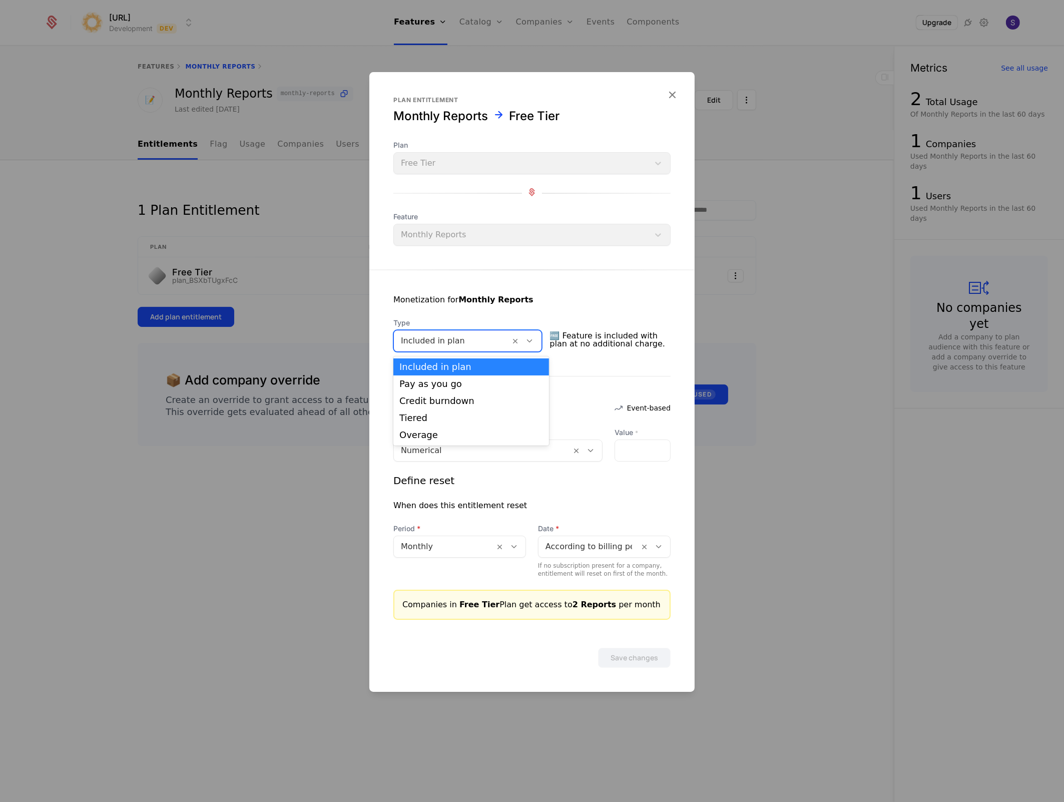
click at [534, 344] on icon at bounding box center [529, 340] width 9 height 9
click at [639, 323] on div "Type Included in plan selected, 1 of 5. 5 results available. Use Up and Down to…" at bounding box center [531, 335] width 277 height 34
click at [770, 325] on div at bounding box center [532, 401] width 1064 height 802
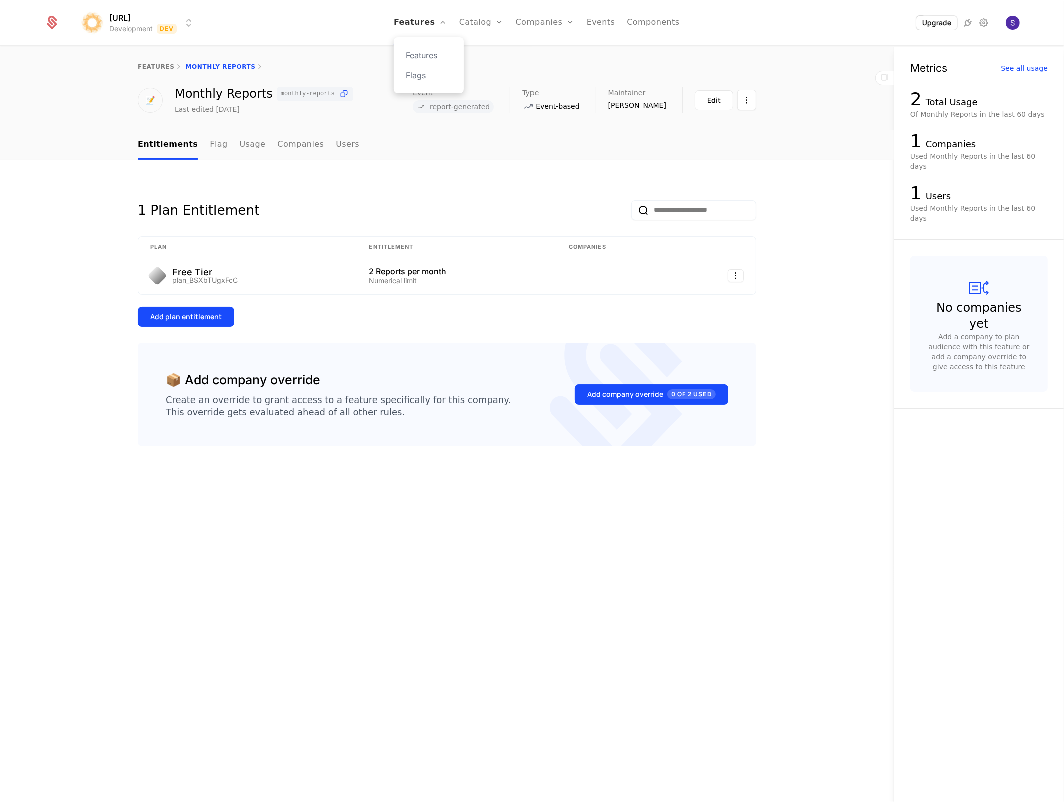
click at [421, 29] on link "Features" at bounding box center [421, 22] width 54 height 45
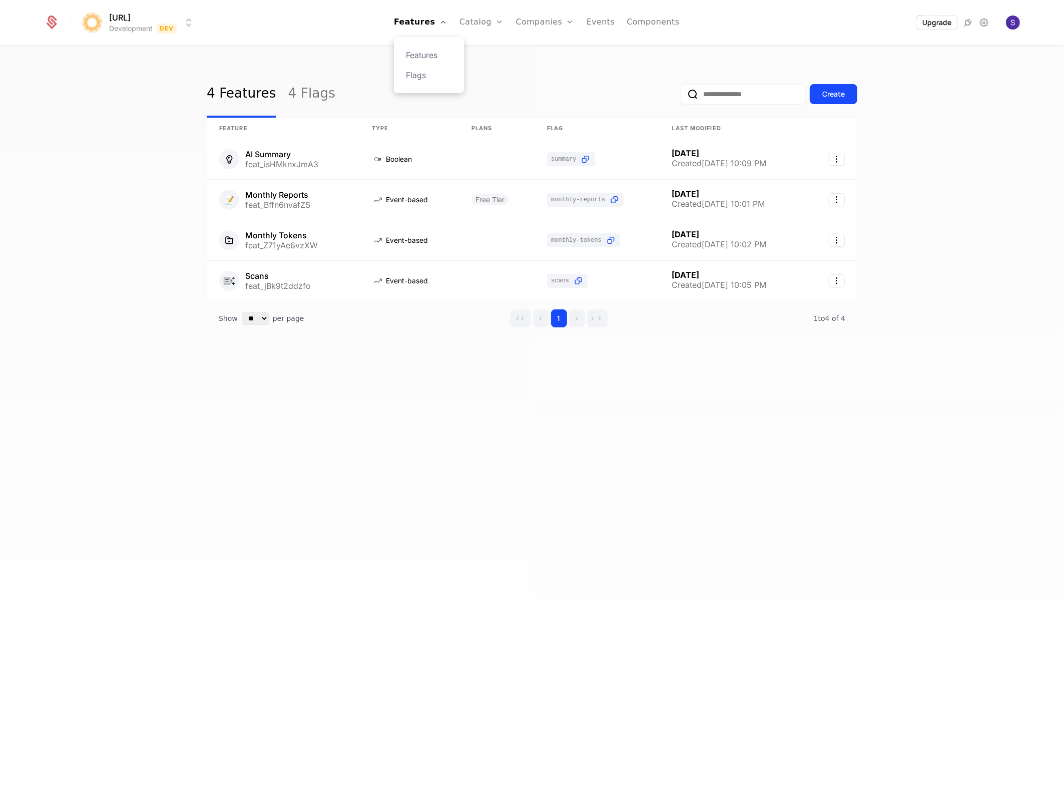
click at [417, 82] on div "Features Flags" at bounding box center [429, 65] width 70 height 56
click at [440, 48] on div "Features Flags" at bounding box center [429, 65] width 70 height 56
click at [303, 192] on link at bounding box center [283, 200] width 153 height 40
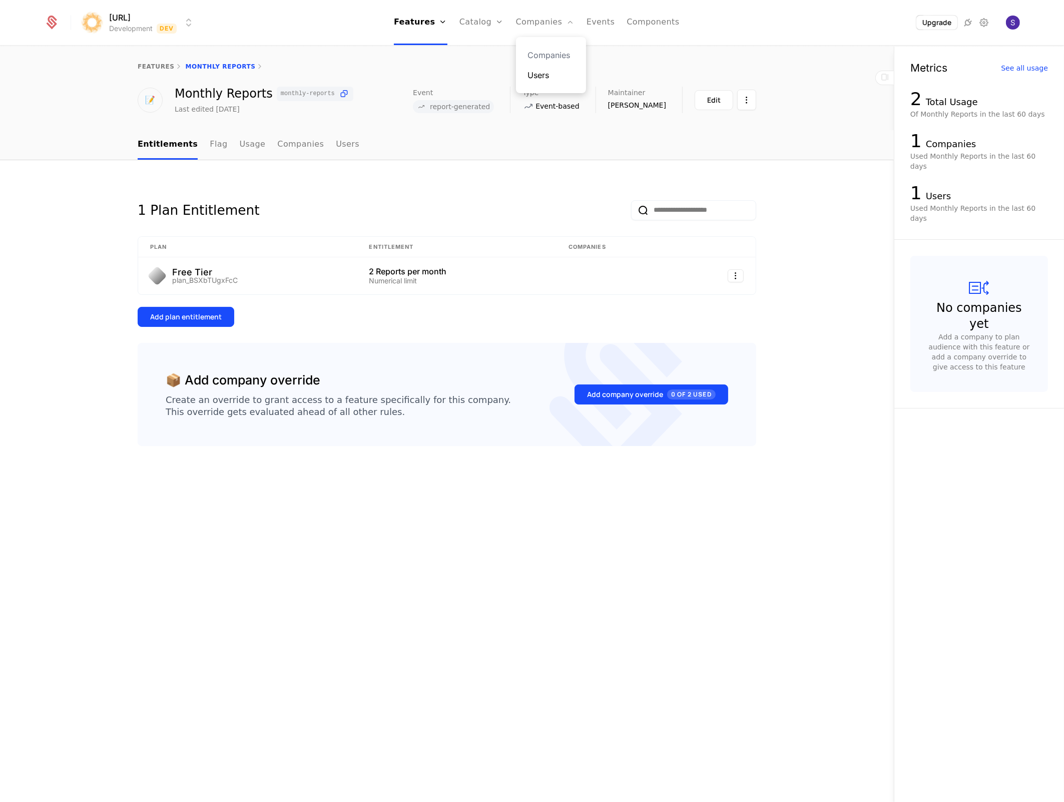
click at [531, 72] on link "Users" at bounding box center [551, 75] width 46 height 12
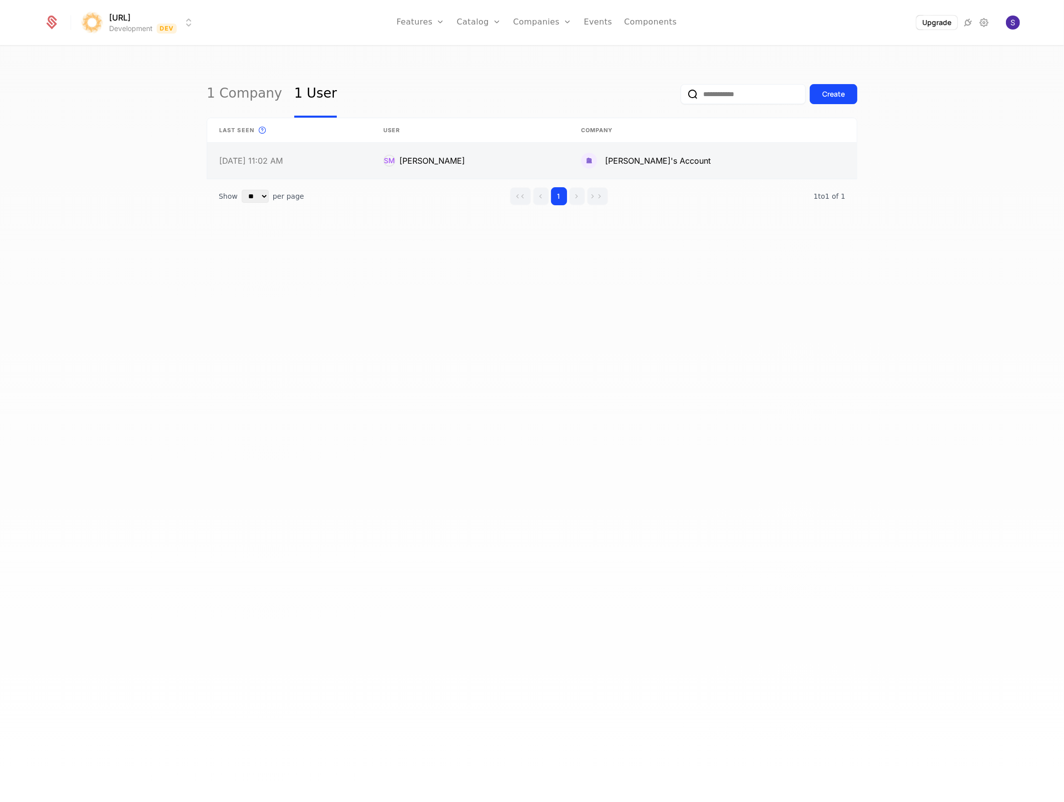
click at [395, 148] on link at bounding box center [470, 161] width 198 height 36
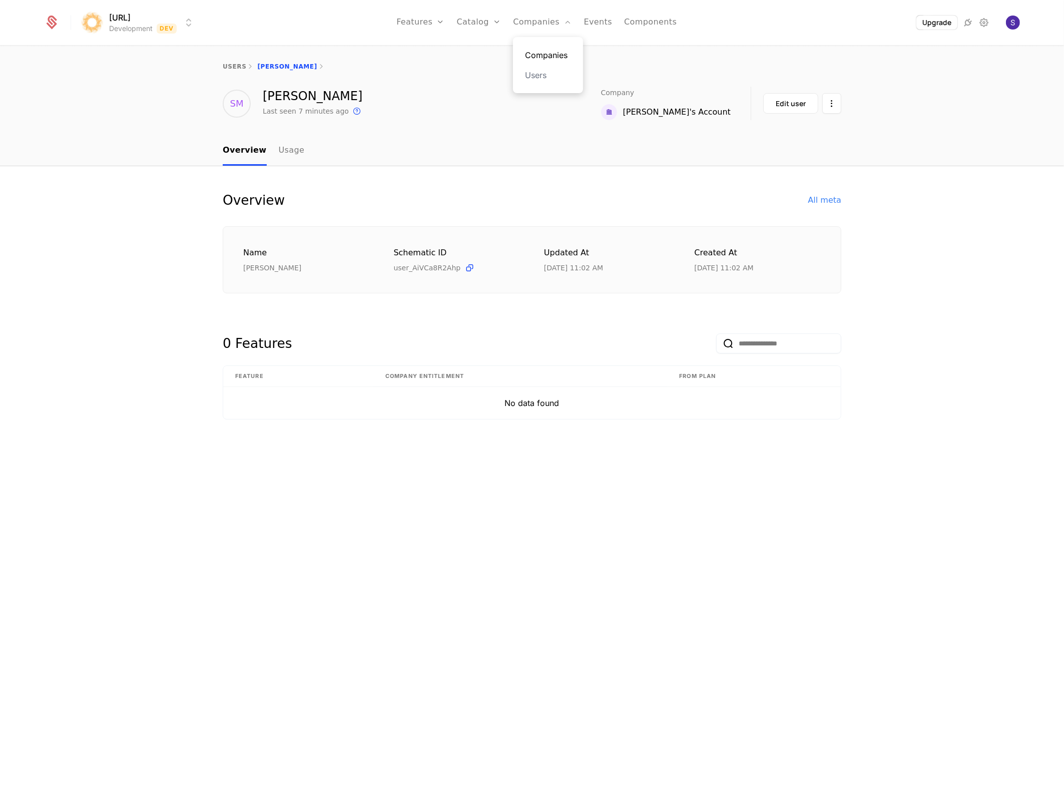
click at [528, 57] on link "Companies" at bounding box center [548, 55] width 46 height 12
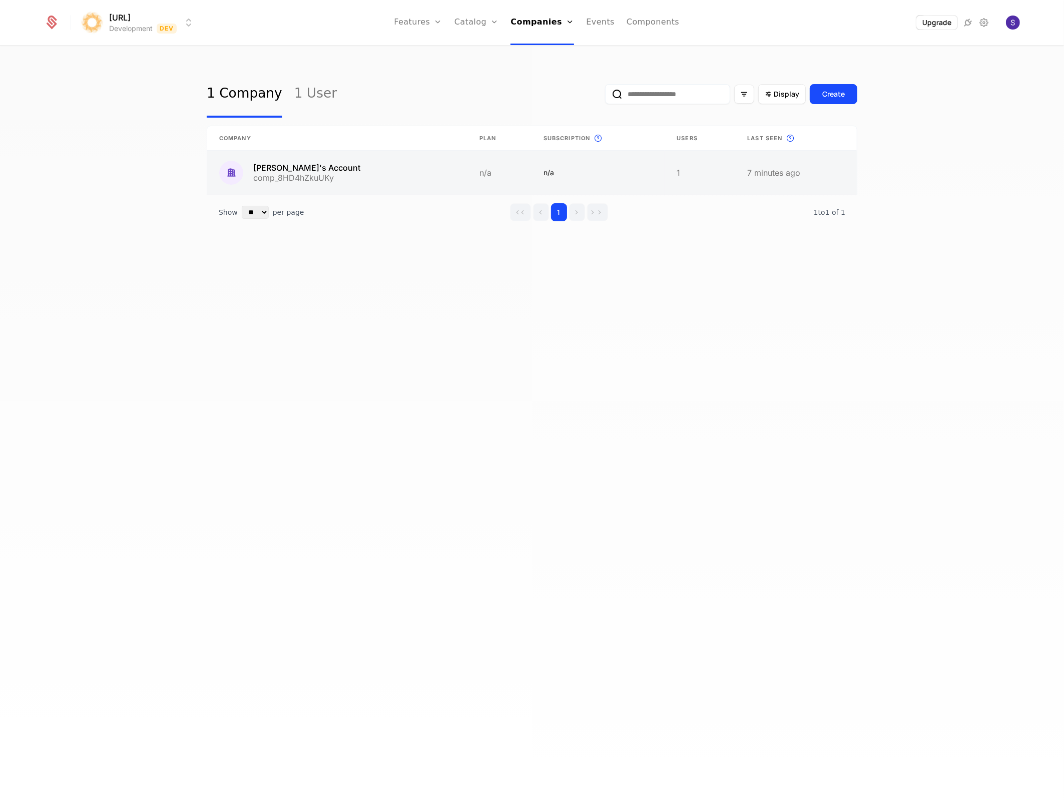
click at [350, 168] on link at bounding box center [337, 173] width 260 height 44
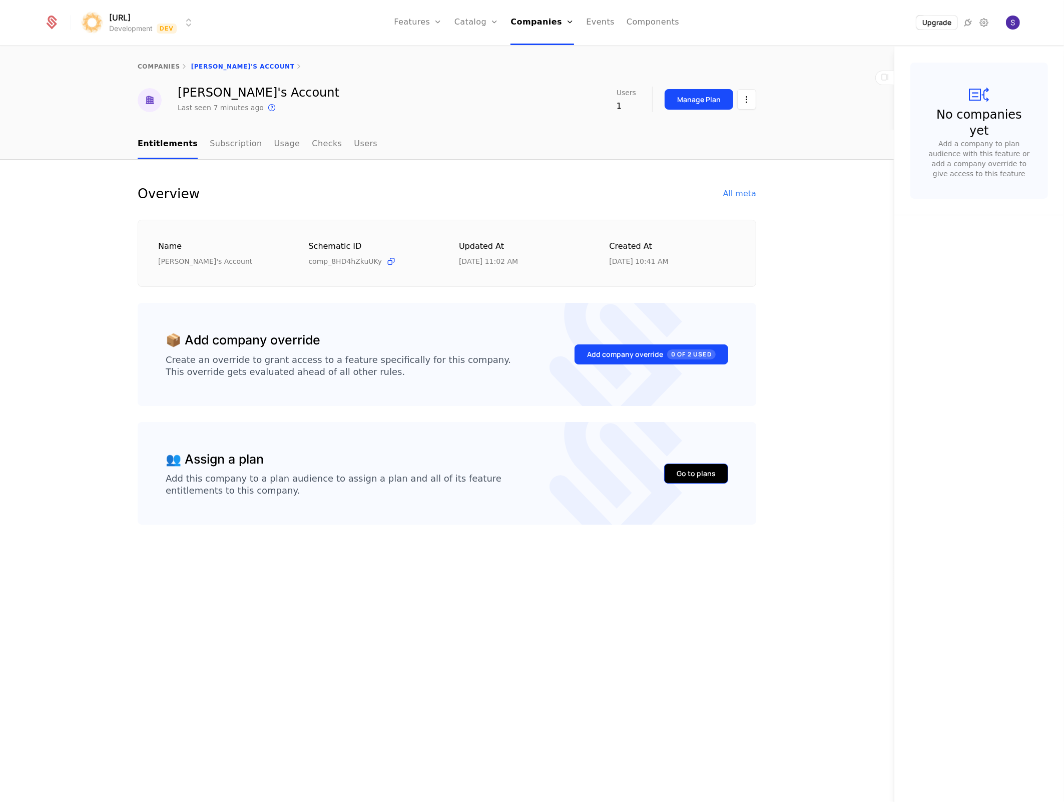
click at [673, 469] on button "Go to plans" at bounding box center [696, 473] width 64 height 20
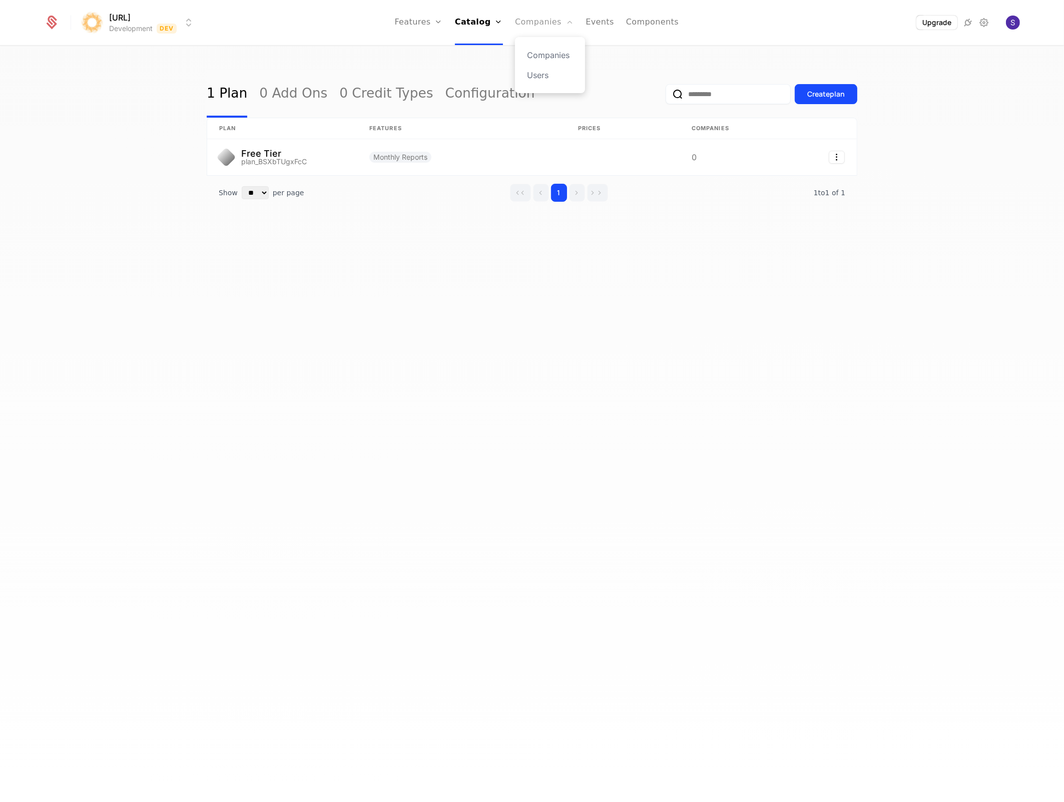
click at [535, 22] on link "Companies" at bounding box center [544, 22] width 59 height 45
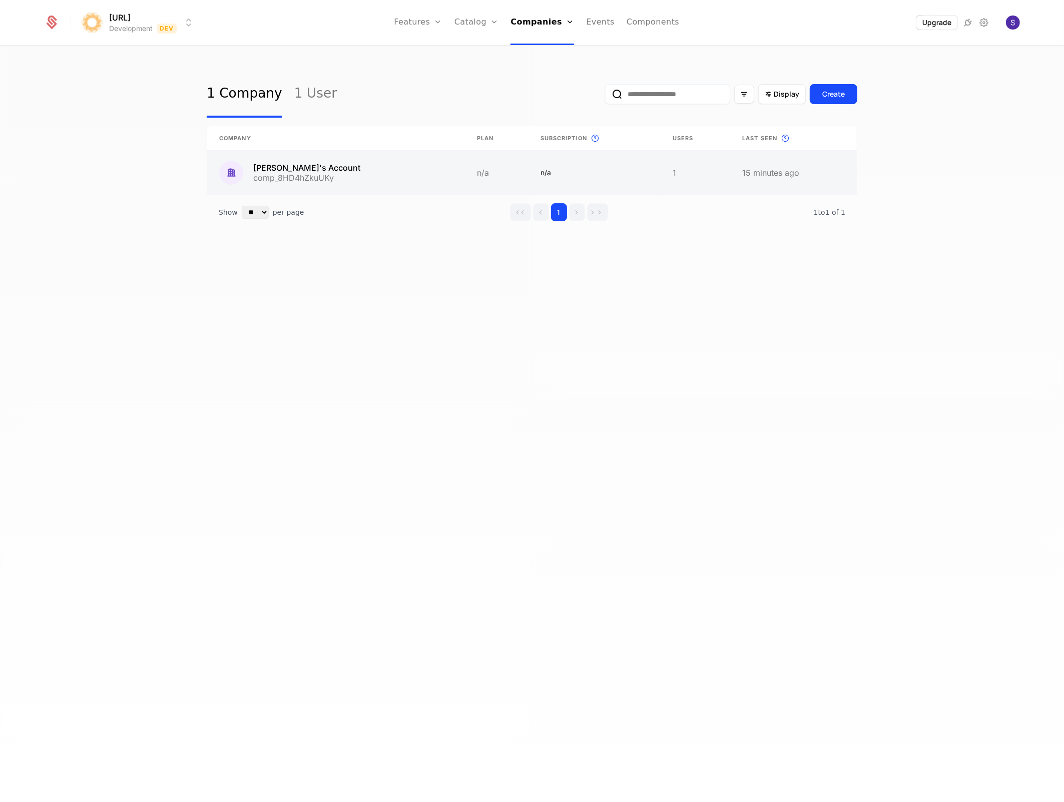
drag, startPoint x: 305, startPoint y: 148, endPoint x: 299, endPoint y: 171, distance: 23.8
click at [305, 149] on th "Company" at bounding box center [336, 138] width 258 height 25
click at [299, 171] on link at bounding box center [336, 173] width 258 height 44
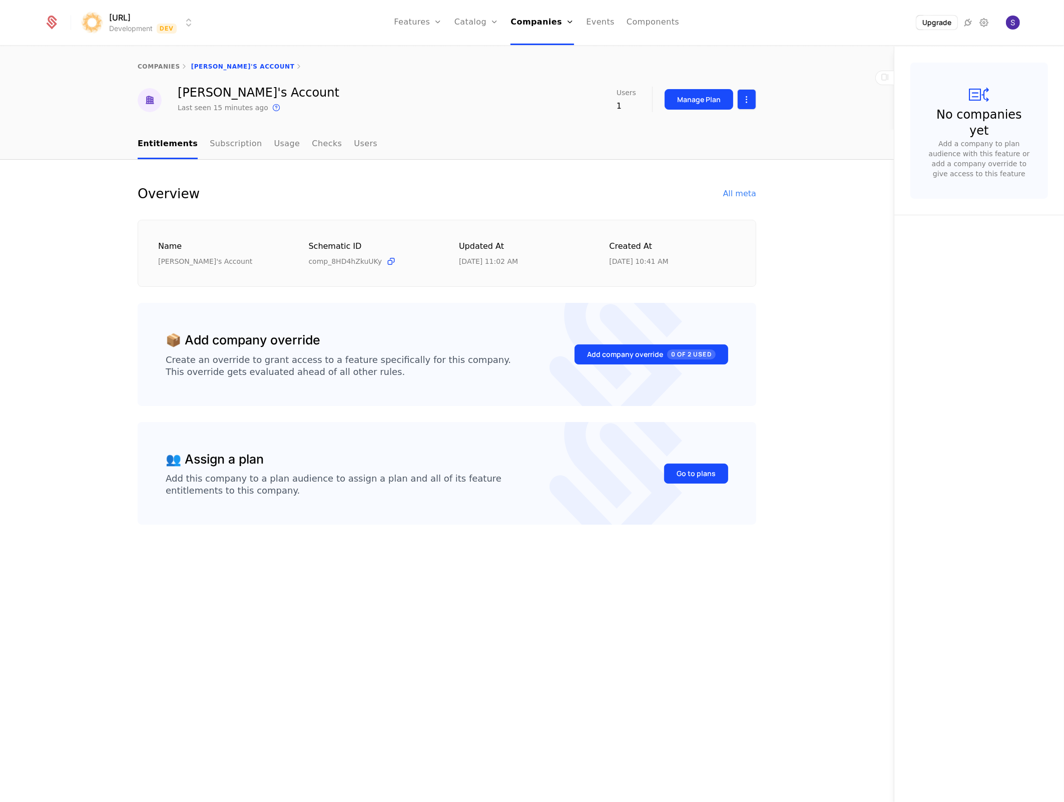
click at [749, 102] on html "surya.ai Development Dev Features Features Flags Catalog Plans Add Ons Credits …" at bounding box center [532, 401] width 1064 height 802
click at [721, 151] on div "Delete company" at bounding box center [705, 151] width 74 height 14
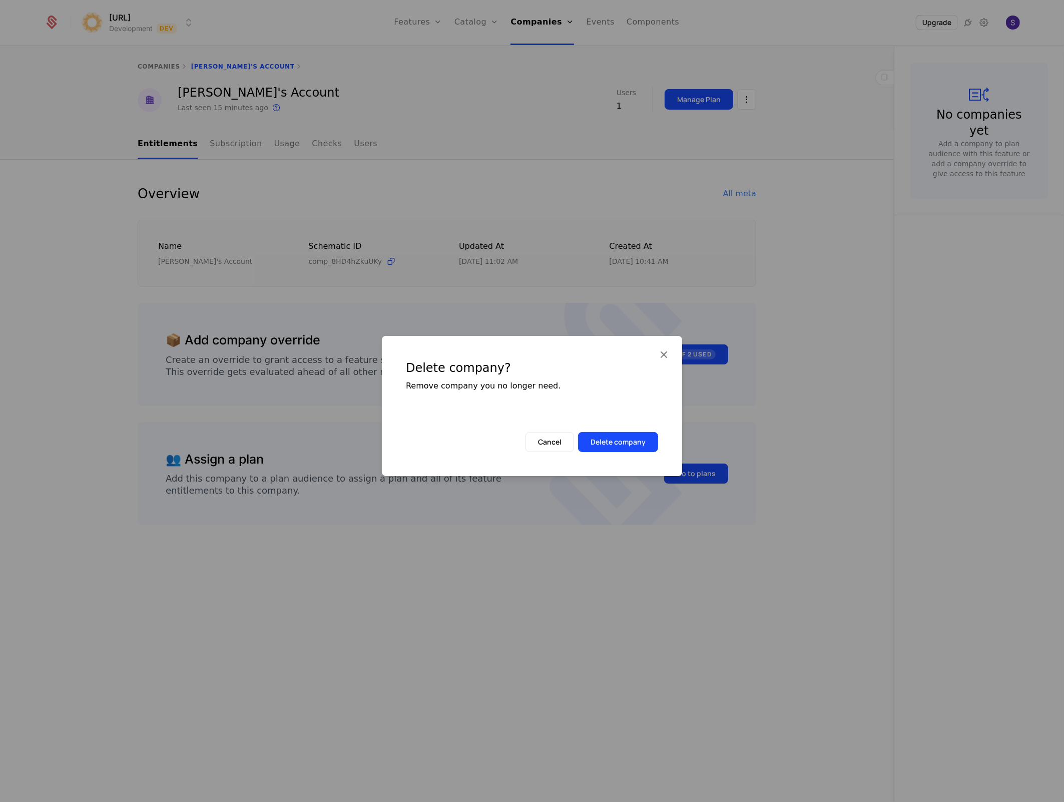
click at [636, 432] on div "Cancel Delete company" at bounding box center [591, 442] width 133 height 20
click at [626, 437] on button "Delete company" at bounding box center [618, 442] width 80 height 20
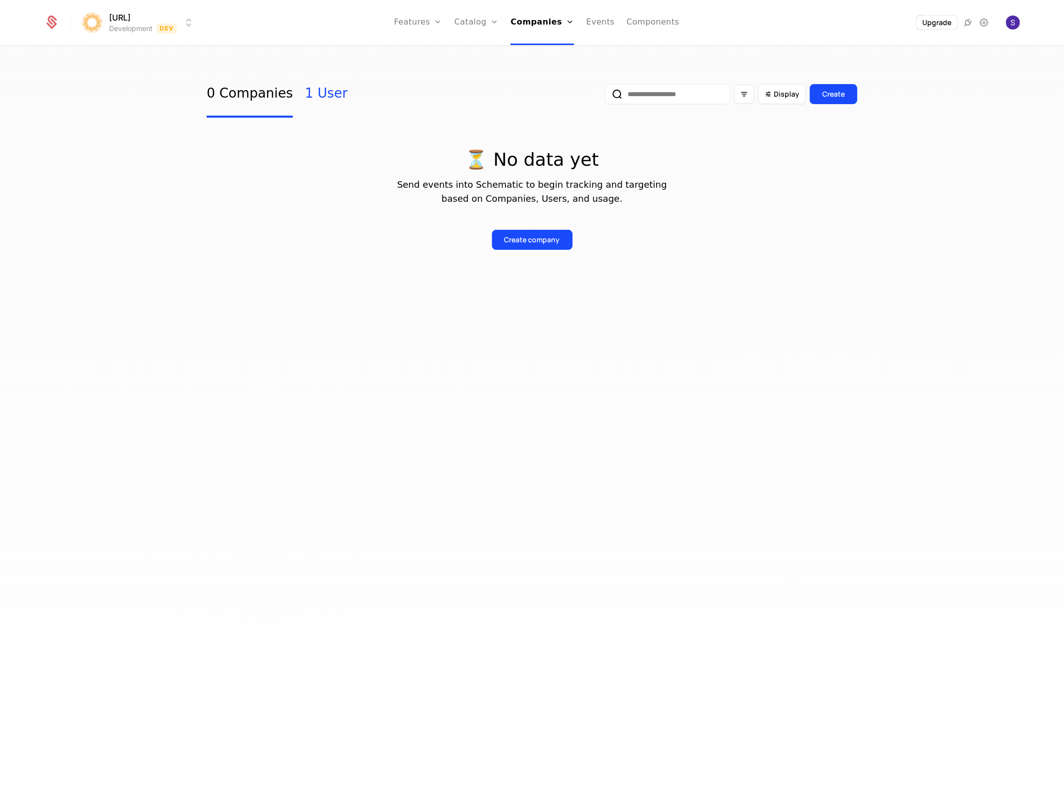
click at [325, 87] on link "1 User" at bounding box center [326, 94] width 43 height 47
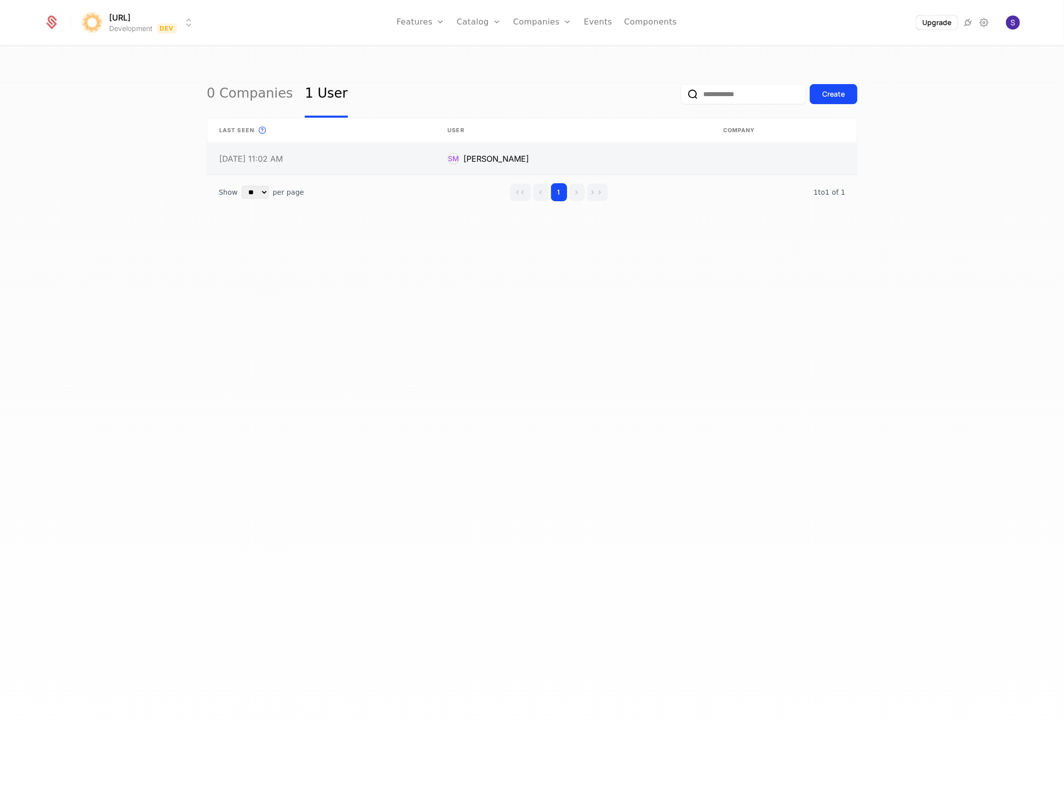
click at [572, 160] on link at bounding box center [572, 159] width 275 height 32
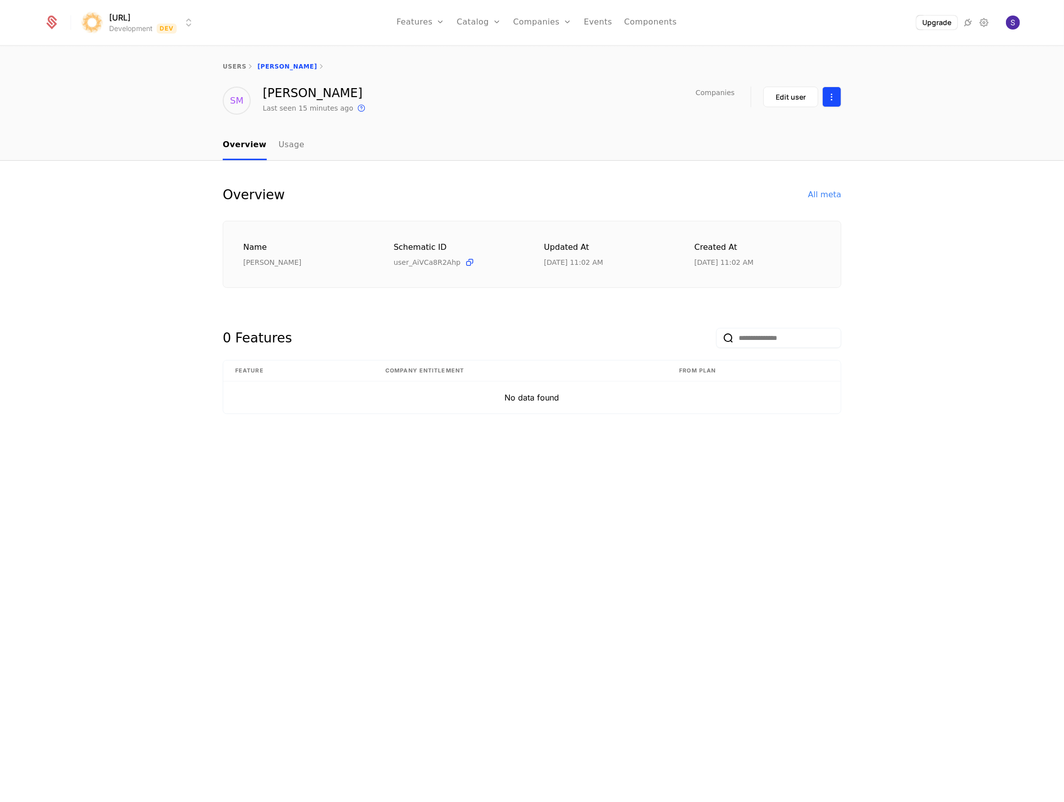
click at [829, 96] on html "surya.ai Development Dev Features Features Flags Catalog Plans Add Ons Credits …" at bounding box center [532, 401] width 1064 height 802
click at [801, 124] on div "Delete user" at bounding box center [783, 126] width 60 height 14
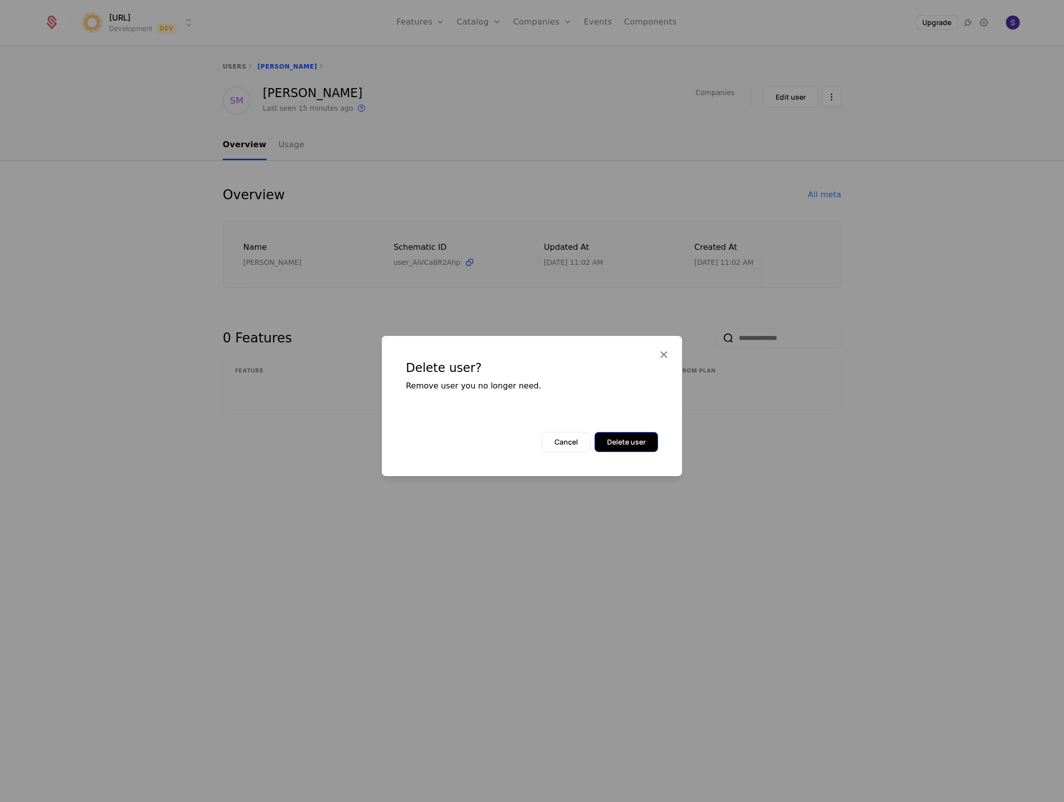
click at [626, 449] on button "Delete user" at bounding box center [626, 442] width 64 height 20
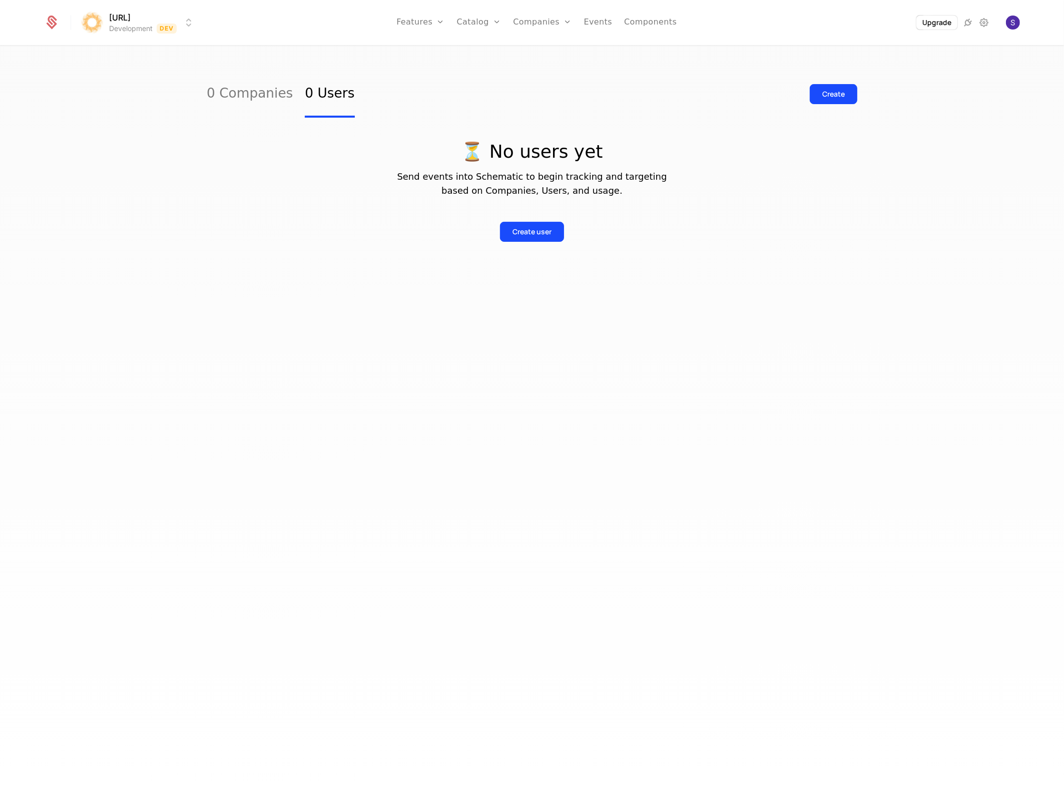
click at [295, 258] on div "0 Companies 0 Users Create ⏳ No users yet Send events into Schematic to begin t…" at bounding box center [532, 427] width 1064 height 761
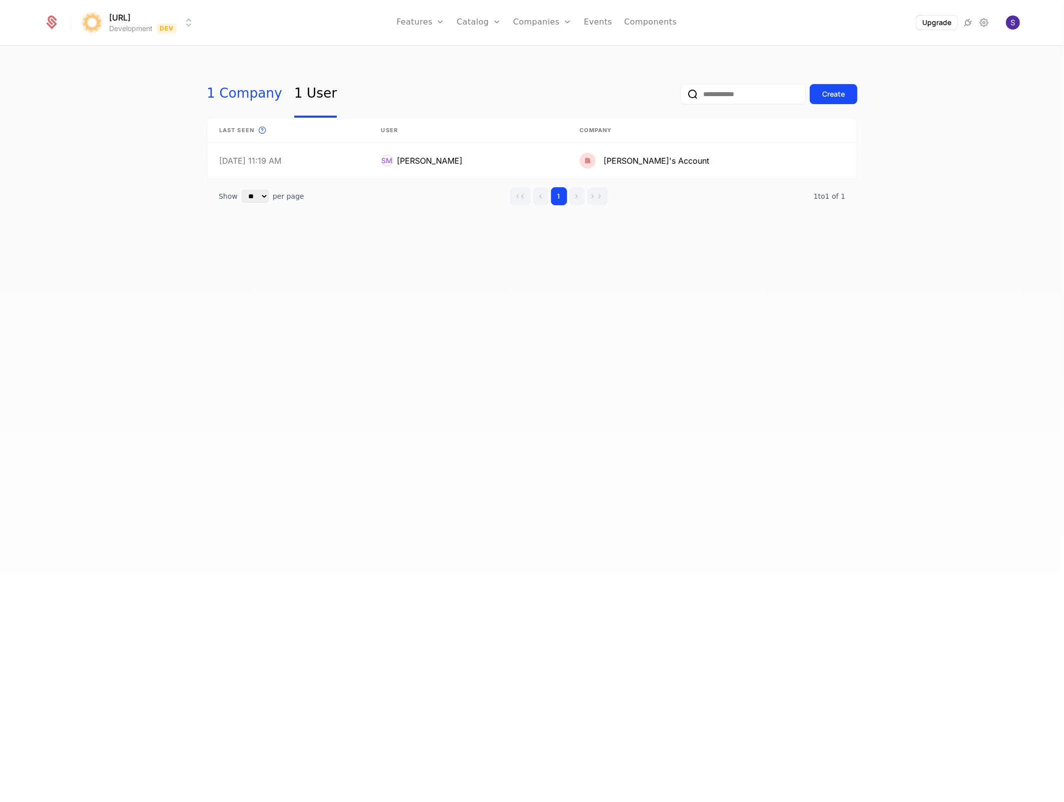
click at [268, 85] on link "1 Company" at bounding box center [245, 94] width 76 height 47
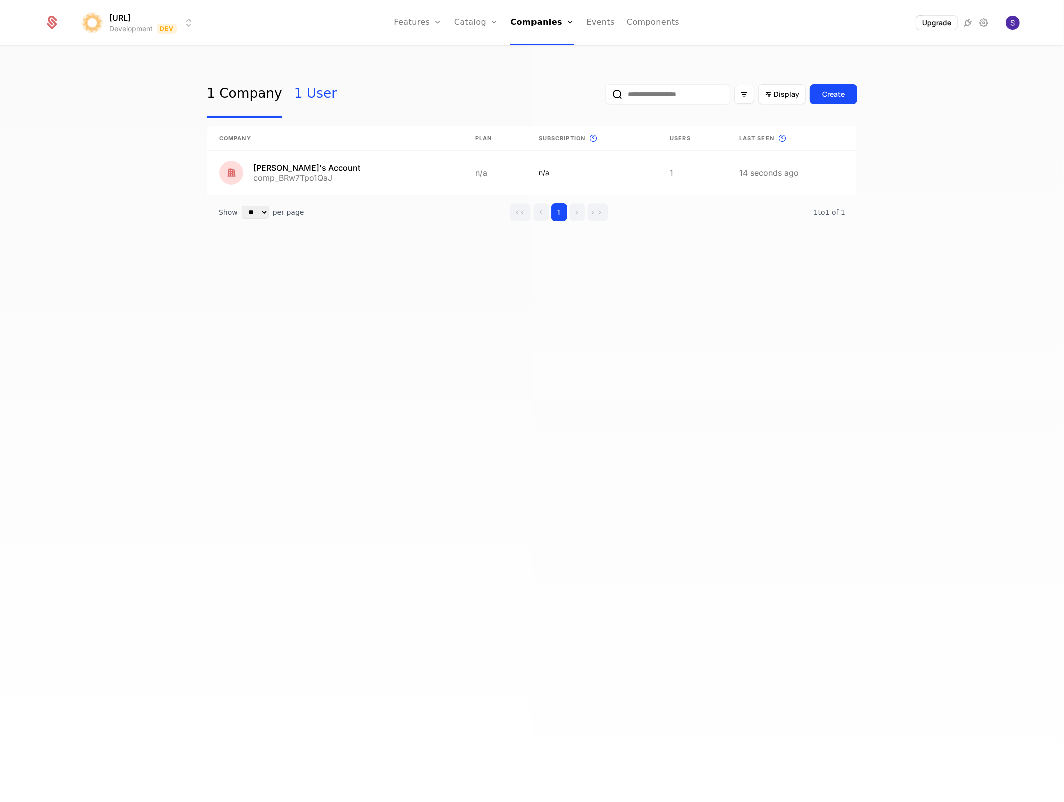
click at [294, 98] on link "1 User" at bounding box center [315, 94] width 43 height 47
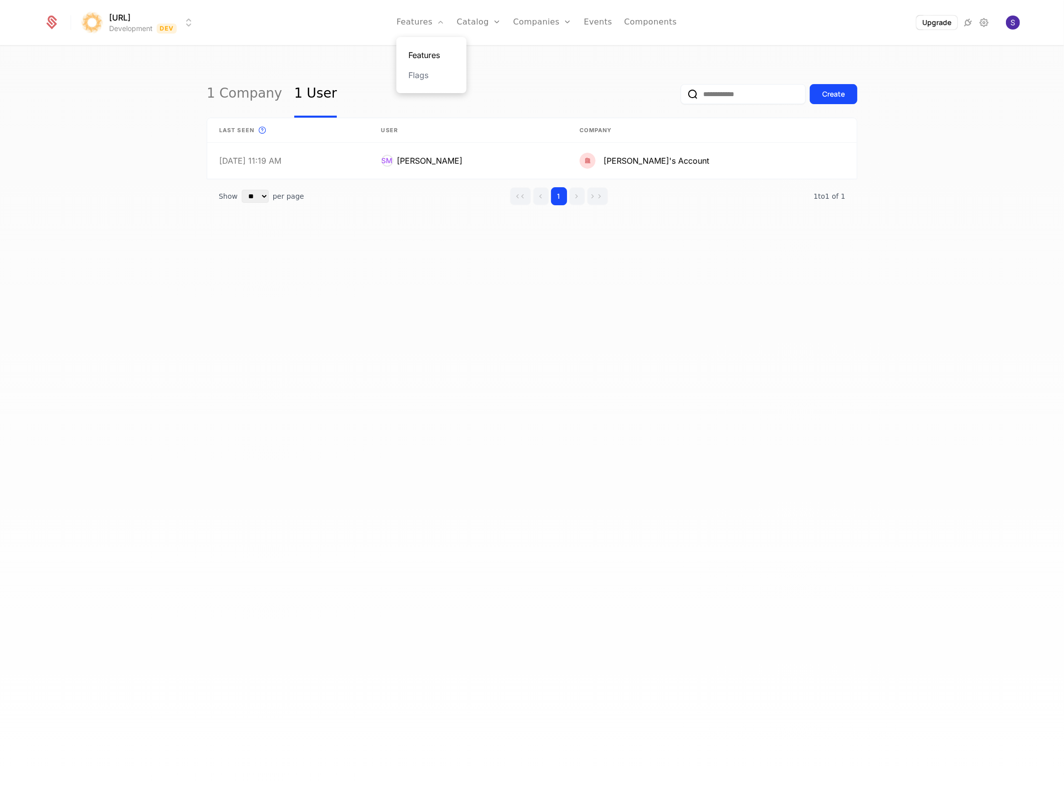
click at [429, 56] on link "Features" at bounding box center [431, 55] width 46 height 12
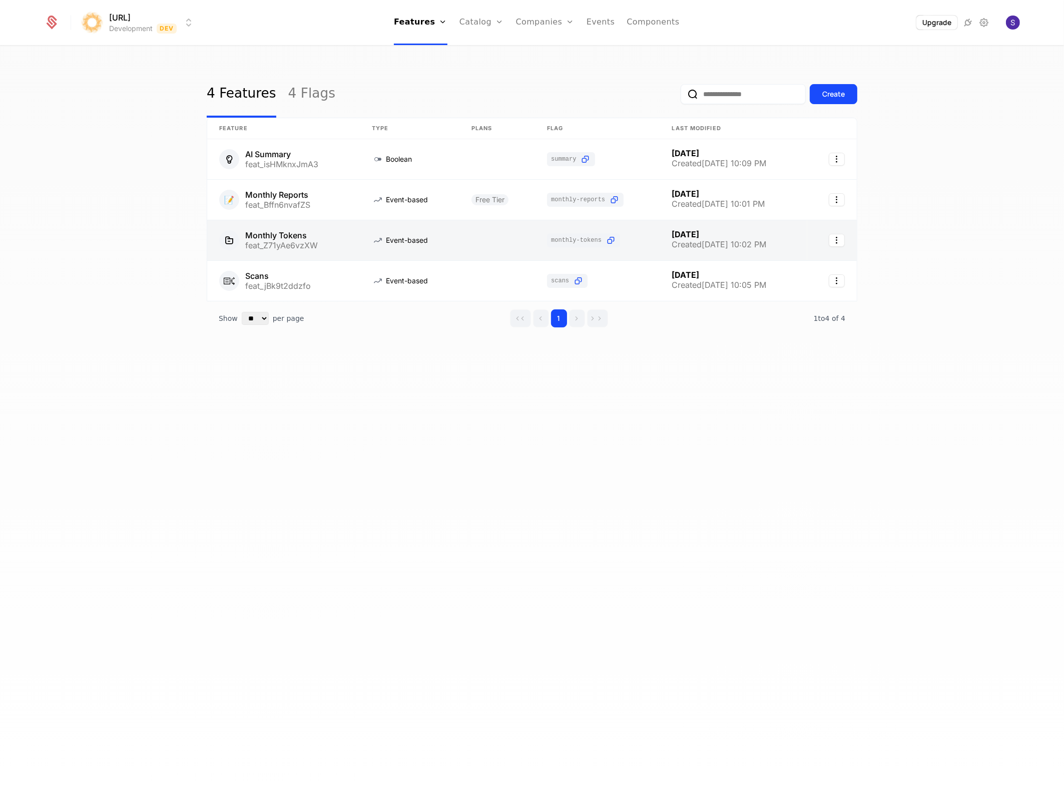
click at [344, 243] on link at bounding box center [283, 240] width 153 height 40
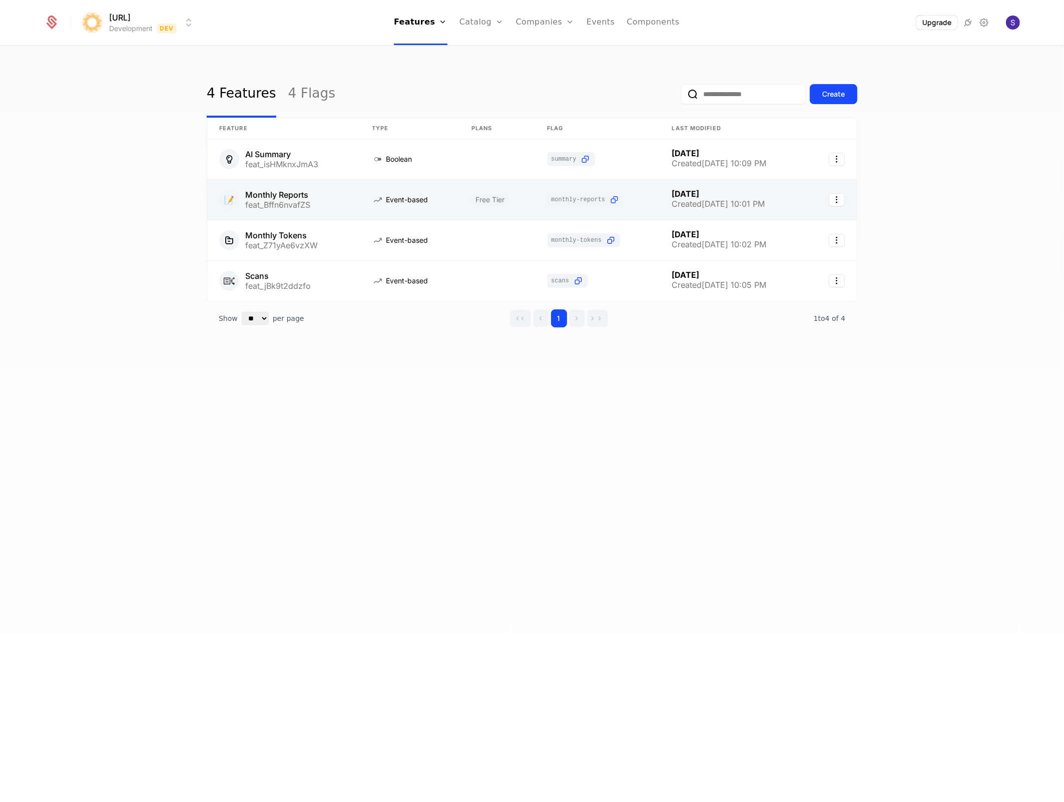
click at [338, 204] on link at bounding box center [283, 200] width 153 height 40
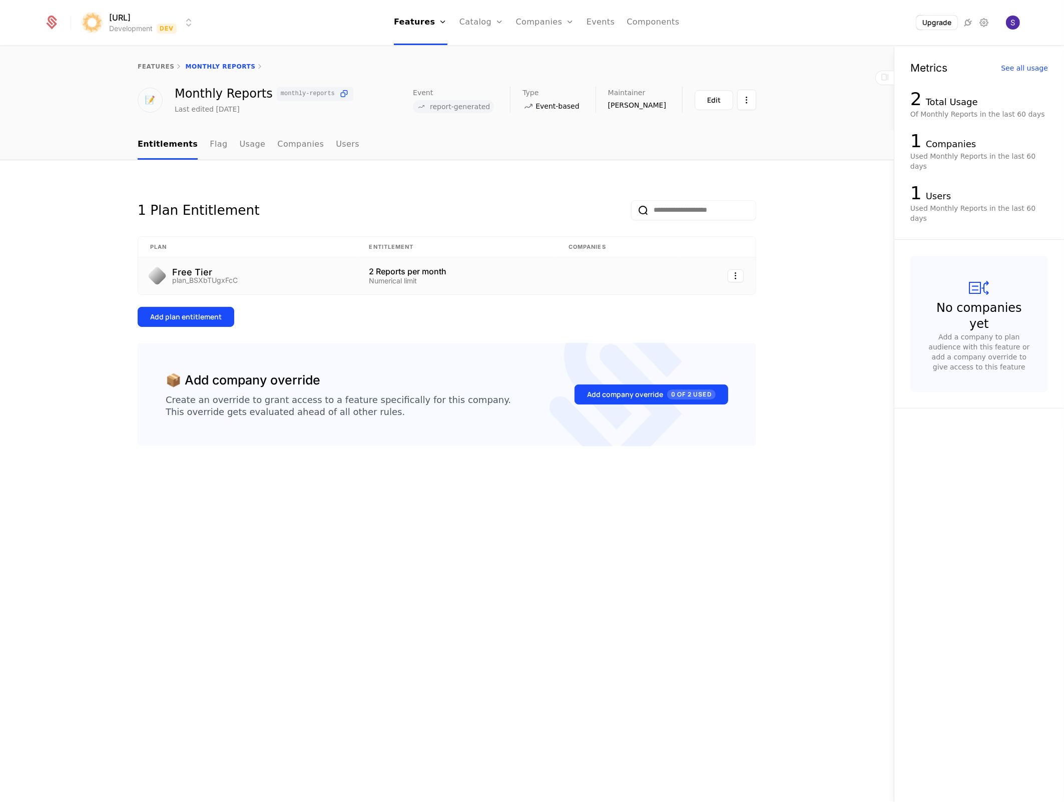
click at [601, 274] on td at bounding box center [616, 275] width 121 height 37
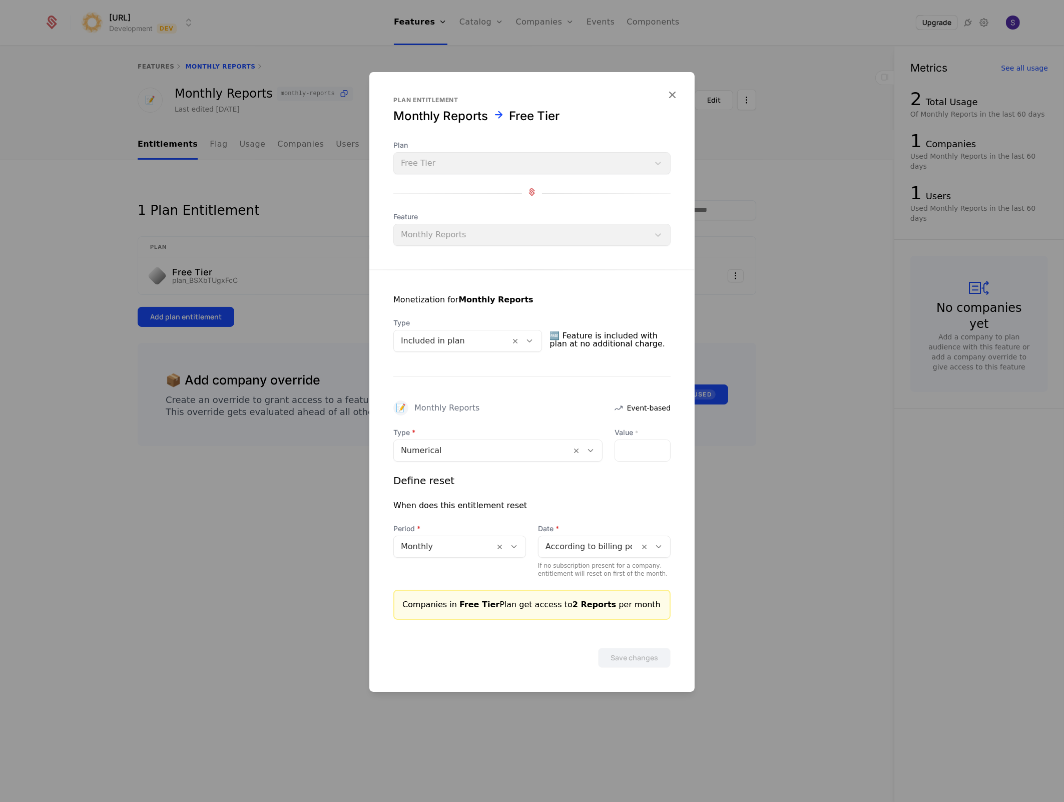
click at [293, 681] on div at bounding box center [532, 401] width 1064 height 802
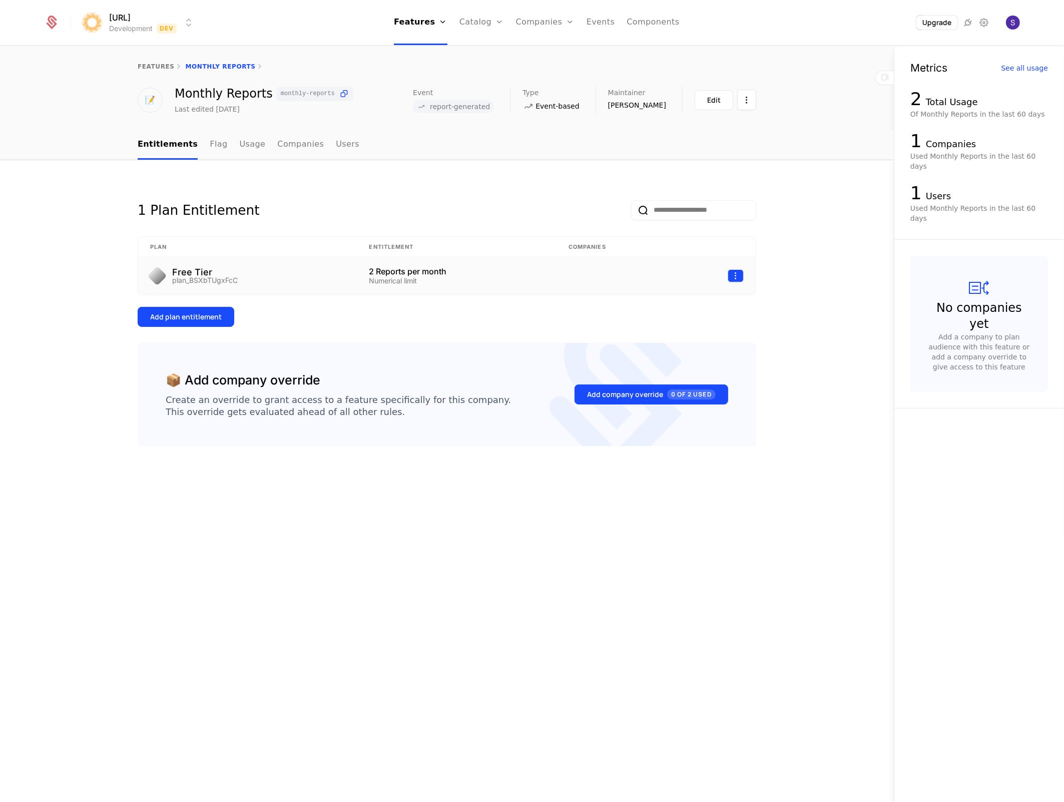
click at [739, 279] on html "surya.ai Development Dev Features Features Flags Catalog Plans Add Ons Credits …" at bounding box center [532, 401] width 1064 height 802
click at [704, 327] on div "Edit" at bounding box center [694, 324] width 76 height 14
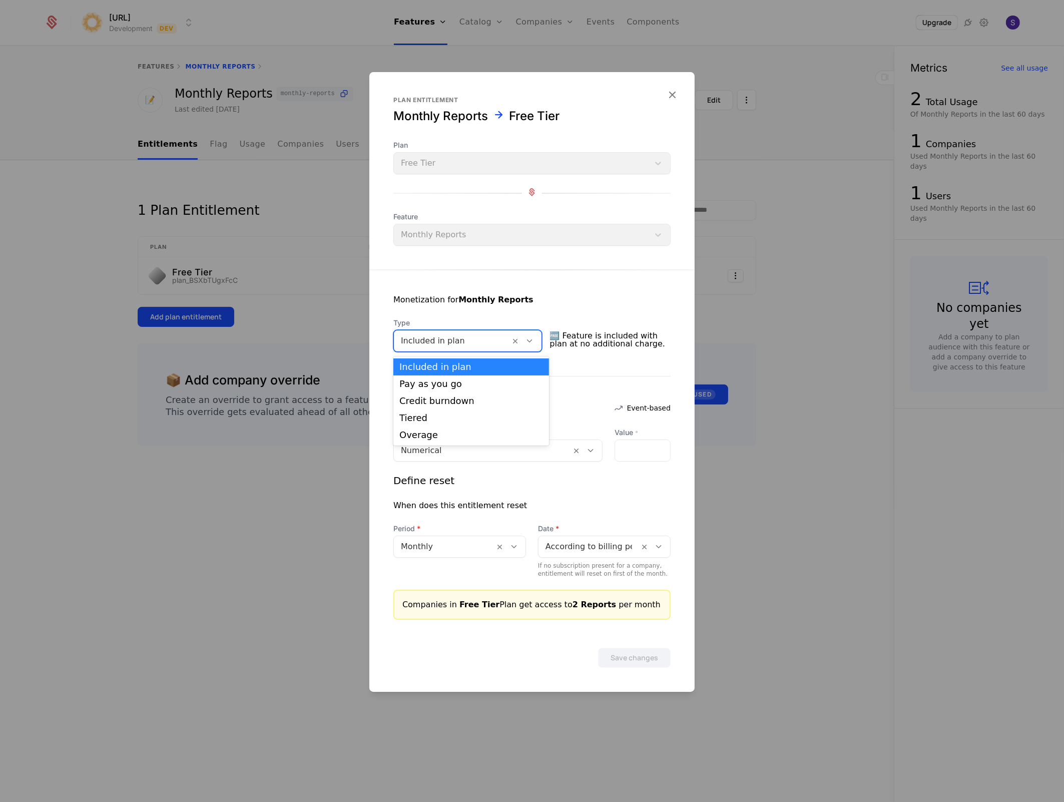
click at [534, 341] on icon at bounding box center [529, 340] width 9 height 9
click at [408, 366] on div "Included in plan" at bounding box center [471, 366] width 144 height 9
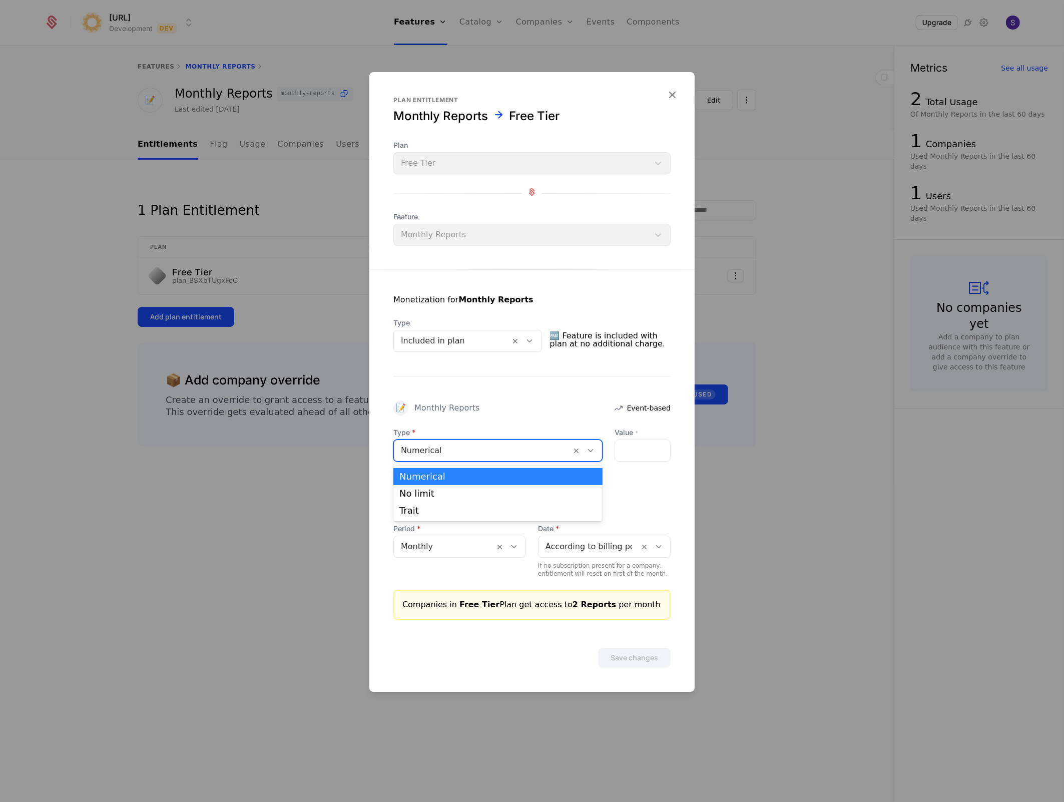
click at [486, 442] on div "Numerical" at bounding box center [482, 450] width 177 height 18
click at [369, 507] on div "Monetization for Monthly Reports Type Included in plan 🆓 Feature is included wi…" at bounding box center [531, 445] width 325 height 350
click at [506, 545] on div at bounding box center [513, 546] width 17 height 11
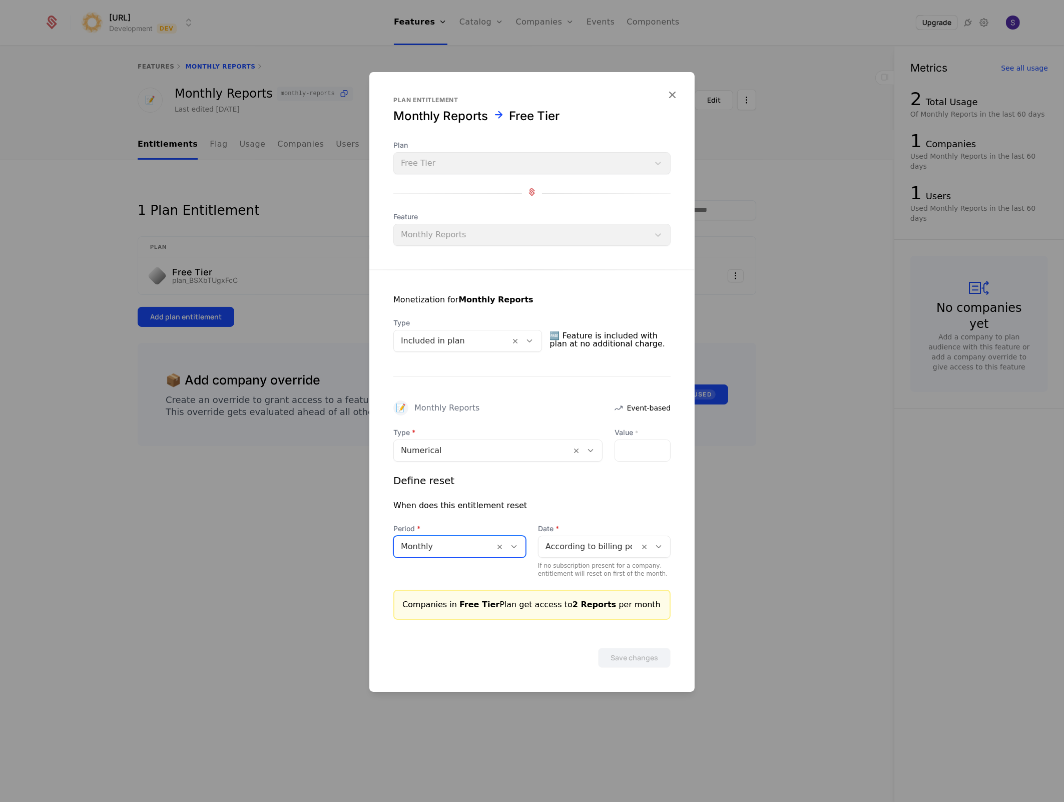
click at [506, 545] on div at bounding box center [513, 546] width 17 height 11
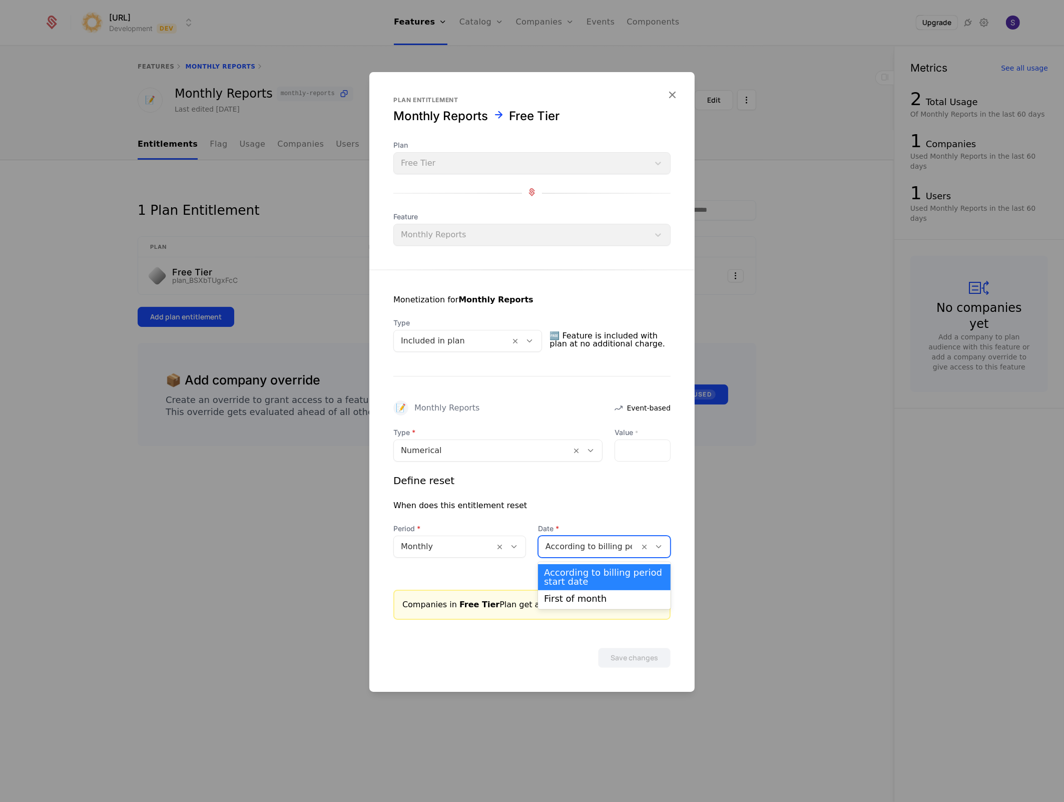
click at [583, 547] on div at bounding box center [588, 546] width 87 height 14
click at [580, 540] on div at bounding box center [588, 546] width 87 height 14
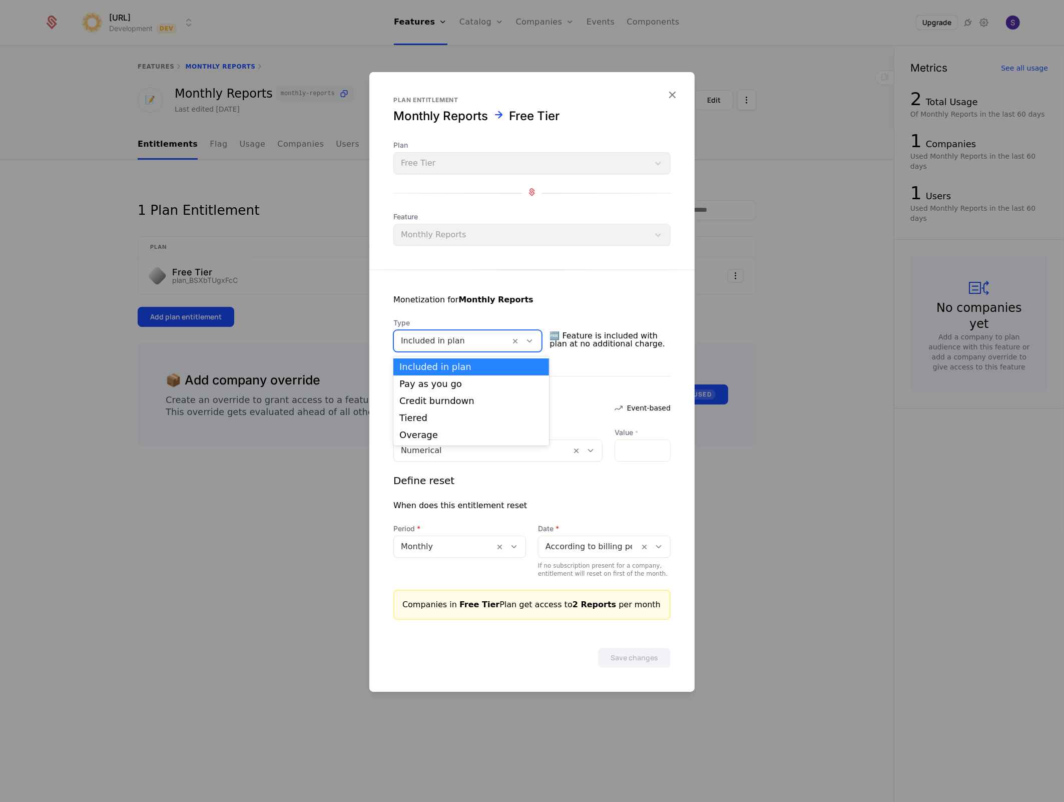
click at [510, 344] on div "Included in plan" at bounding box center [452, 341] width 117 height 18
drag, startPoint x: 465, startPoint y: 471, endPoint x: 476, endPoint y: 445, distance: 28.3
click at [465, 470] on div "Type Numerical Value * * Define reset When does this entitlement reset Period M…" at bounding box center [531, 502] width 277 height 150
click at [476, 445] on div at bounding box center [482, 450] width 163 height 14
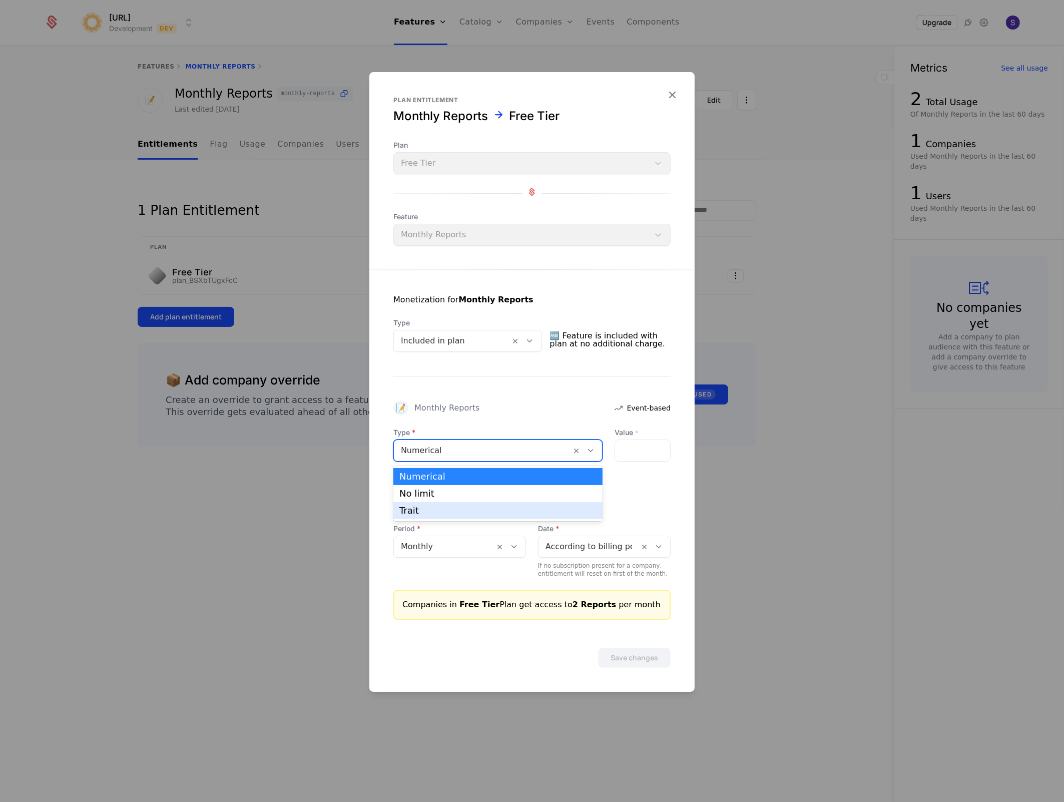
click at [453, 508] on div "Trait" at bounding box center [497, 510] width 197 height 9
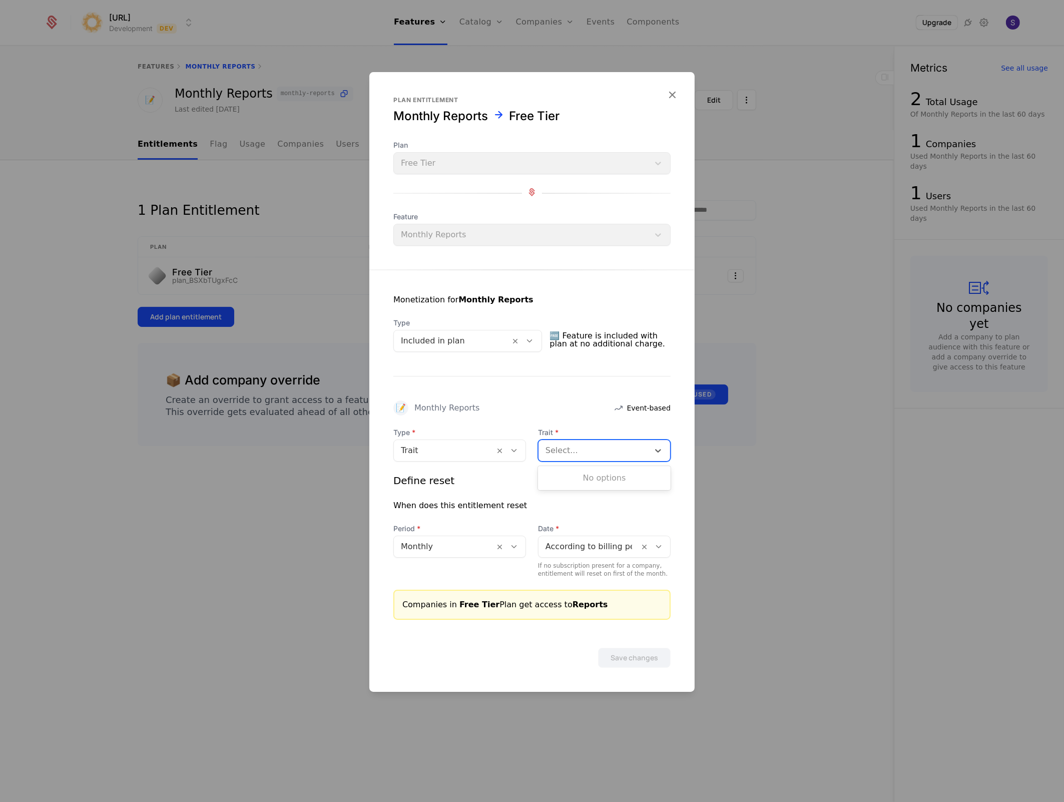
click at [644, 448] on div "Select..." at bounding box center [593, 450] width 111 height 18
click at [626, 478] on div "No options" at bounding box center [604, 478] width 133 height 20
click at [630, 468] on div "No options" at bounding box center [604, 478] width 133 height 20
click at [509, 239] on form "Plan entitlement Monthly Reports Free Tier Plan Free Tier Feature Monthly Repor…" at bounding box center [531, 381] width 325 height 619
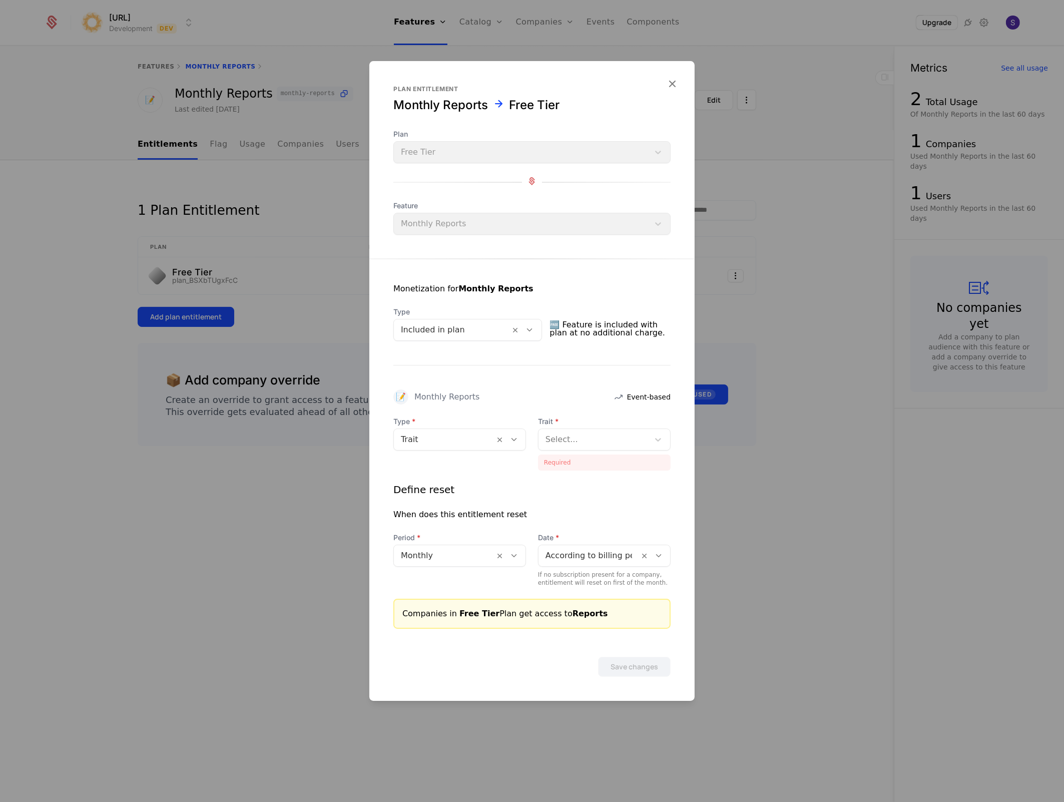
click at [497, 337] on div at bounding box center [452, 330] width 103 height 14
click at [464, 325] on div at bounding box center [452, 330] width 103 height 14
click at [539, 486] on div "Define reset" at bounding box center [531, 489] width 277 height 14
click at [561, 440] on div at bounding box center [593, 439] width 97 height 14
click at [559, 461] on div "No options" at bounding box center [604, 467] width 133 height 20
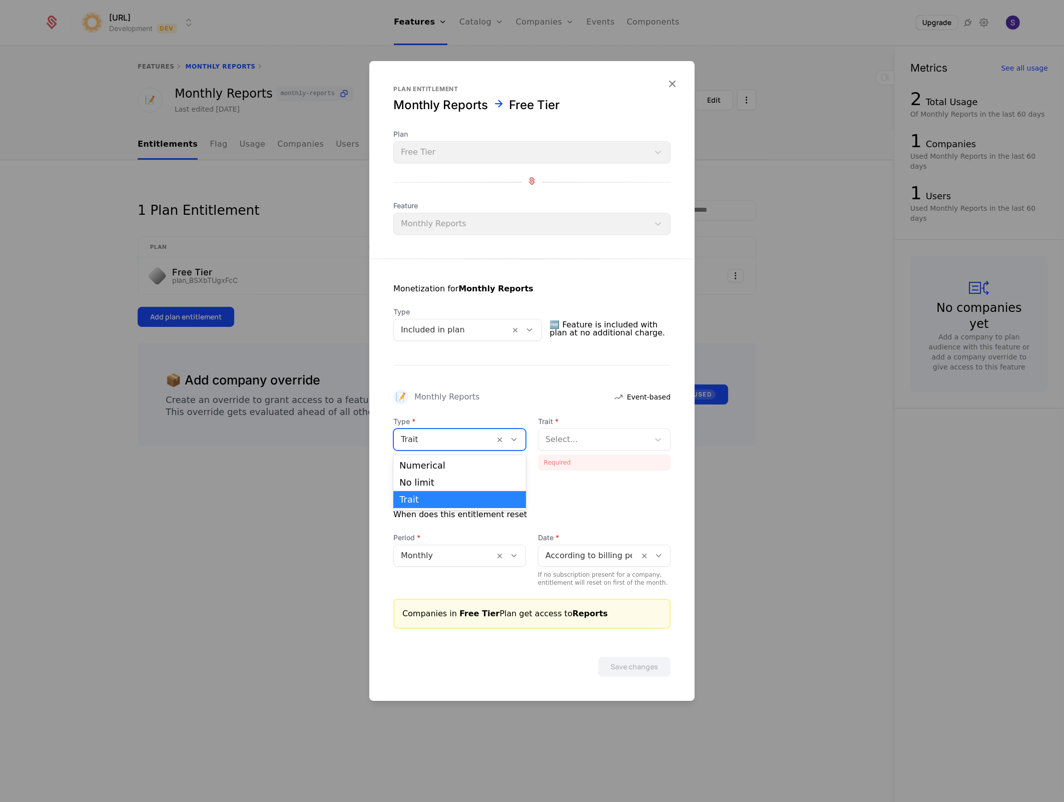
click at [506, 441] on div at bounding box center [513, 439] width 17 height 11
click at [484, 466] on div "Numerical" at bounding box center [459, 465] width 121 height 9
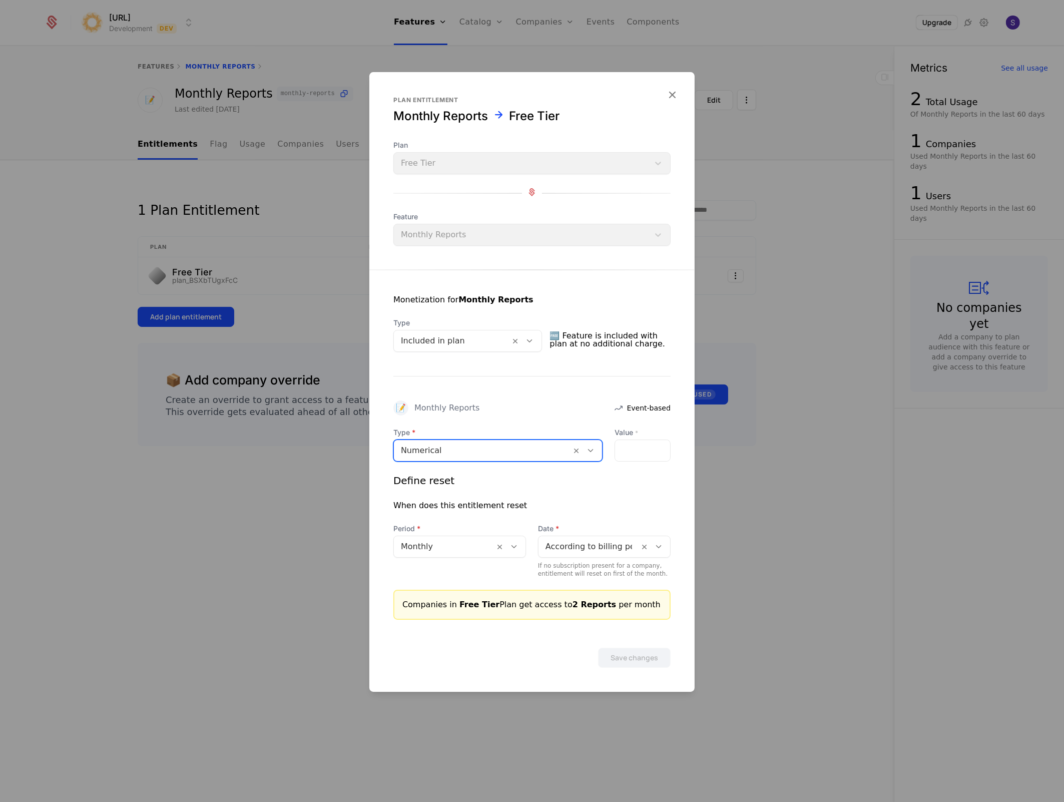
click at [749, 635] on div at bounding box center [532, 401] width 1064 height 802
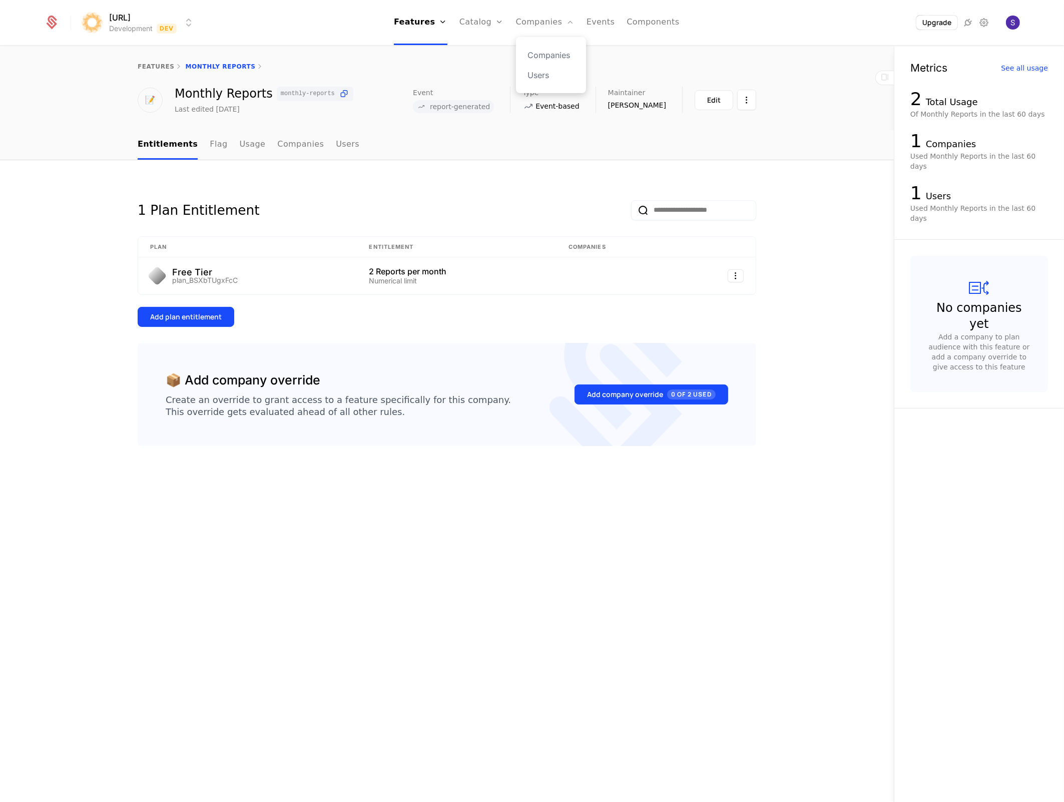
click at [544, 47] on div "Companies Users" at bounding box center [551, 65] width 70 height 56
click at [543, 53] on link "Companies" at bounding box center [551, 55] width 46 height 12
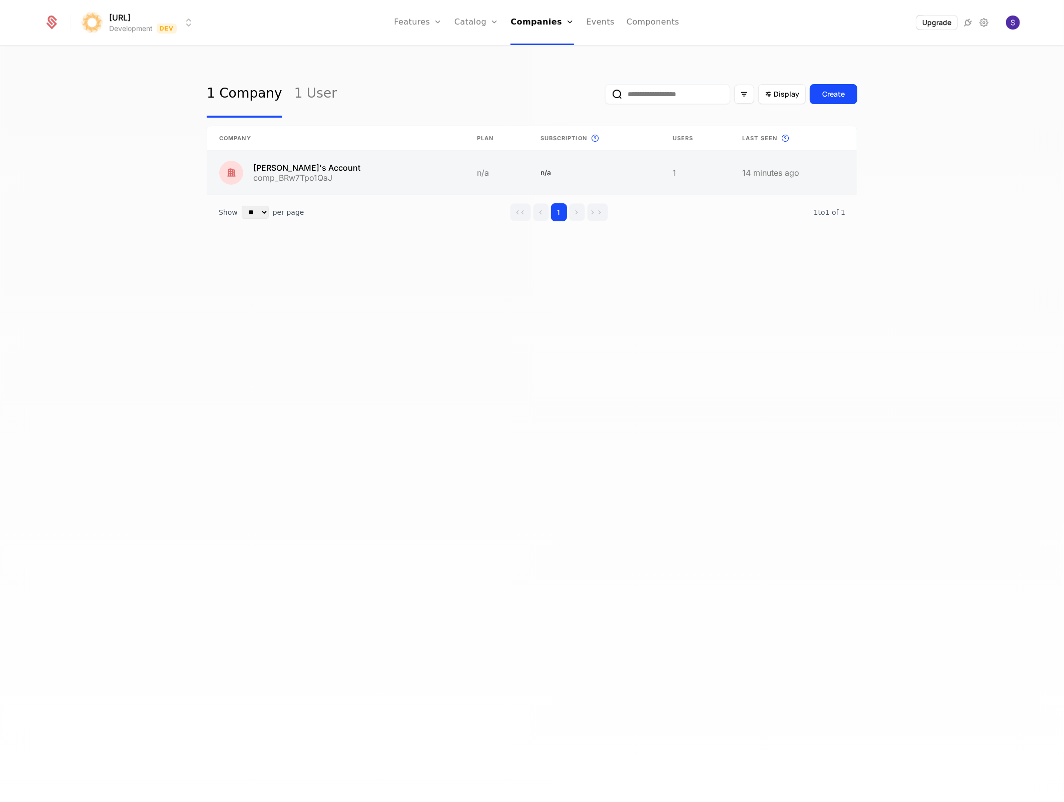
click at [310, 173] on link at bounding box center [336, 173] width 258 height 44
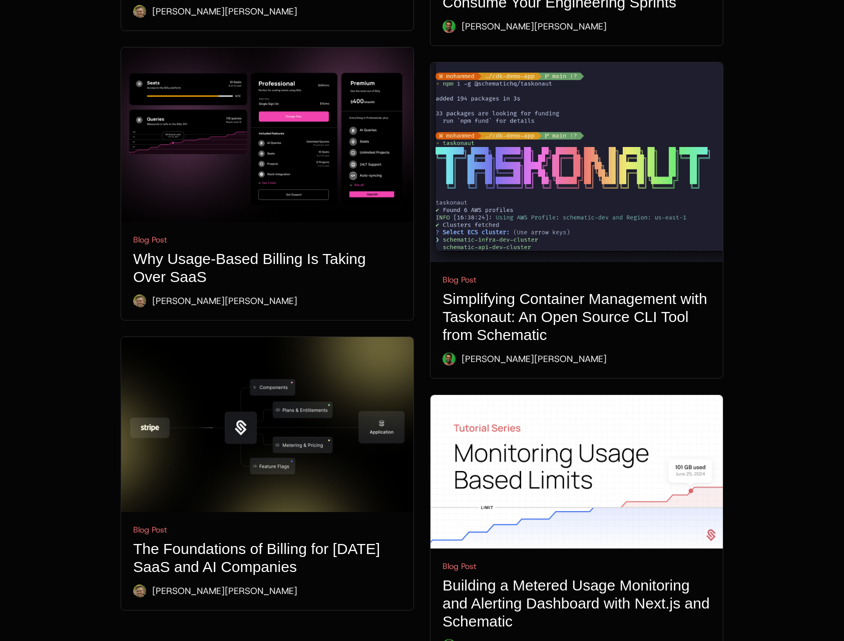
scroll to position [3566, 0]
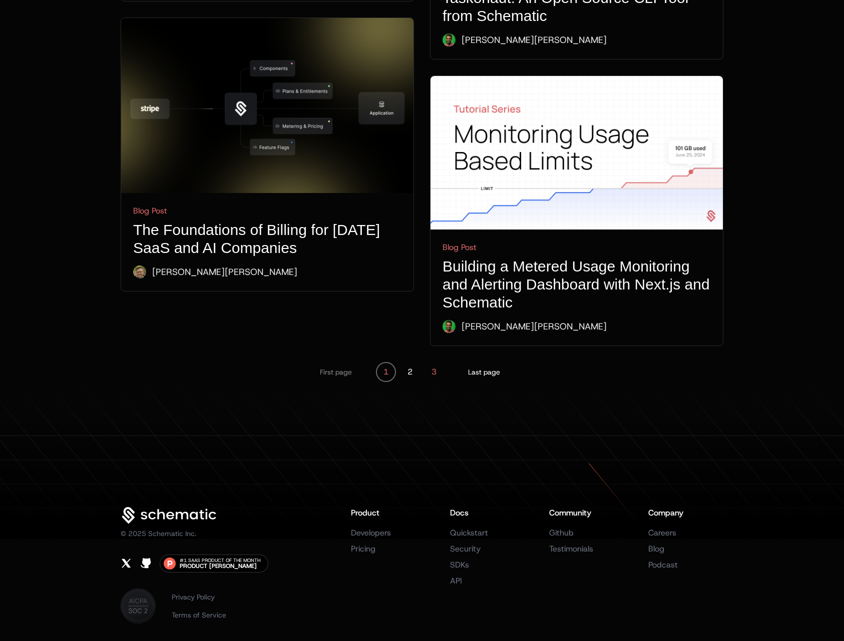
click at [433, 362] on button "3" at bounding box center [434, 372] width 20 height 20
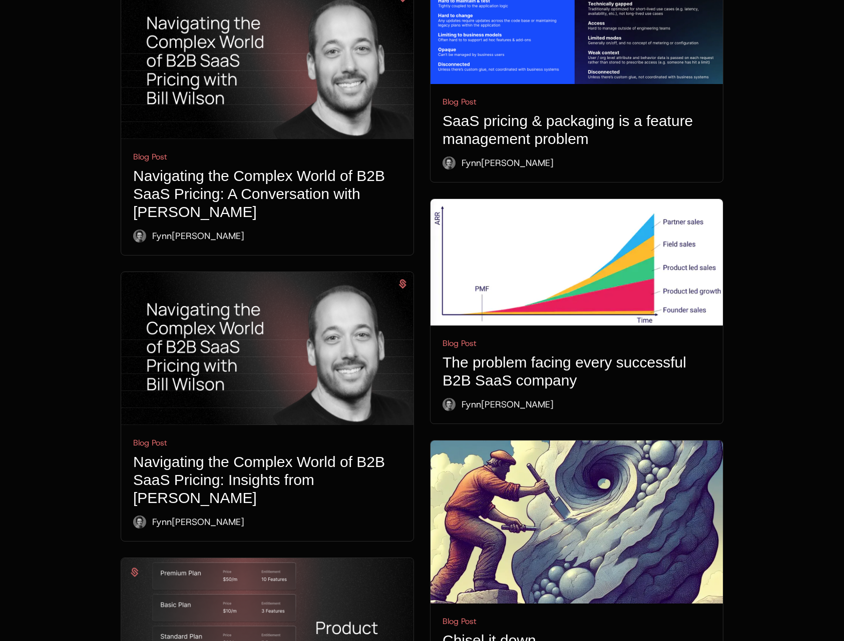
scroll to position [2323, 0]
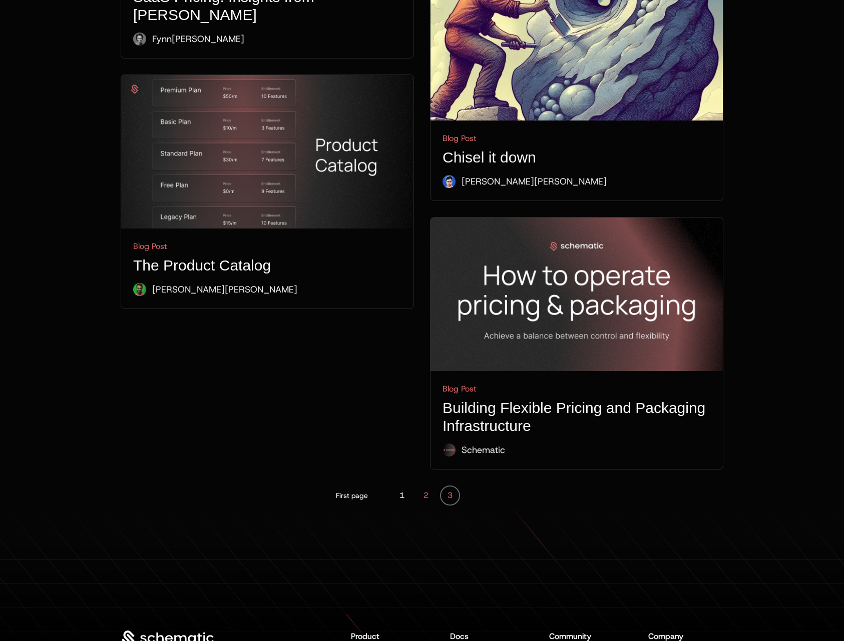
click at [418, 499] on button "2" at bounding box center [426, 496] width 20 height 20
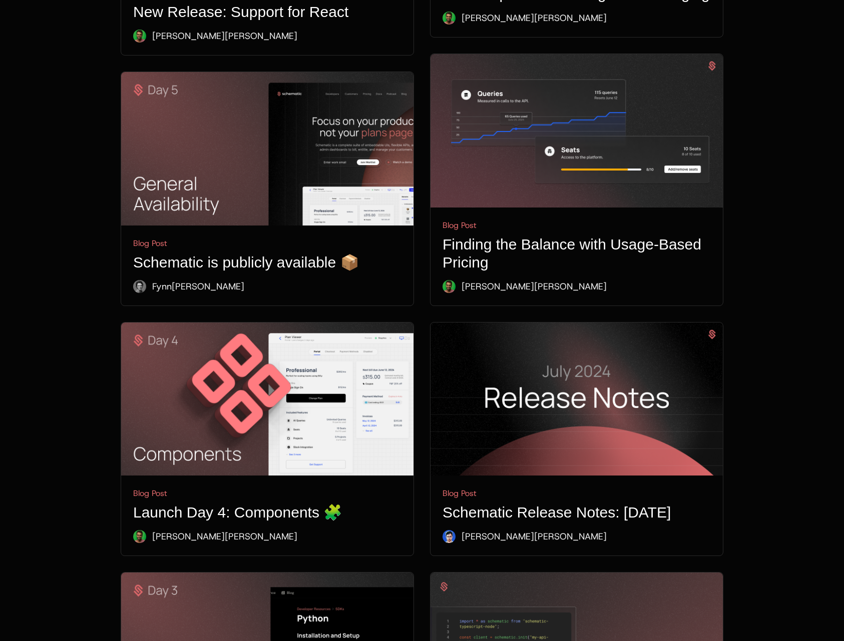
scroll to position [2076, 0]
